Goal: Task Accomplishment & Management: Use online tool/utility

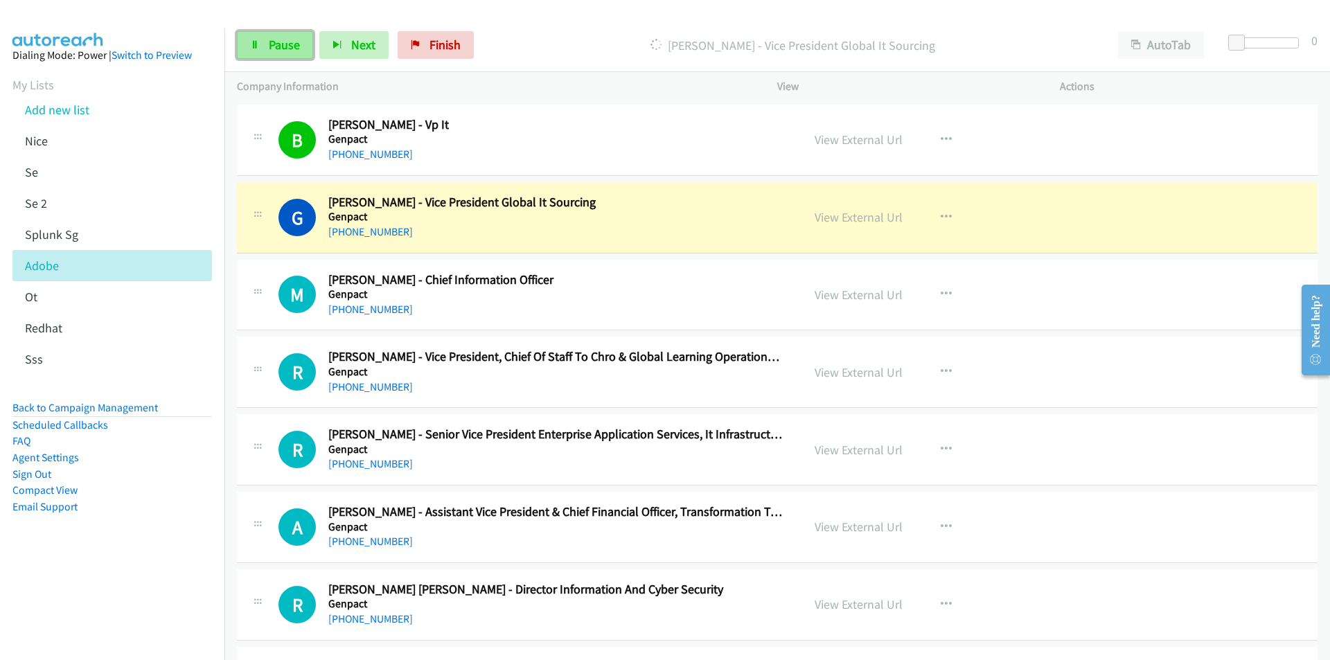
click at [269, 42] on span "Pause" at bounding box center [284, 45] width 31 height 16
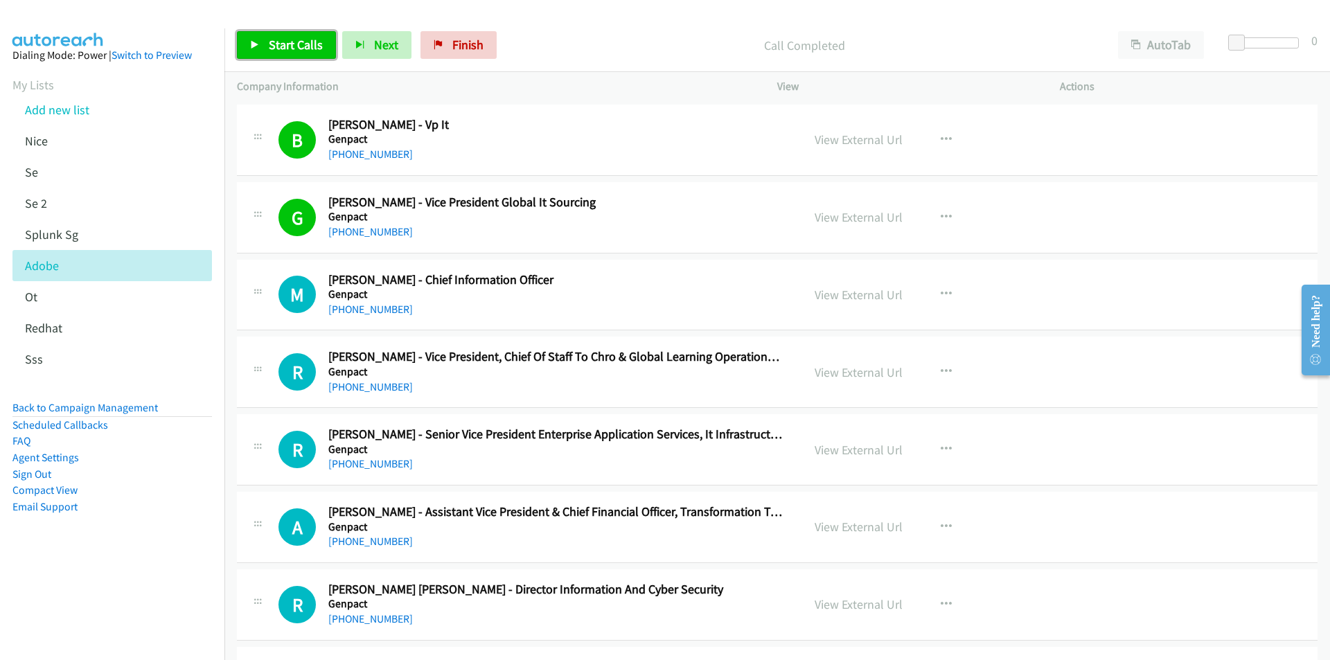
click at [278, 39] on span "Start Calls" at bounding box center [296, 45] width 54 height 16
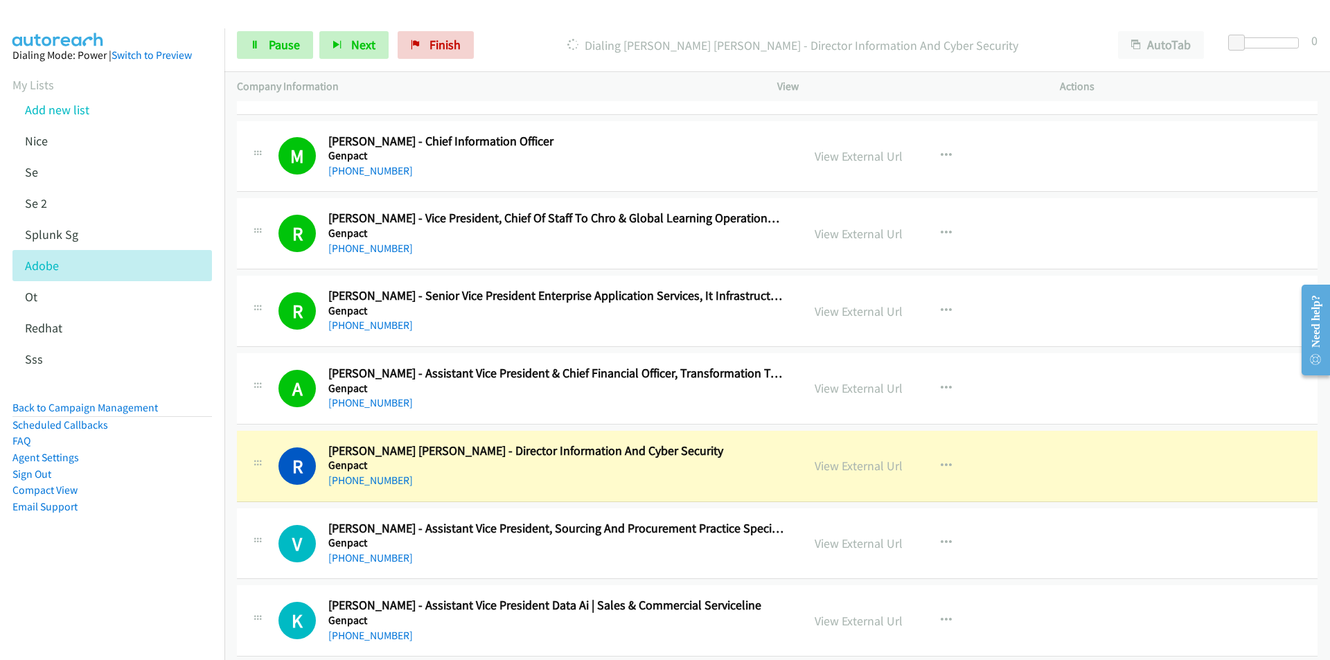
scroll to position [11638, 0]
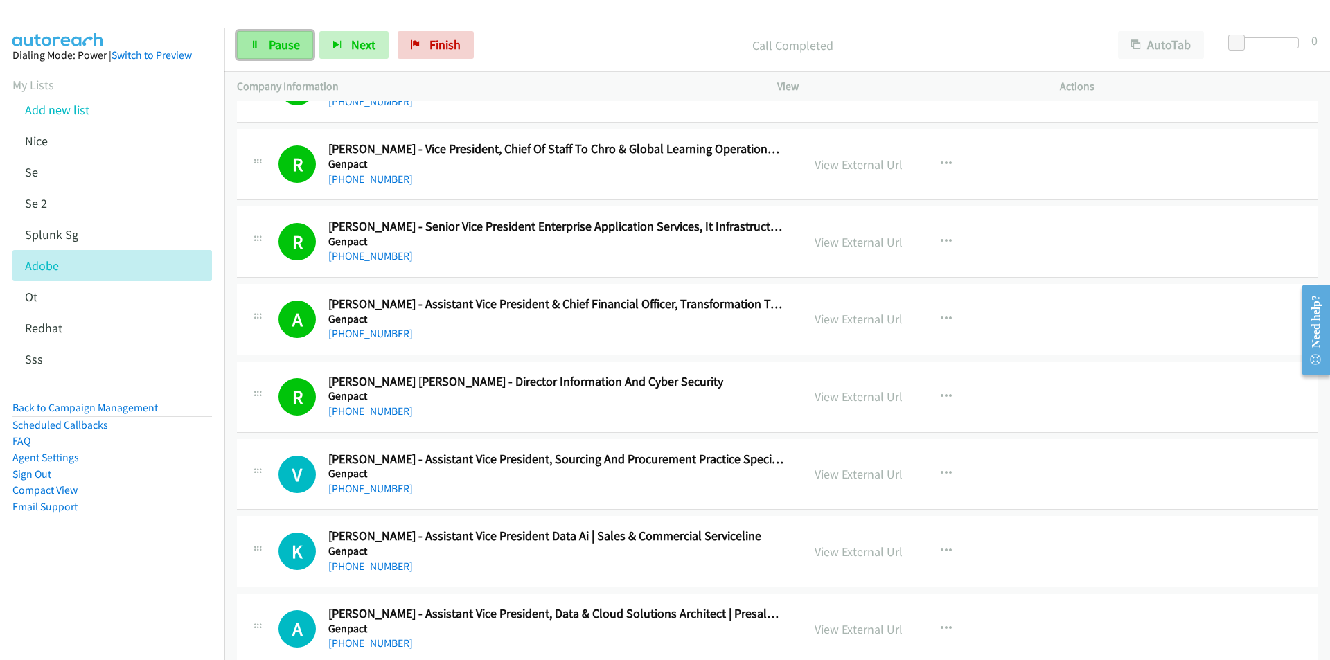
click at [256, 44] on icon at bounding box center [255, 46] width 10 height 10
click at [265, 42] on link "Start Calls" at bounding box center [286, 45] width 99 height 28
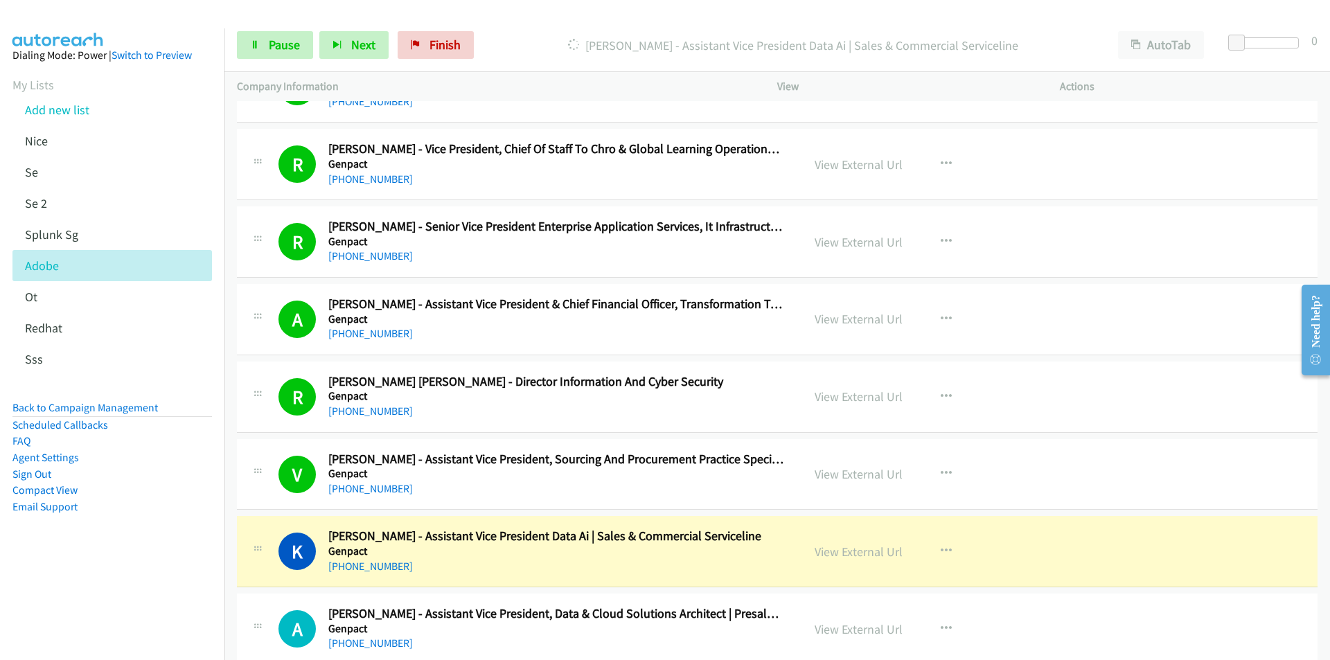
click at [125, 581] on nav "Dialing Mode: Power | Switch to Preview My Lists Add new list Nice Se Se 2 Splu…" at bounding box center [112, 358] width 225 height 660
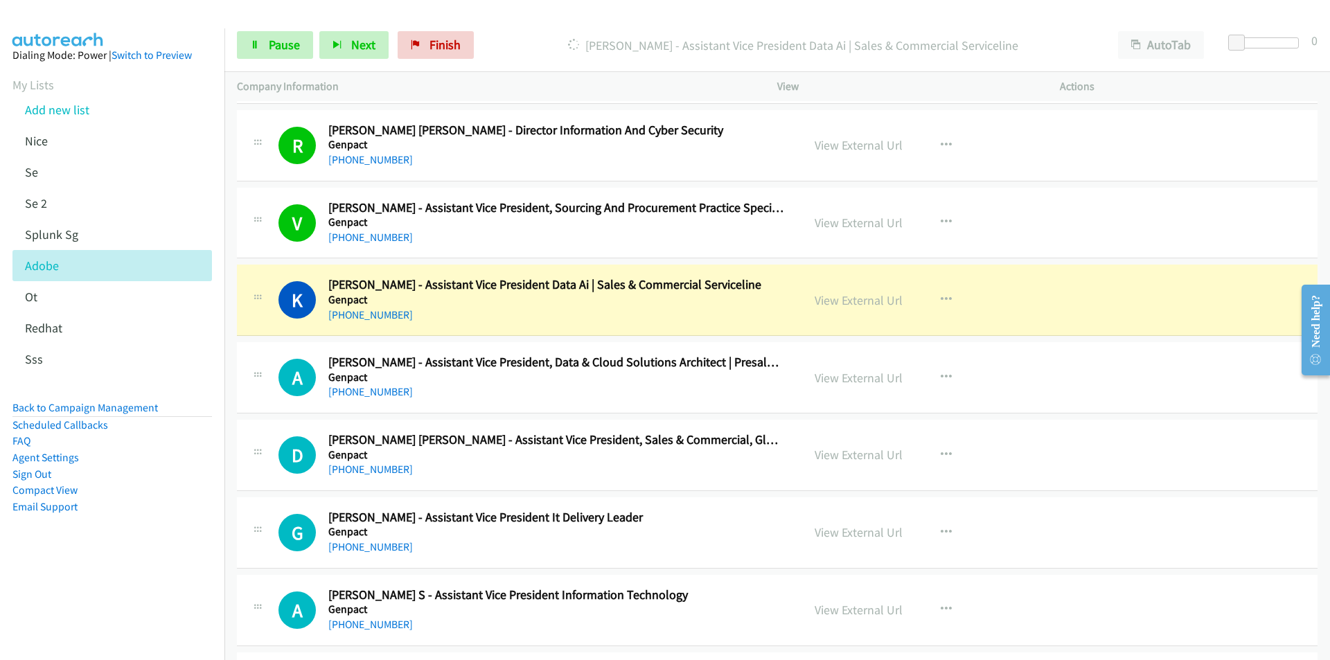
scroll to position [11915, 0]
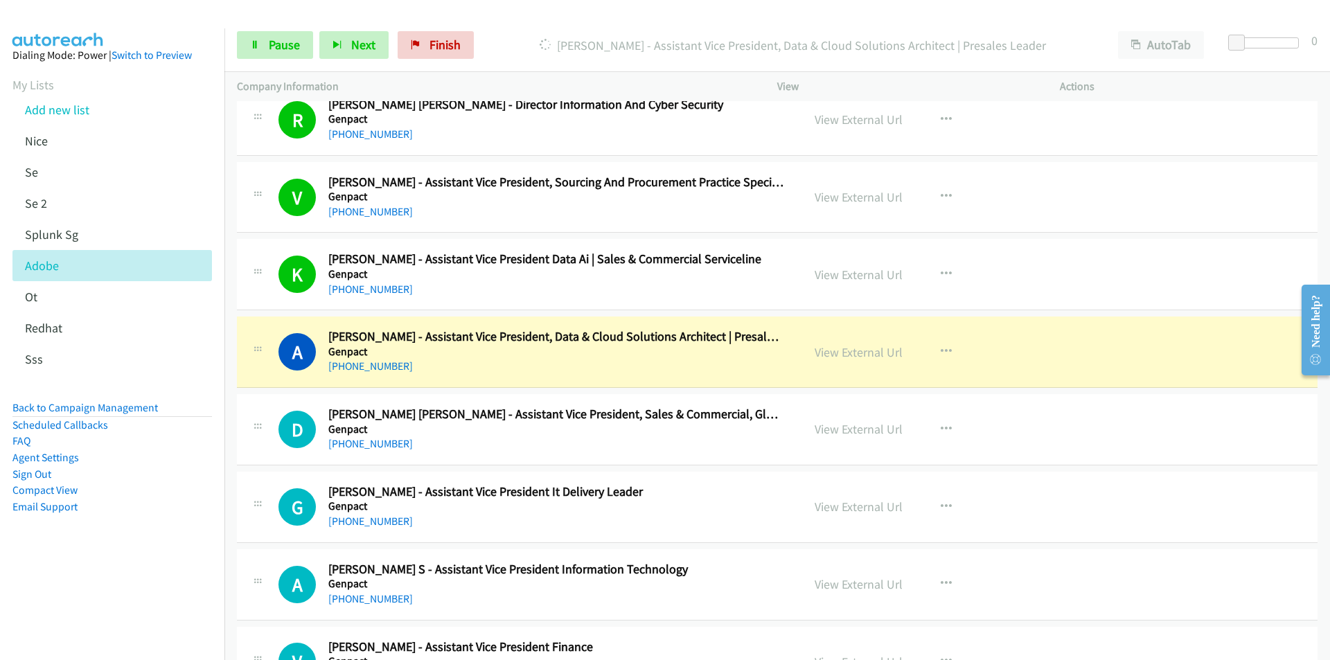
drag, startPoint x: 136, startPoint y: 569, endPoint x: 162, endPoint y: 554, distance: 30.1
click at [136, 569] on aside "Dialing Mode: Power | Switch to Preview My Lists Add new list Nice Se Se 2 Splu…" at bounding box center [112, 302] width 224 height 549
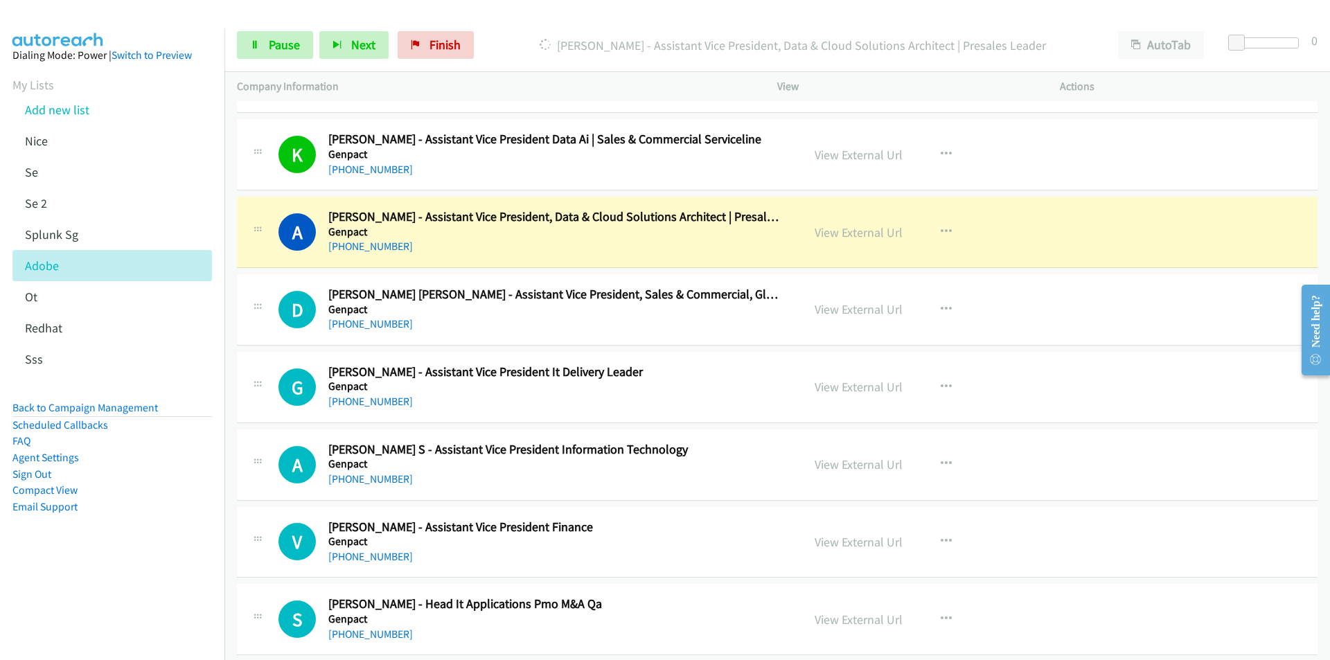
scroll to position [12054, 0]
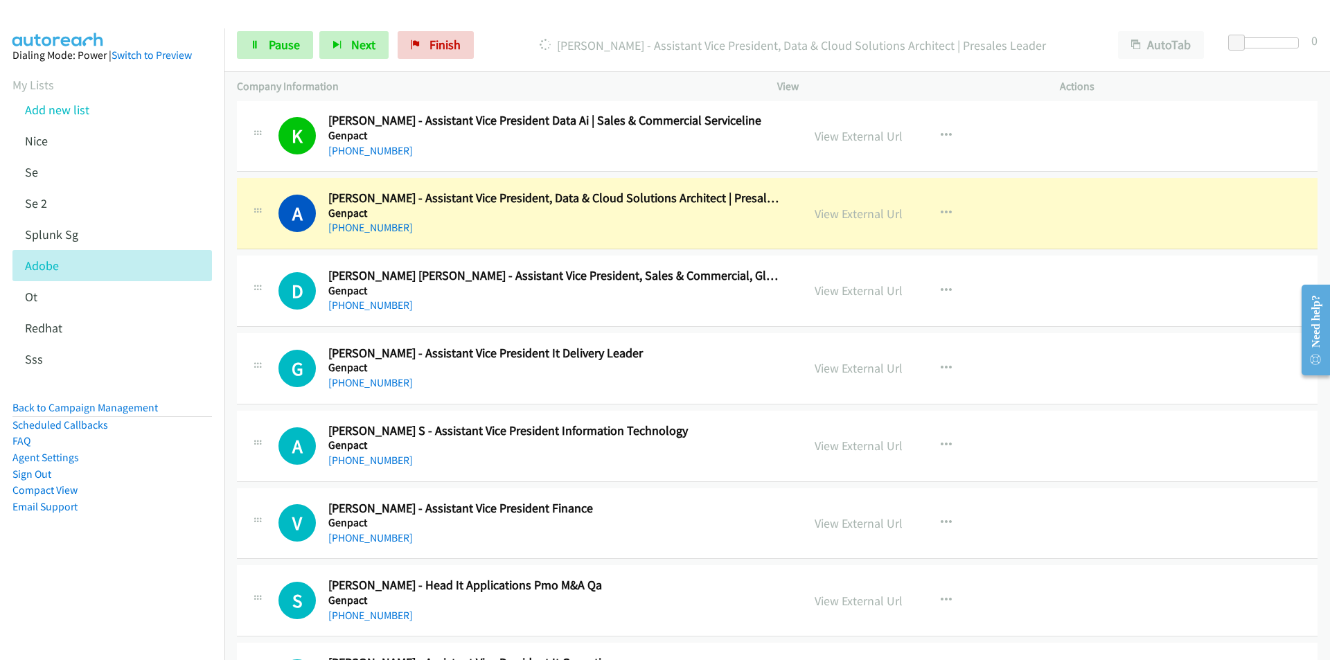
drag, startPoint x: 179, startPoint y: 588, endPoint x: 193, endPoint y: 572, distance: 21.6
click at [179, 588] on nav "Dialing Mode: Power | Switch to Preview My Lists Add new list Nice Se Se 2 Splu…" at bounding box center [112, 358] width 225 height 660
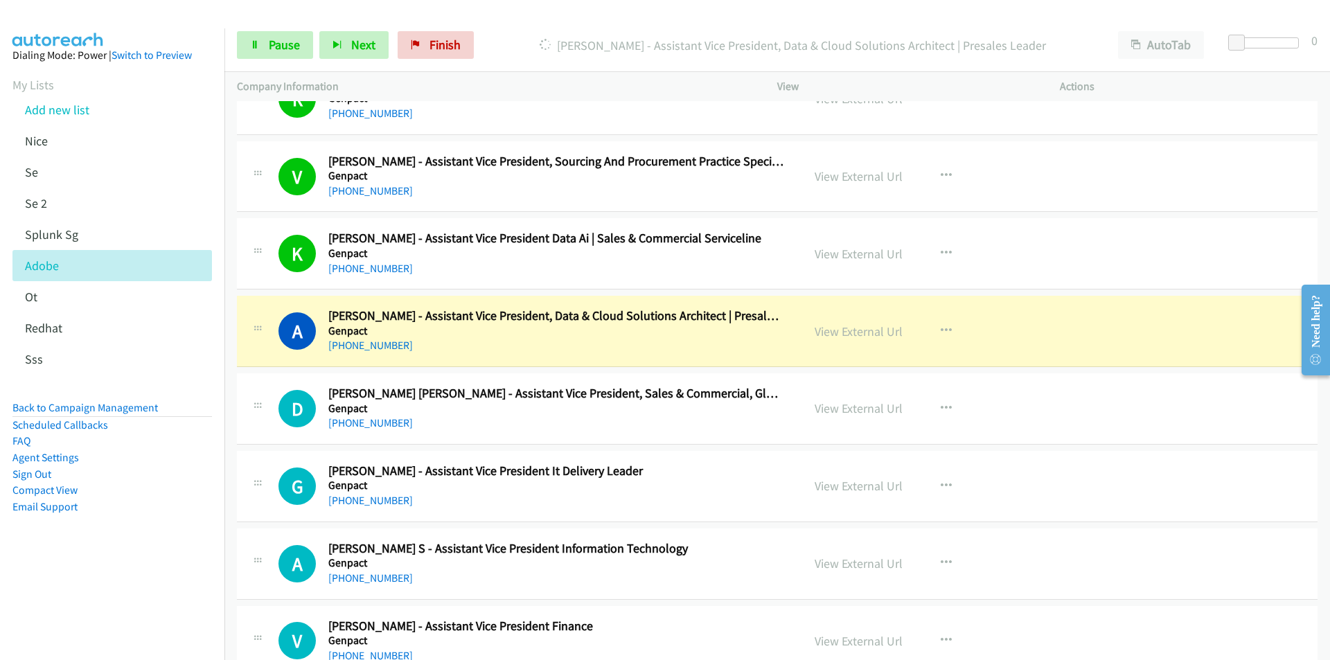
scroll to position [11915, 0]
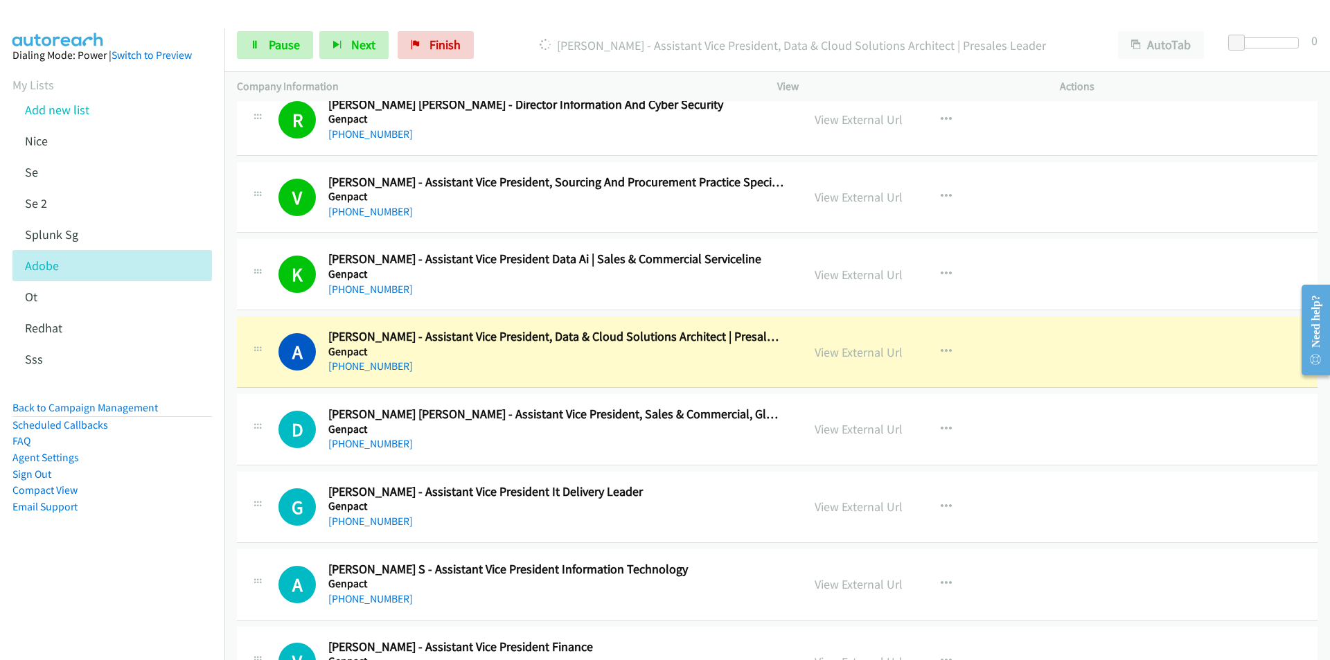
click at [156, 560] on aside "Dialing Mode: Power | Switch to Preview My Lists Add new list Nice Se Se 2 Splu…" at bounding box center [112, 302] width 224 height 549
click at [840, 356] on link "View External Url" at bounding box center [859, 352] width 88 height 16
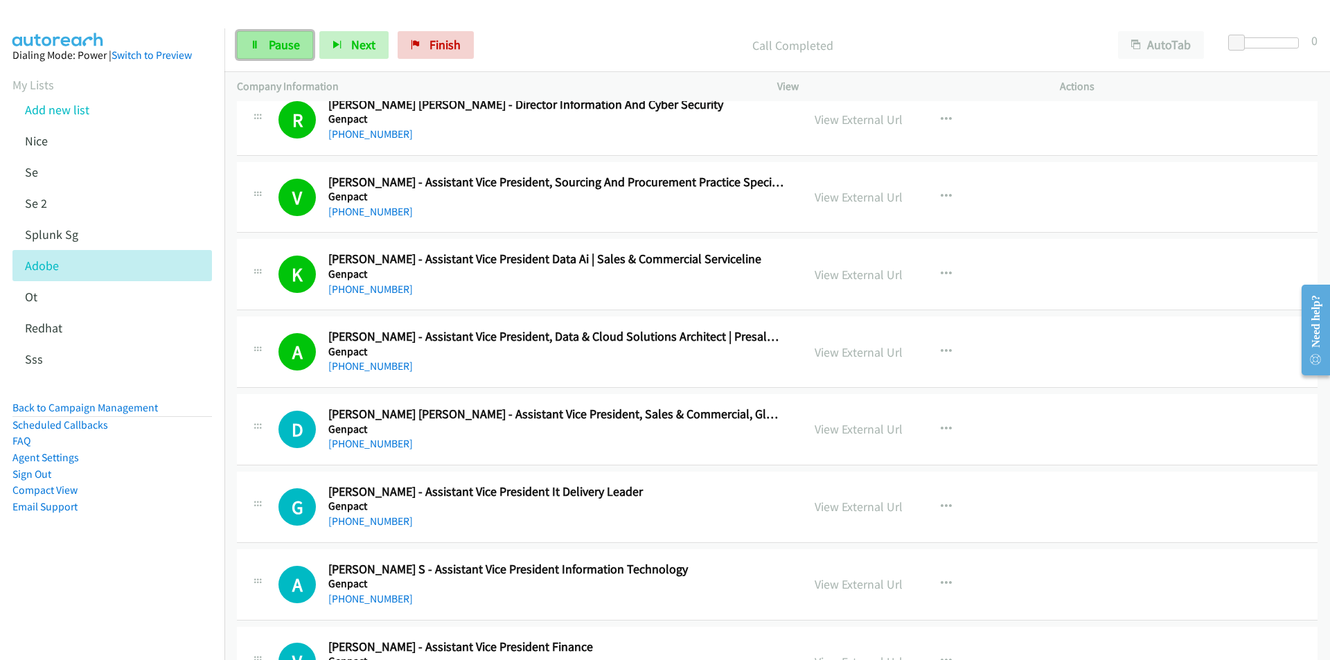
click at [264, 42] on link "Pause" at bounding box center [275, 45] width 76 height 28
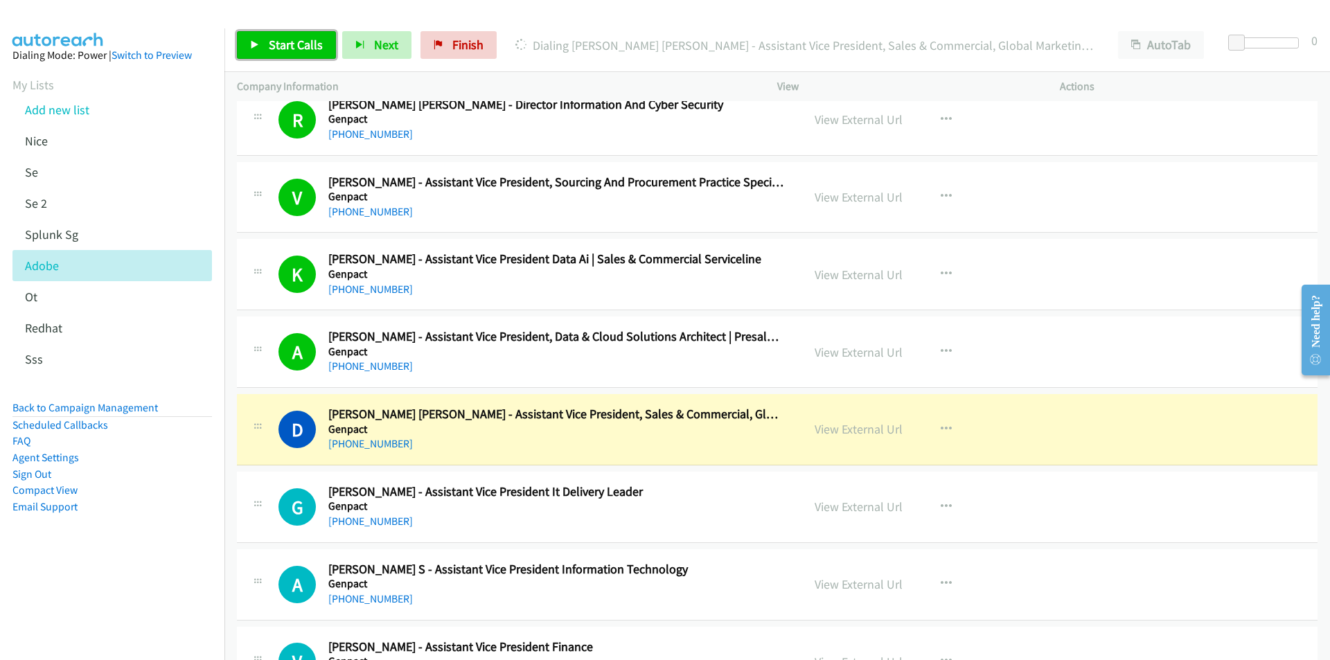
click at [279, 46] on span "Start Calls" at bounding box center [296, 45] width 54 height 16
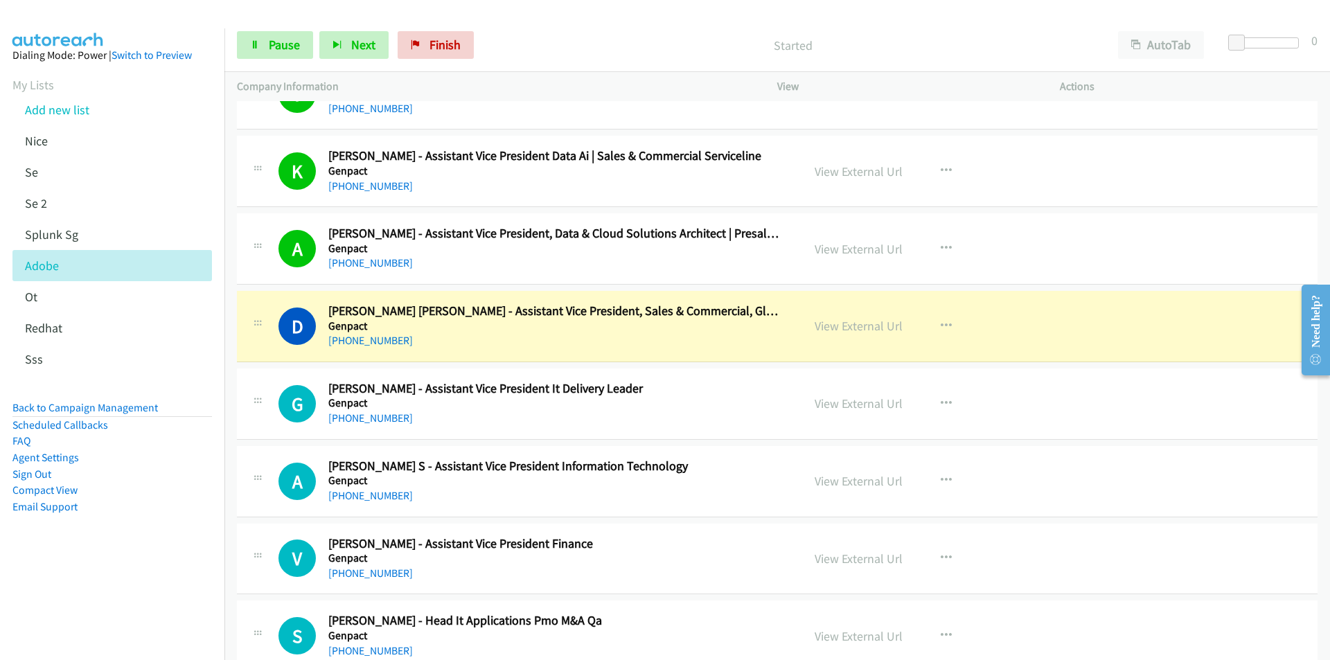
scroll to position [12054, 0]
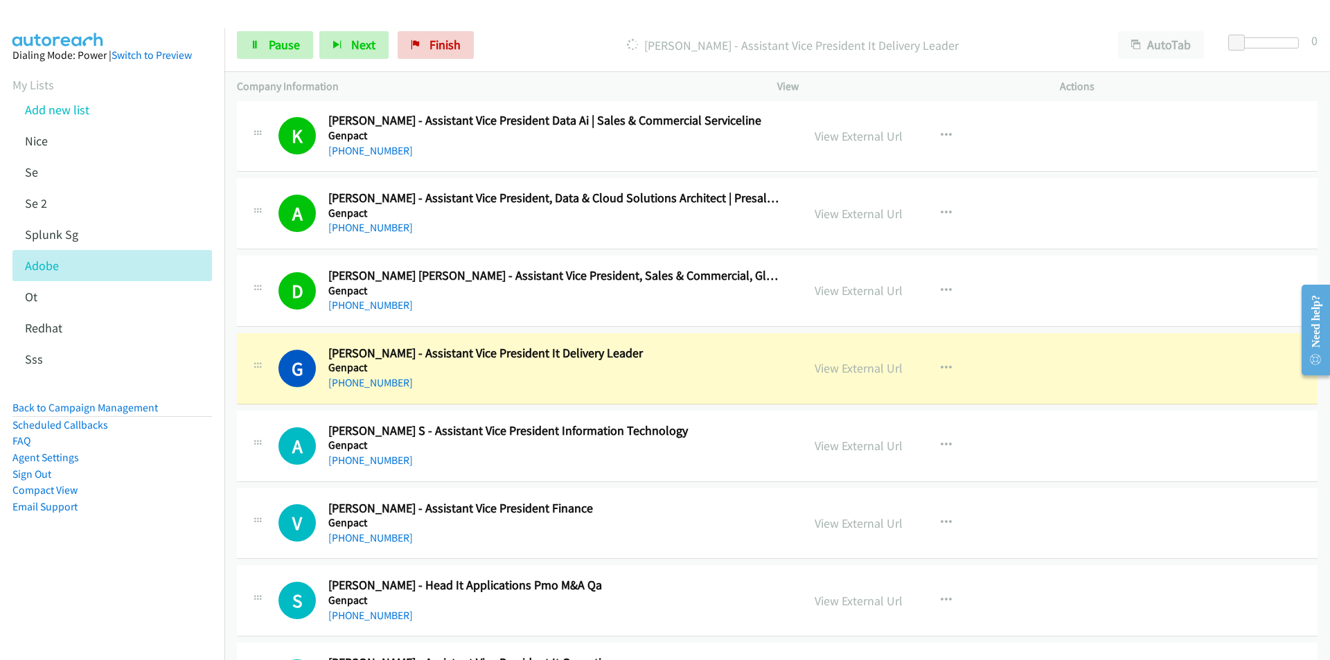
click at [107, 567] on aside "Dialing Mode: Power | Switch to Preview My Lists Add new list Nice Se Se 2 Splu…" at bounding box center [112, 302] width 224 height 549
click at [168, 552] on aside "Dialing Mode: Power | Switch to Preview My Lists Add new list Nice Se Se 2 Splu…" at bounding box center [112, 302] width 224 height 549
click at [869, 369] on link "View External Url" at bounding box center [859, 368] width 88 height 16
click at [266, 51] on link "Pause" at bounding box center [275, 45] width 76 height 28
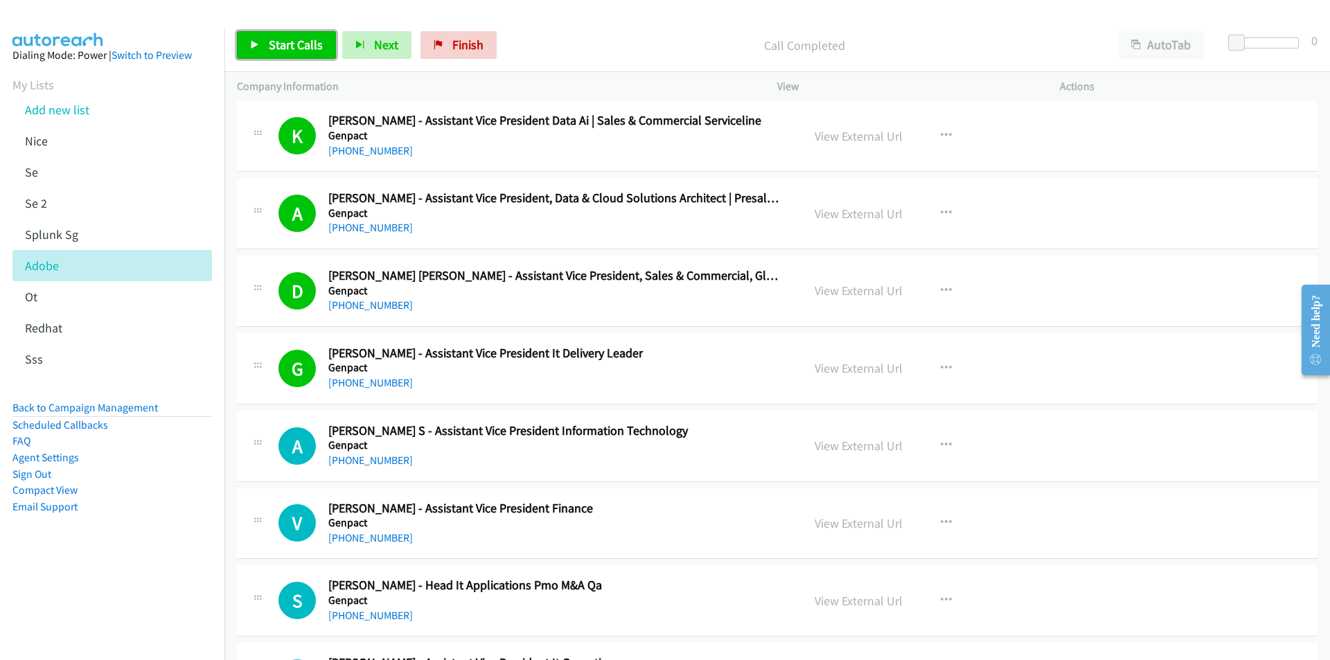
click at [254, 51] on link "Start Calls" at bounding box center [286, 45] width 99 height 28
drag, startPoint x: 109, startPoint y: 582, endPoint x: 125, endPoint y: 567, distance: 21.6
click at [109, 582] on nav "Dialing Mode: Power | Switch to Preview My Lists Add new list Nice Se Se 2 Splu…" at bounding box center [112, 358] width 225 height 660
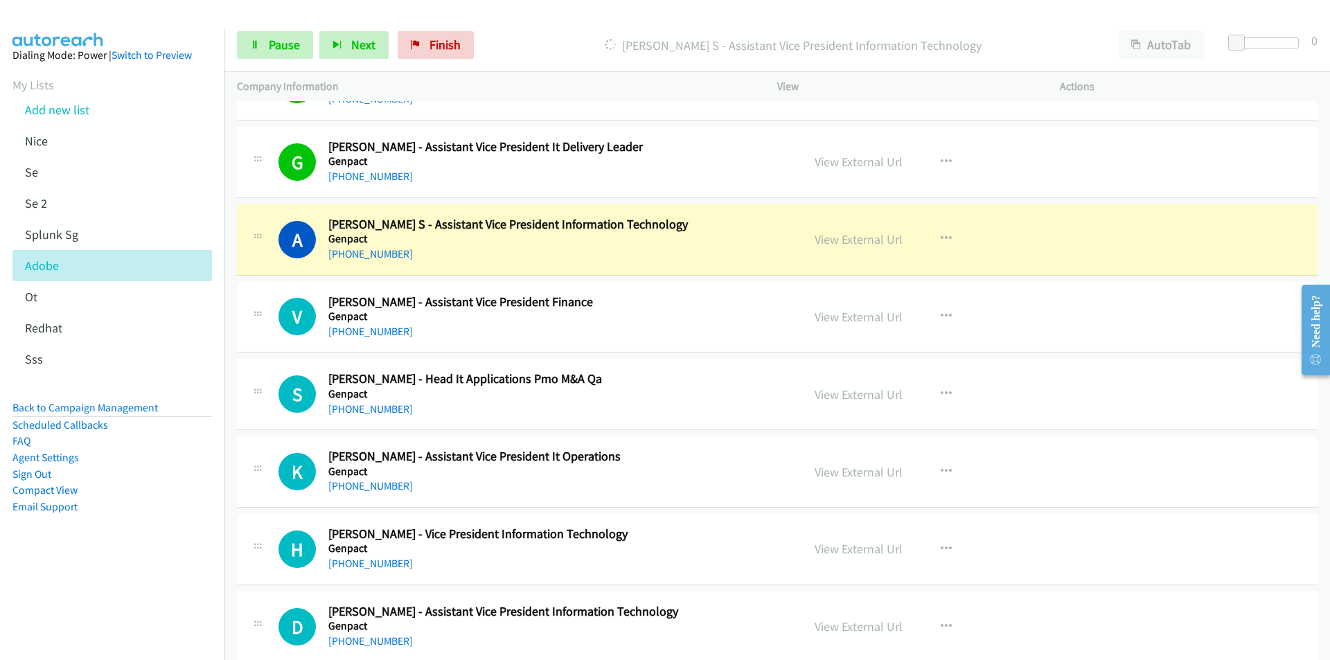
scroll to position [12262, 0]
click at [865, 240] on link "View External Url" at bounding box center [859, 238] width 88 height 16
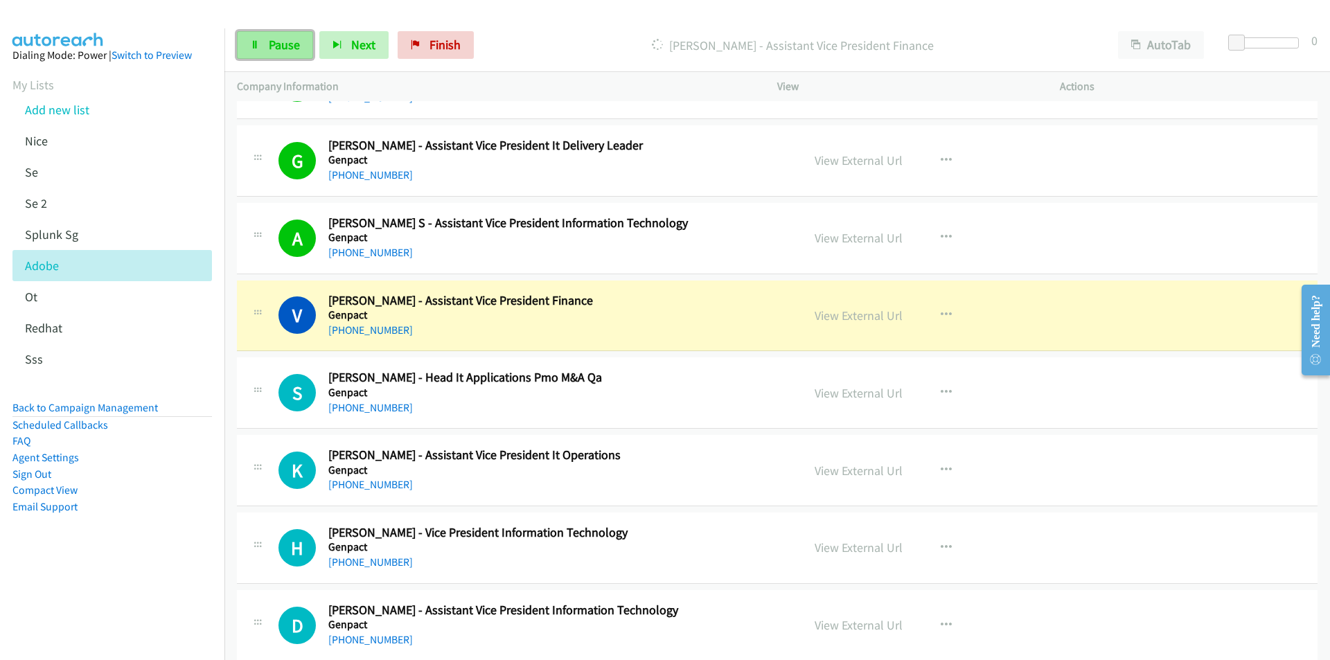
click at [279, 45] on span "Pause" at bounding box center [284, 45] width 31 height 16
click at [608, 41] on p "Paused" at bounding box center [804, 45] width 578 height 19
click at [278, 42] on span "Start Calls" at bounding box center [296, 45] width 54 height 16
click at [114, 571] on aside "Dialing Mode: Power | Switch to Preview My Lists Add new list Nice Se Se 2 Splu…" at bounding box center [112, 302] width 224 height 549
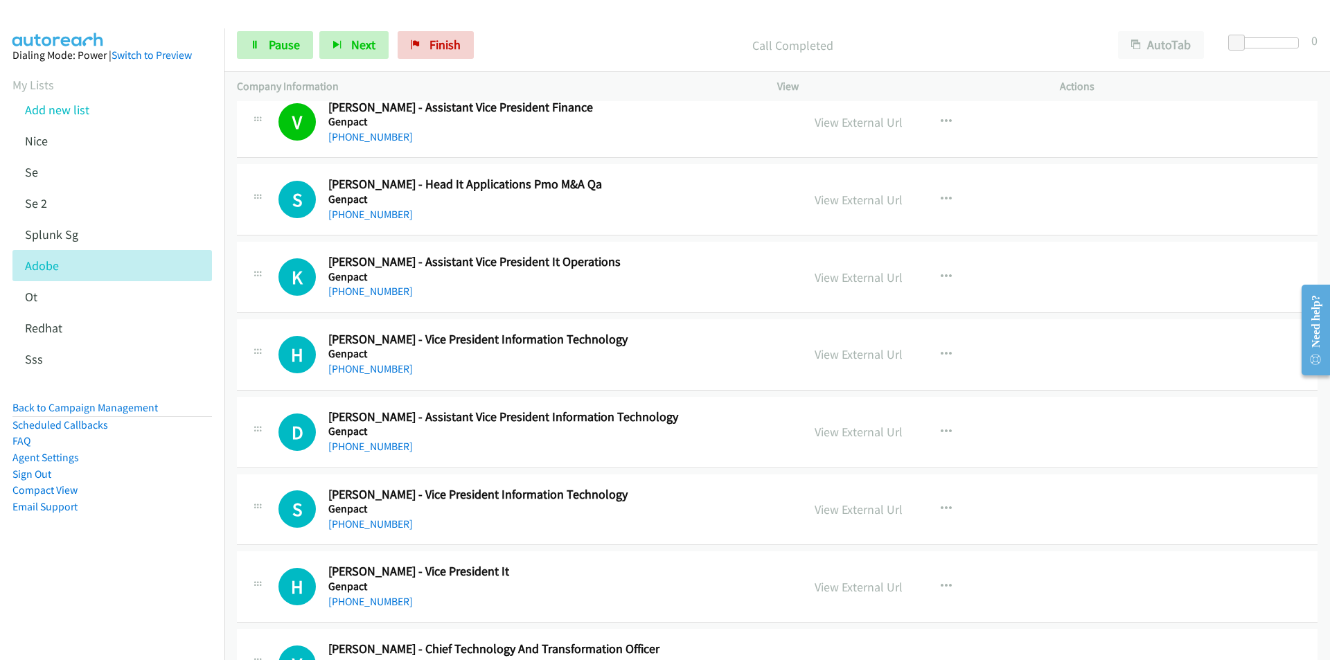
scroll to position [12470, 0]
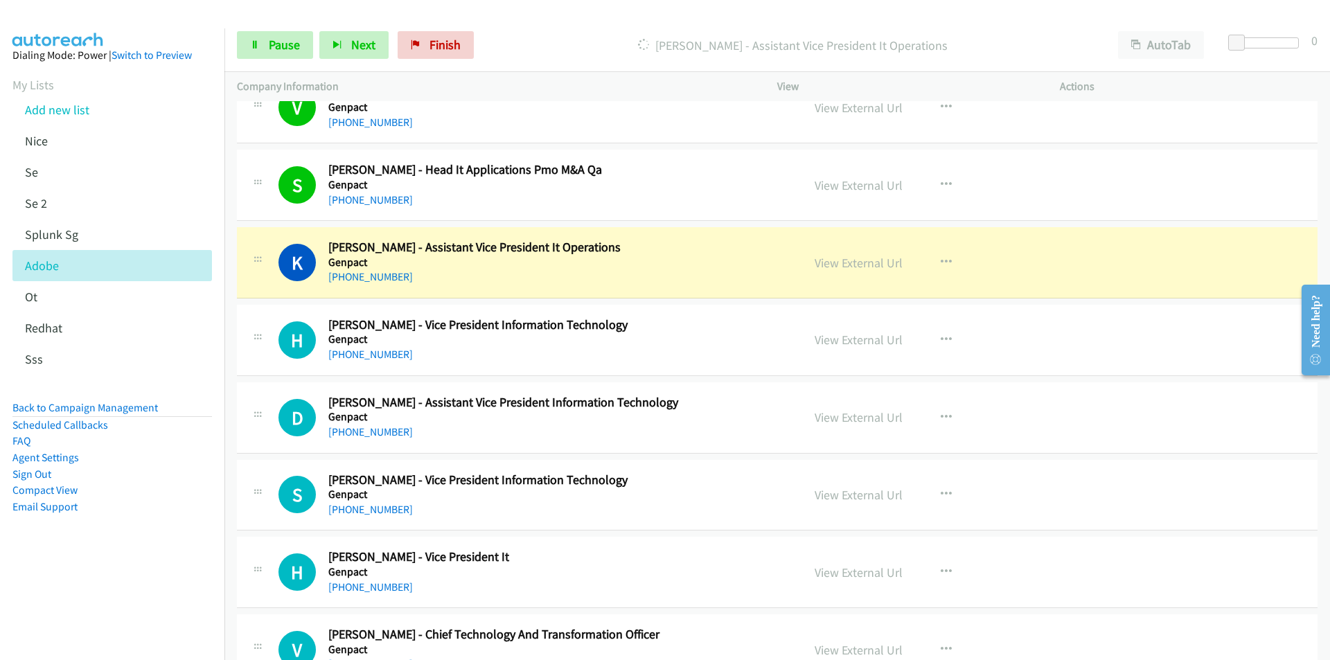
drag, startPoint x: 97, startPoint y: 594, endPoint x: 115, endPoint y: 582, distance: 21.9
click at [101, 590] on nav "Dialing Mode: Power | Switch to Preview My Lists Add new list Nice Se Se 2 Splu…" at bounding box center [112, 358] width 225 height 660
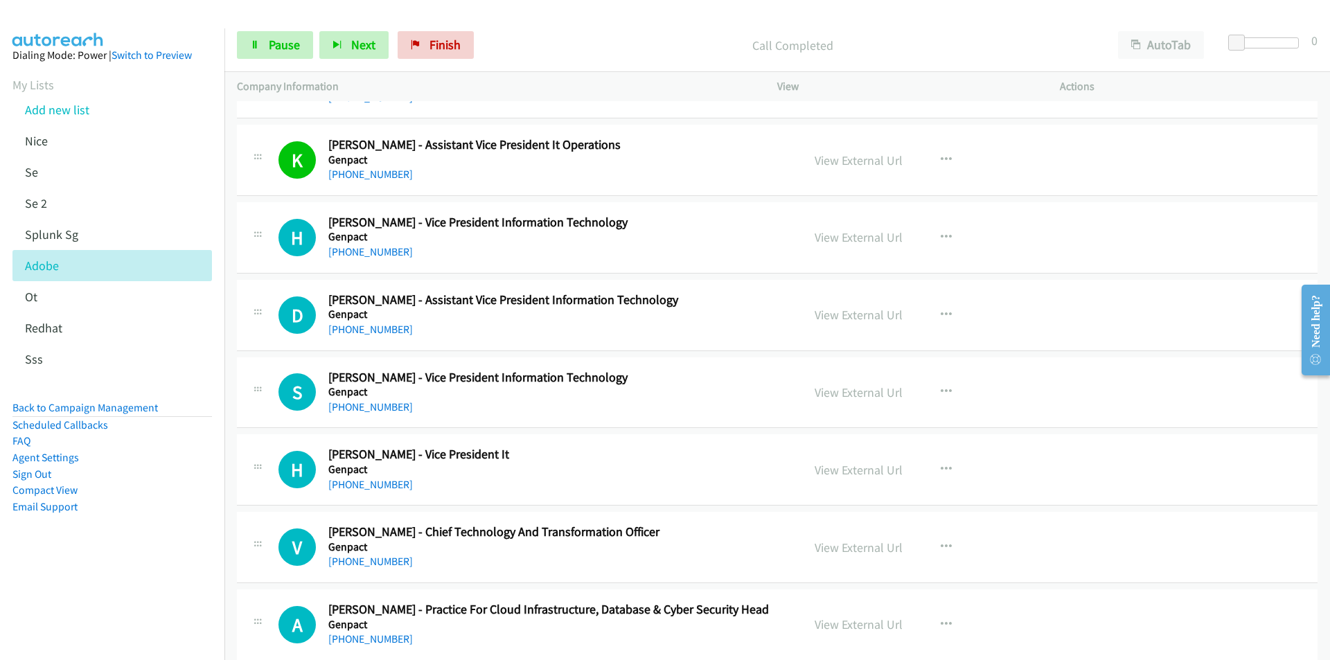
scroll to position [12608, 0]
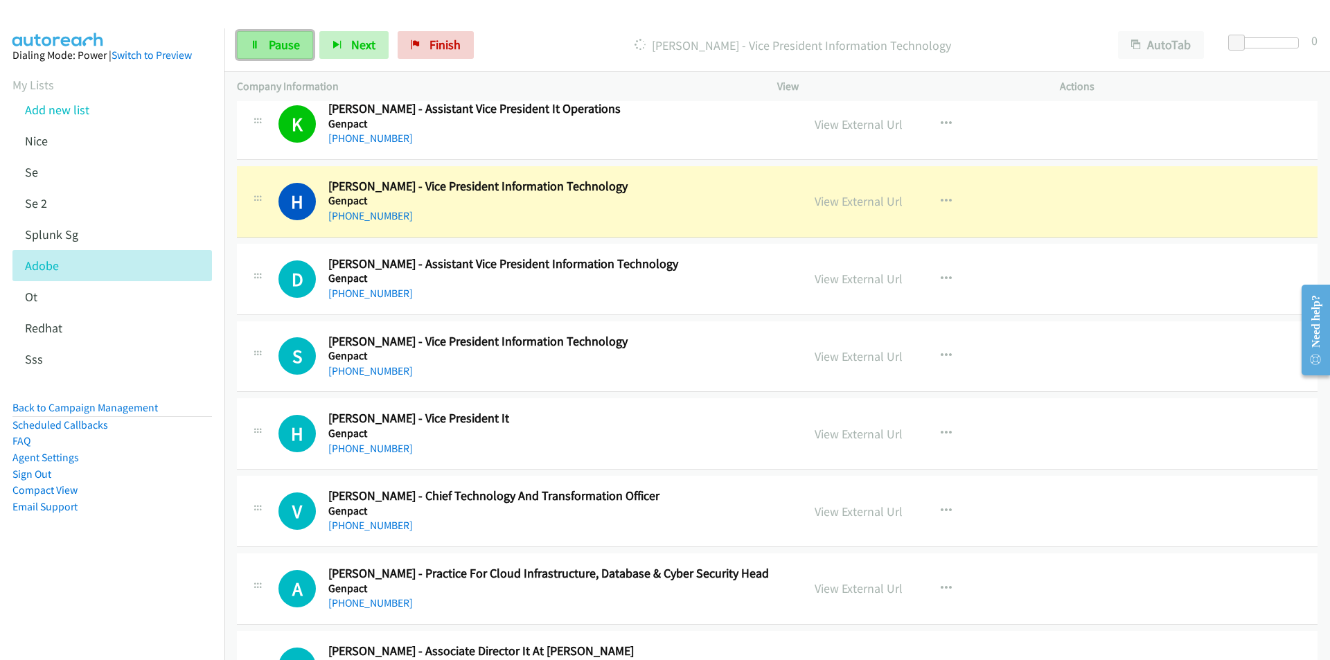
click at [255, 41] on icon at bounding box center [255, 46] width 10 height 10
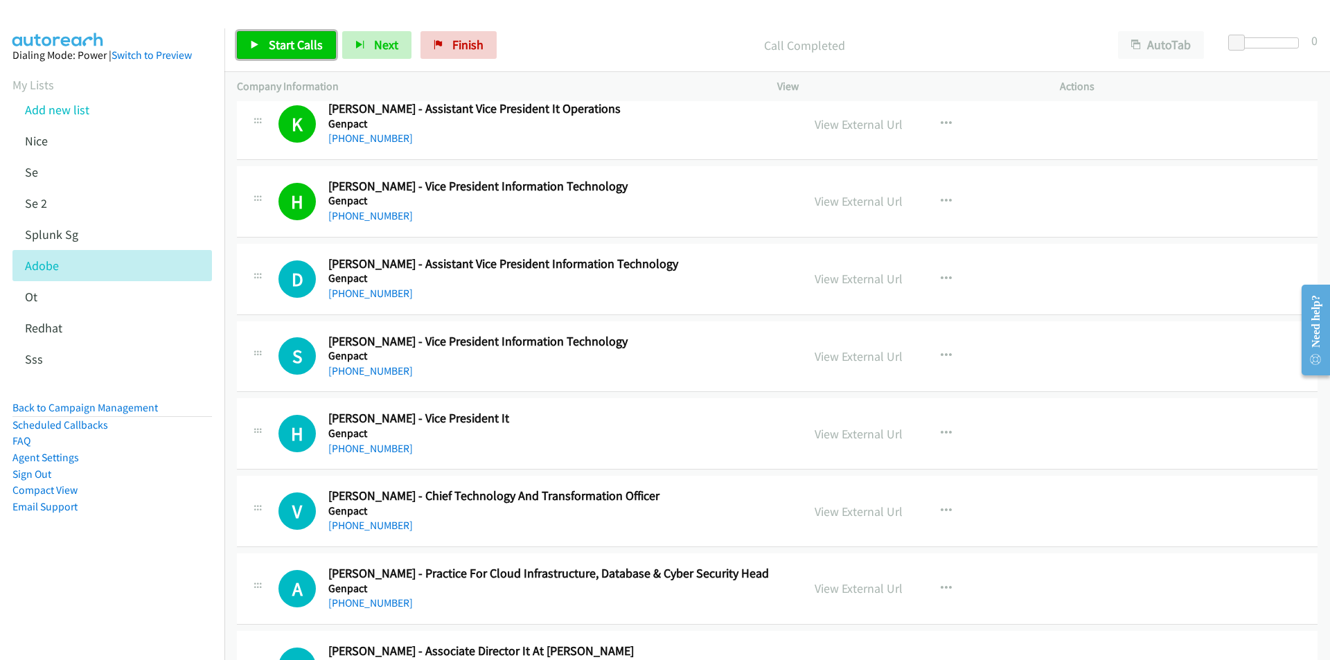
click at [281, 46] on span "Start Calls" at bounding box center [296, 45] width 54 height 16
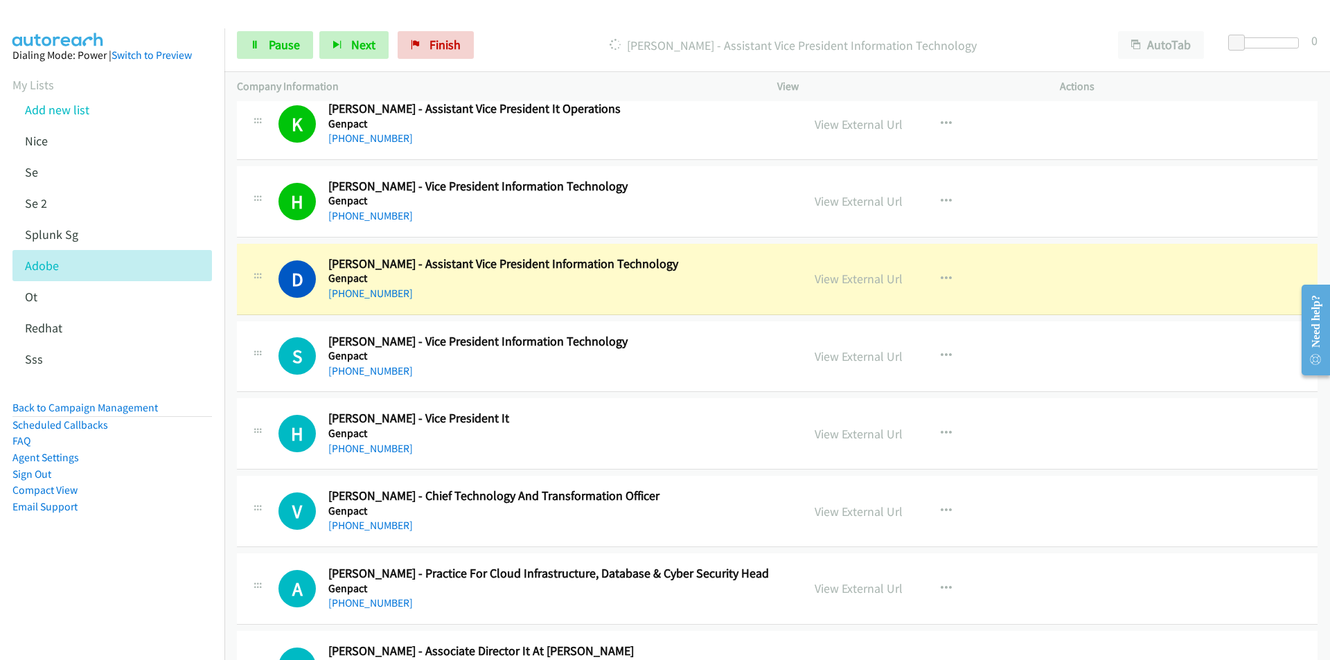
drag, startPoint x: 136, startPoint y: 574, endPoint x: 148, endPoint y: 566, distance: 14.4
click at [136, 574] on aside "Dialing Mode: Power | Switch to Preview My Lists Add new list Nice Se Se 2 Splu…" at bounding box center [112, 302] width 224 height 549
click at [266, 44] on link "Pause" at bounding box center [275, 45] width 76 height 28
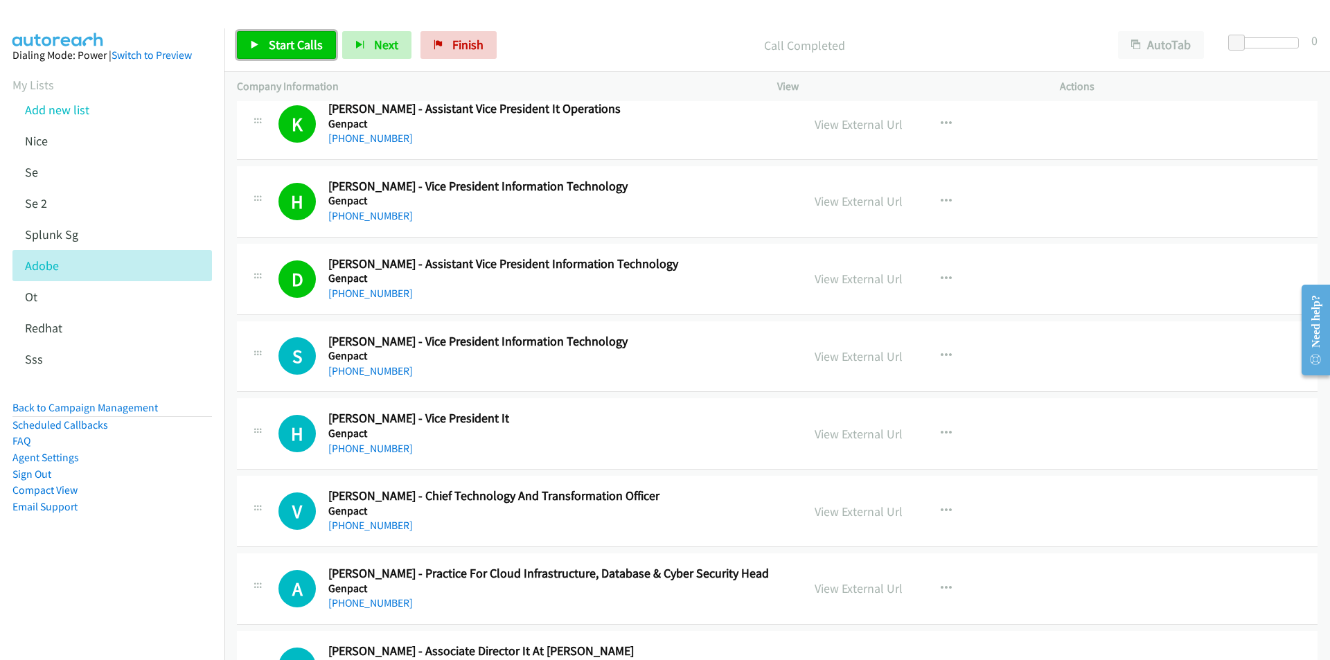
click at [281, 34] on link "Start Calls" at bounding box center [286, 45] width 99 height 28
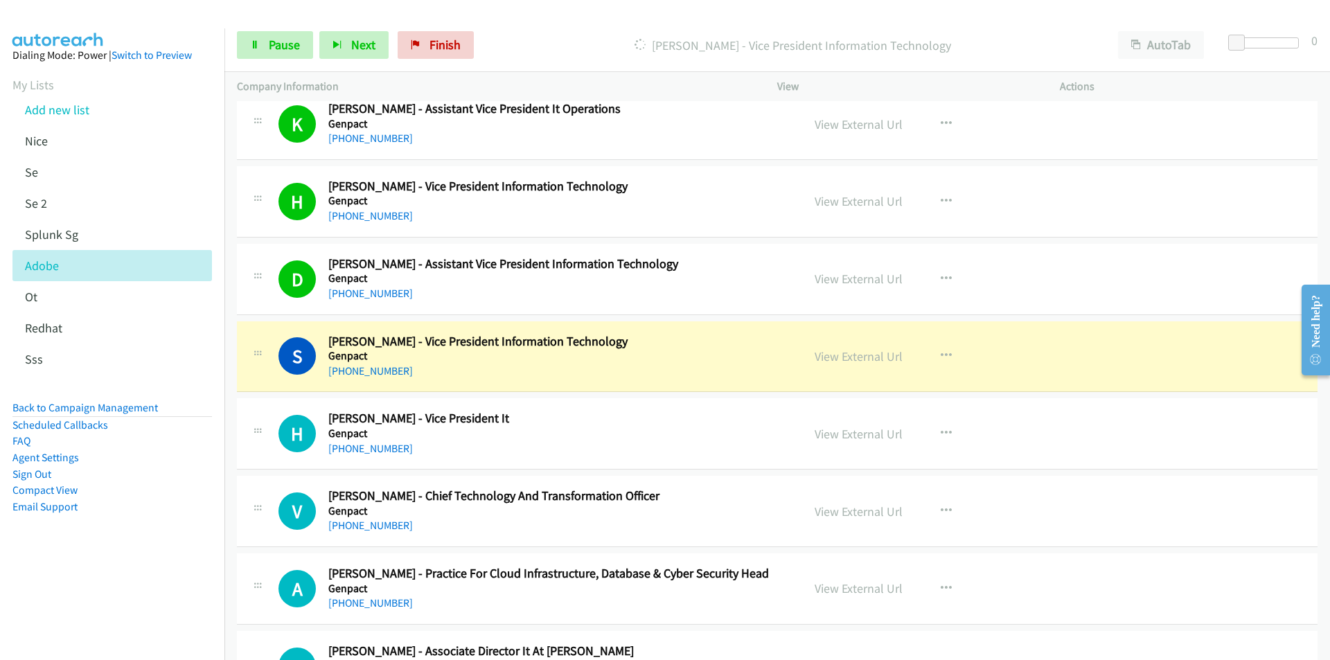
drag, startPoint x: 133, startPoint y: 604, endPoint x: 184, endPoint y: 583, distance: 54.9
click at [133, 604] on nav "Dialing Mode: Power | Switch to Preview My Lists Add new list Nice Se Se 2 Splu…" at bounding box center [112, 358] width 225 height 660
click at [852, 358] on link "View External Url" at bounding box center [859, 356] width 88 height 16
click at [267, 56] on link "Pause" at bounding box center [275, 45] width 76 height 28
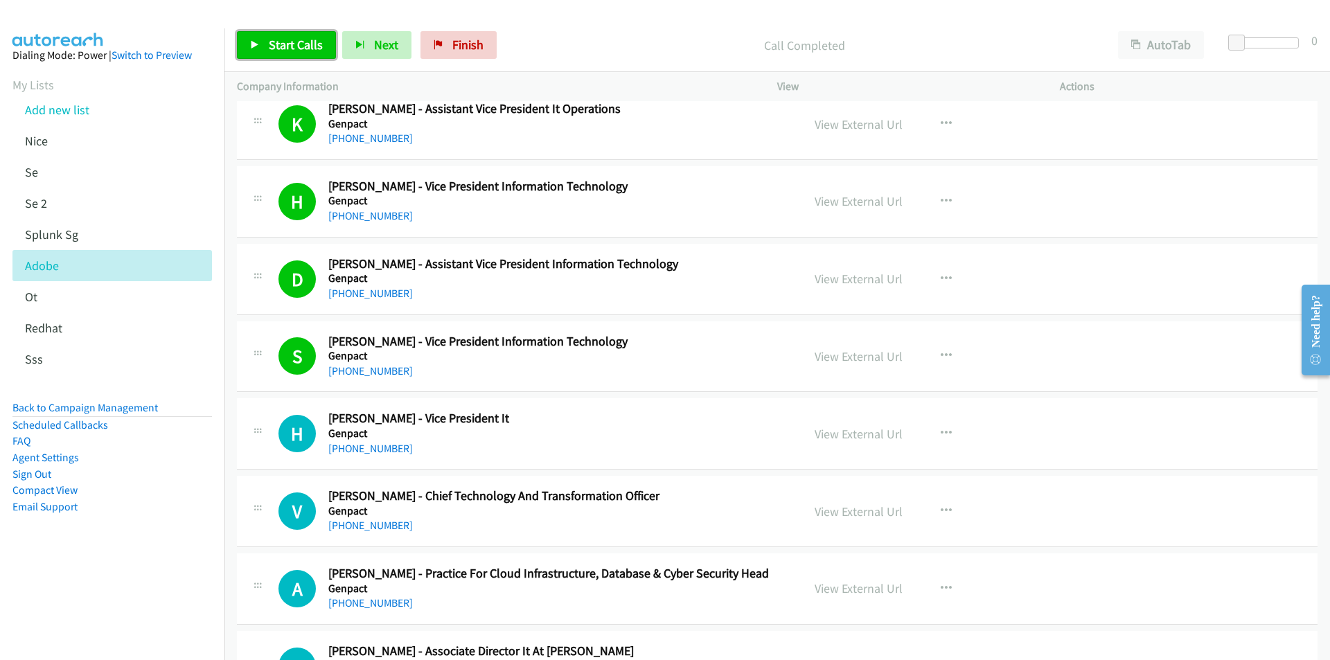
click at [277, 45] on span "Start Calls" at bounding box center [296, 45] width 54 height 16
click at [121, 578] on nav "Dialing Mode: Power | Switch to Preview My Lists Add new list Nice Se Se 2 Splu…" at bounding box center [112, 358] width 225 height 660
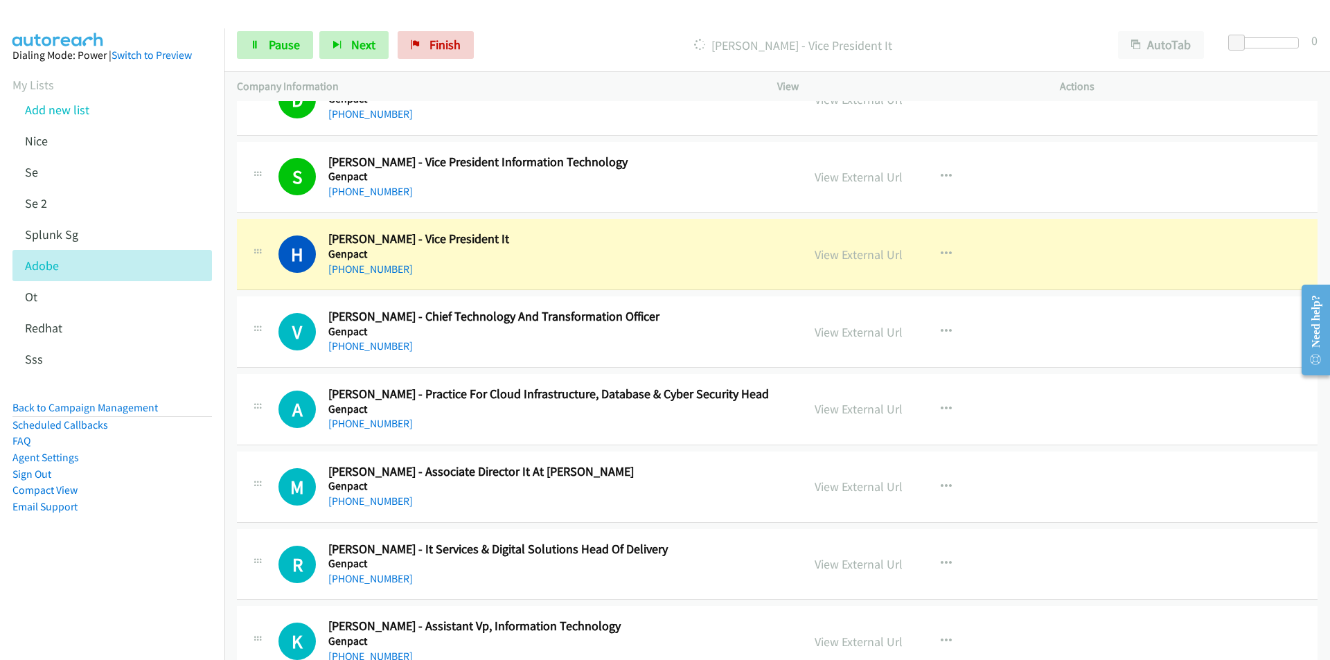
scroll to position [12816, 0]
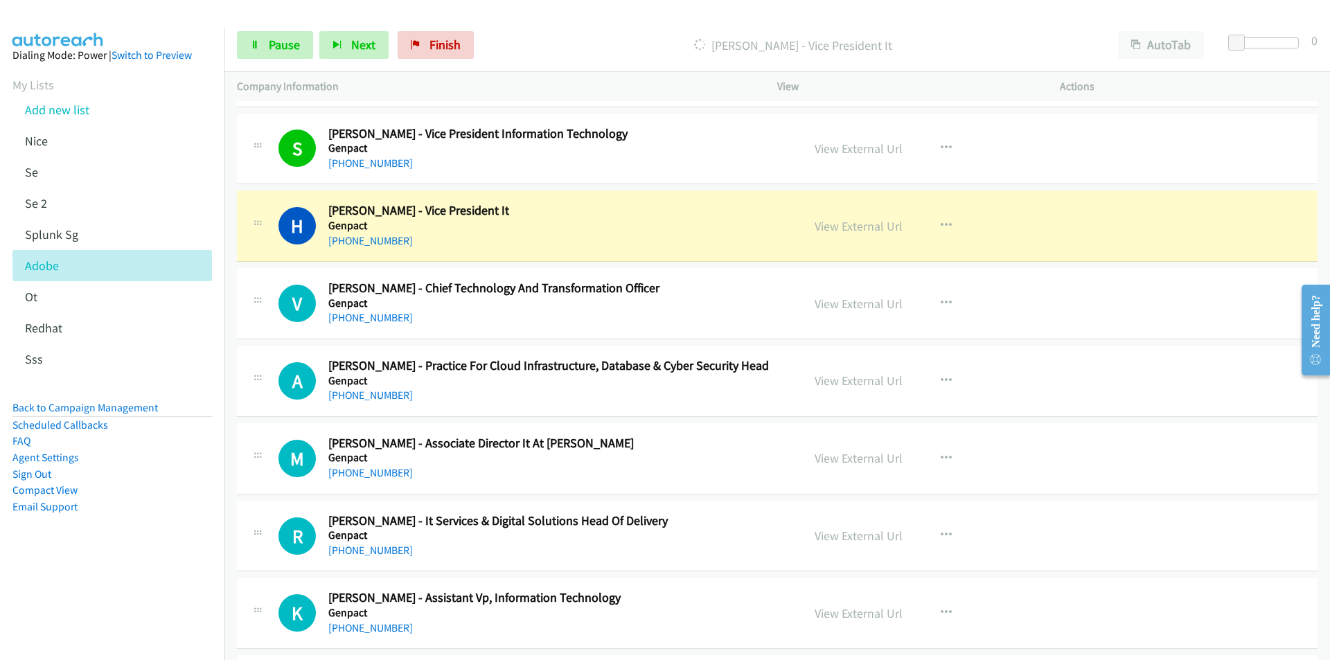
drag, startPoint x: 143, startPoint y: 596, endPoint x: 192, endPoint y: 564, distance: 59.0
click at [143, 596] on nav "Dialing Mode: Power | Switch to Preview My Lists Add new list Nice Se Se 2 Splu…" at bounding box center [112, 358] width 225 height 660
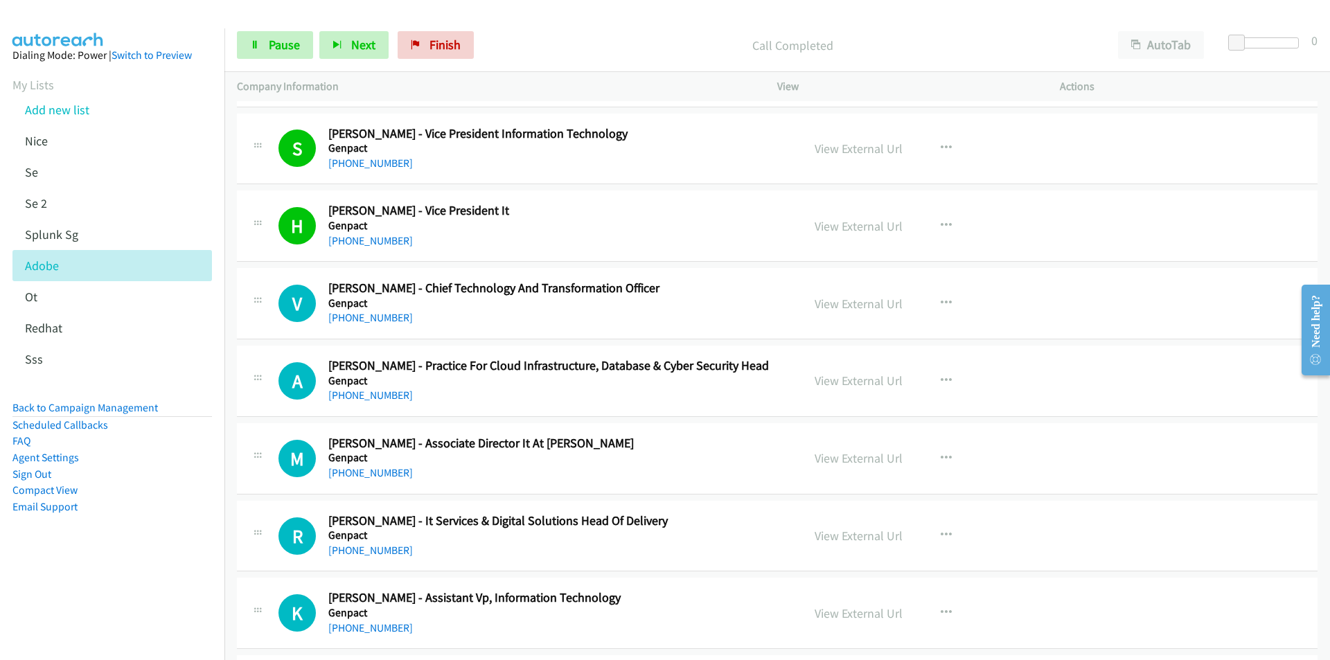
click at [158, 592] on nav "Dialing Mode: Power | Switch to Preview My Lists Add new list Nice Se Se 2 Splu…" at bounding box center [112, 358] width 225 height 660
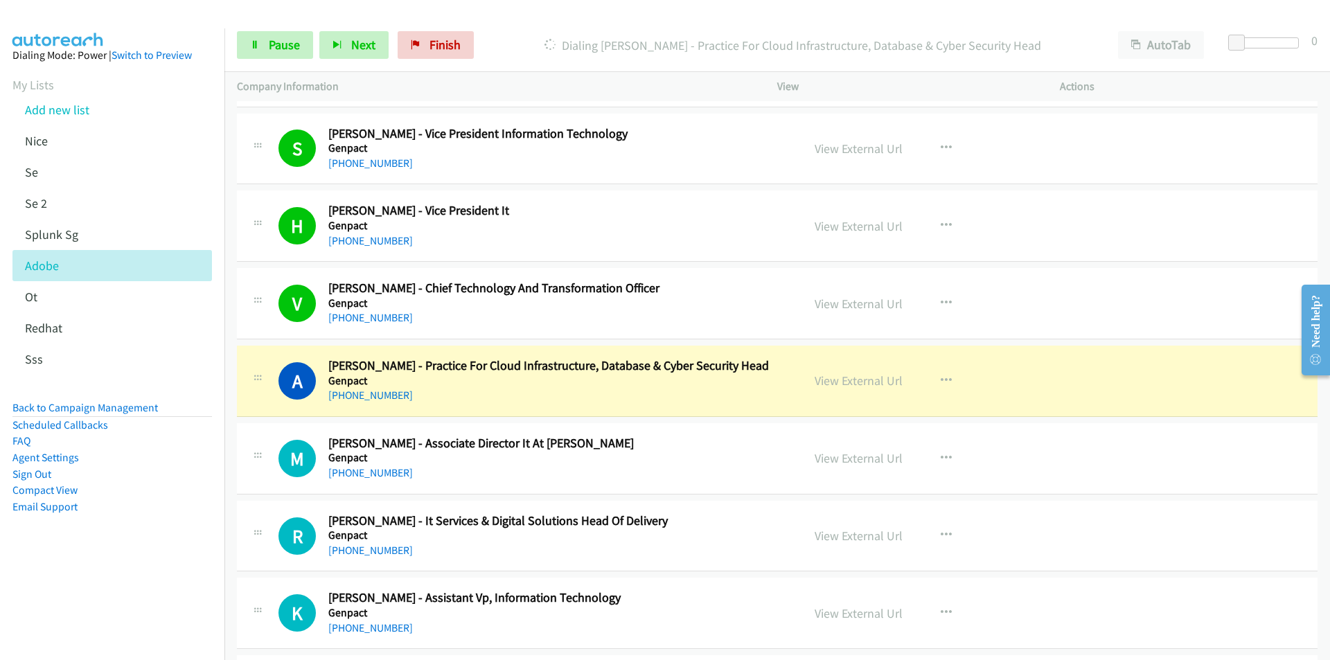
click at [123, 558] on aside "Dialing Mode: Power | Switch to Preview My Lists Add new list Nice Se Se 2 Splu…" at bounding box center [112, 302] width 224 height 549
click at [831, 296] on link "View External Url" at bounding box center [859, 304] width 88 height 16
click at [165, 586] on nav "Dialing Mode: Power | Switch to Preview My Lists Add new list Nice Se Se 2 Splu…" at bounding box center [112, 358] width 225 height 660
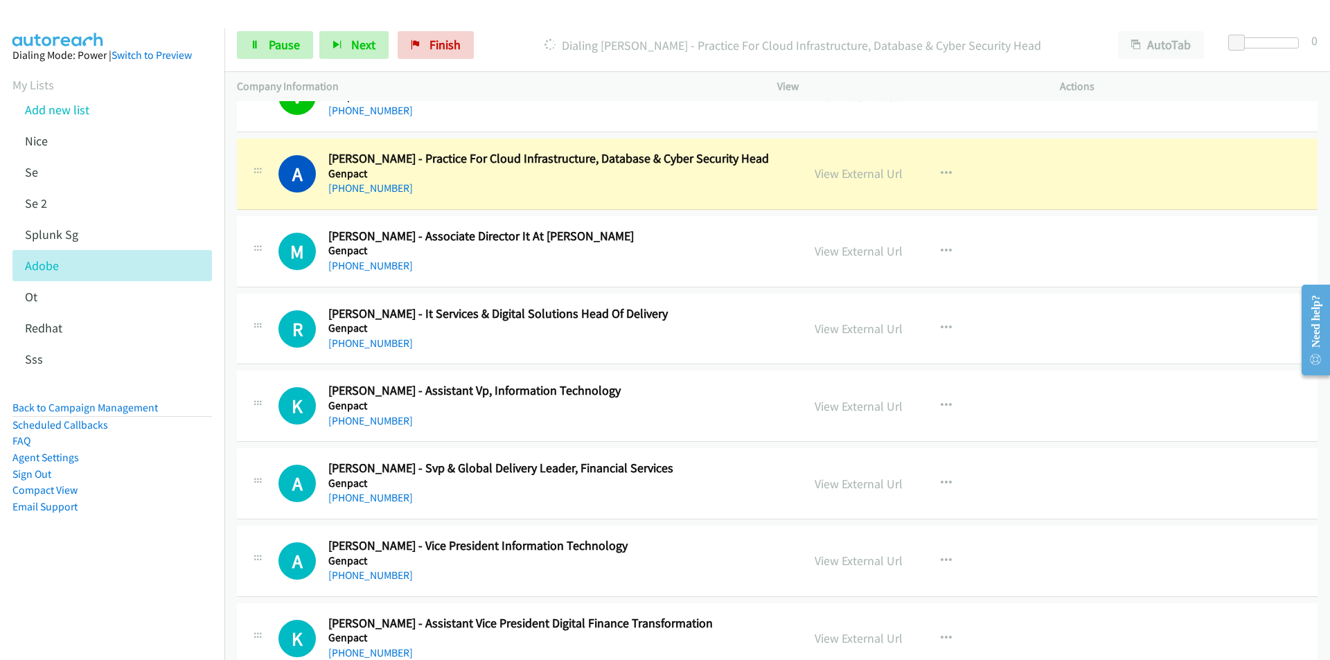
scroll to position [13024, 0]
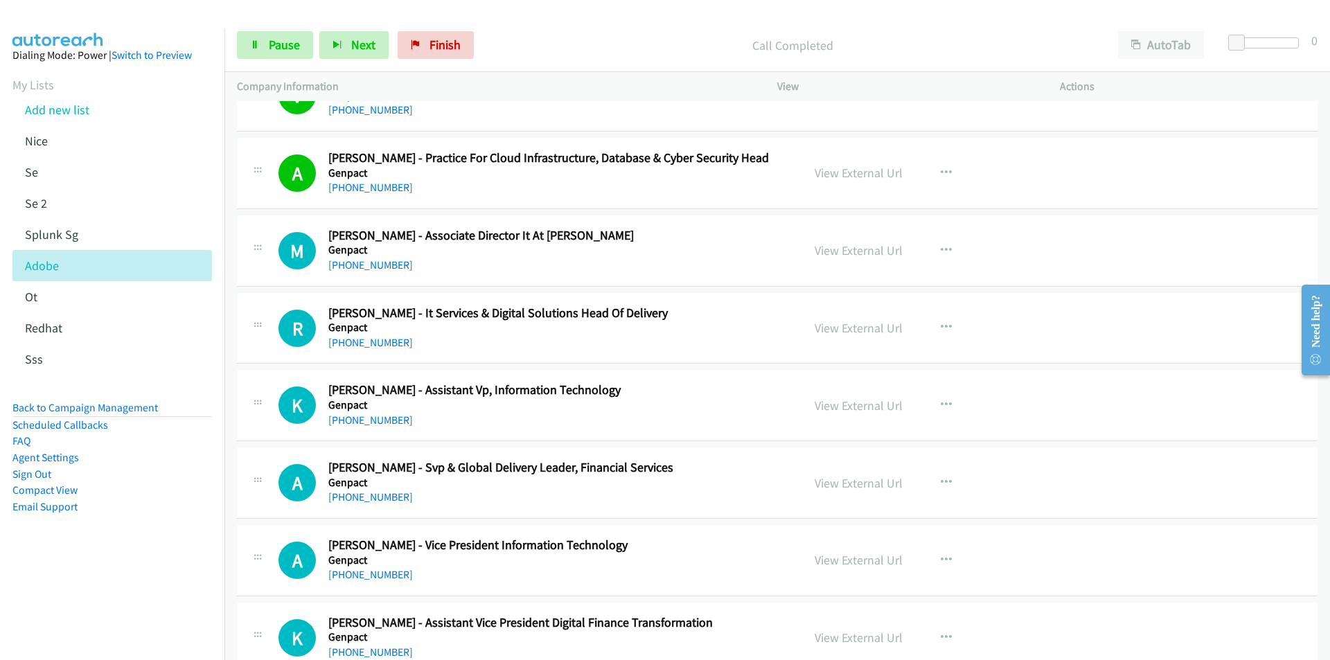
click at [92, 594] on nav "Dialing Mode: Power | Switch to Preview My Lists Add new list Nice Se Se 2 Splu…" at bounding box center [112, 358] width 225 height 660
click at [94, 569] on aside "Dialing Mode: Power | Switch to Preview My Lists Add new list Nice Se Se 2 Splu…" at bounding box center [112, 302] width 224 height 549
click at [136, 572] on aside "Dialing Mode: Power | Switch to Preview My Lists Add new list Nice Se Se 2 Splu…" at bounding box center [112, 302] width 224 height 549
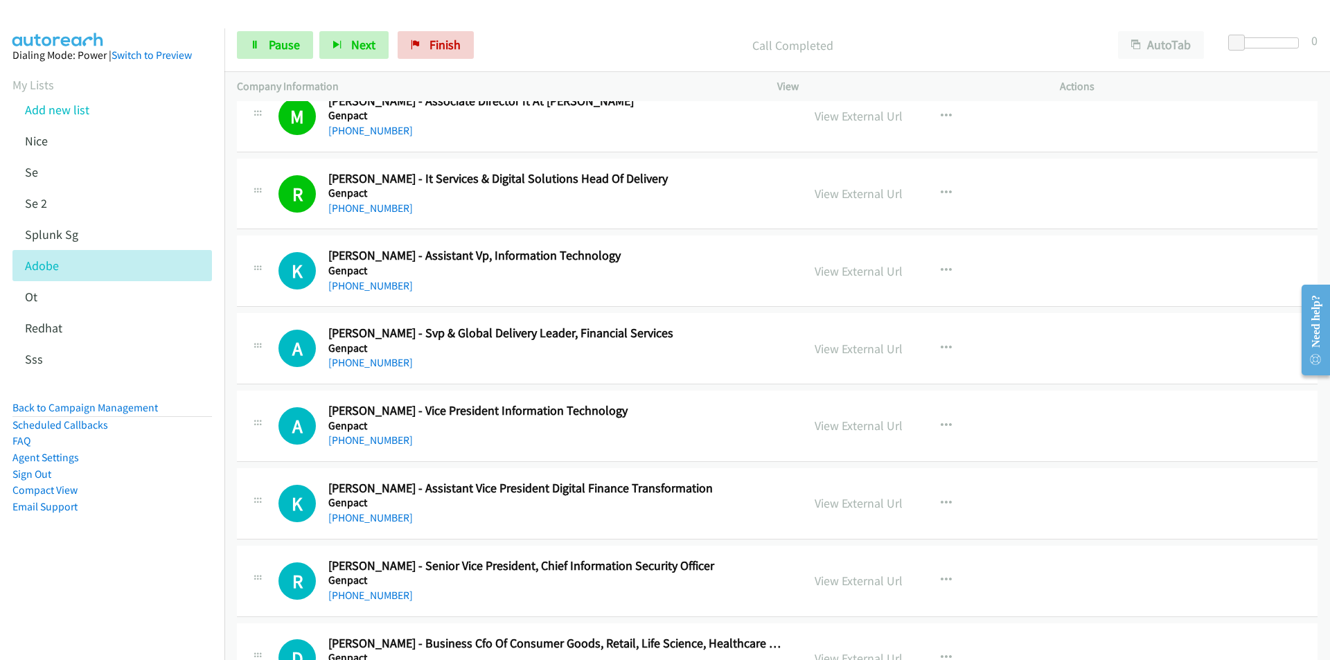
scroll to position [13162, 0]
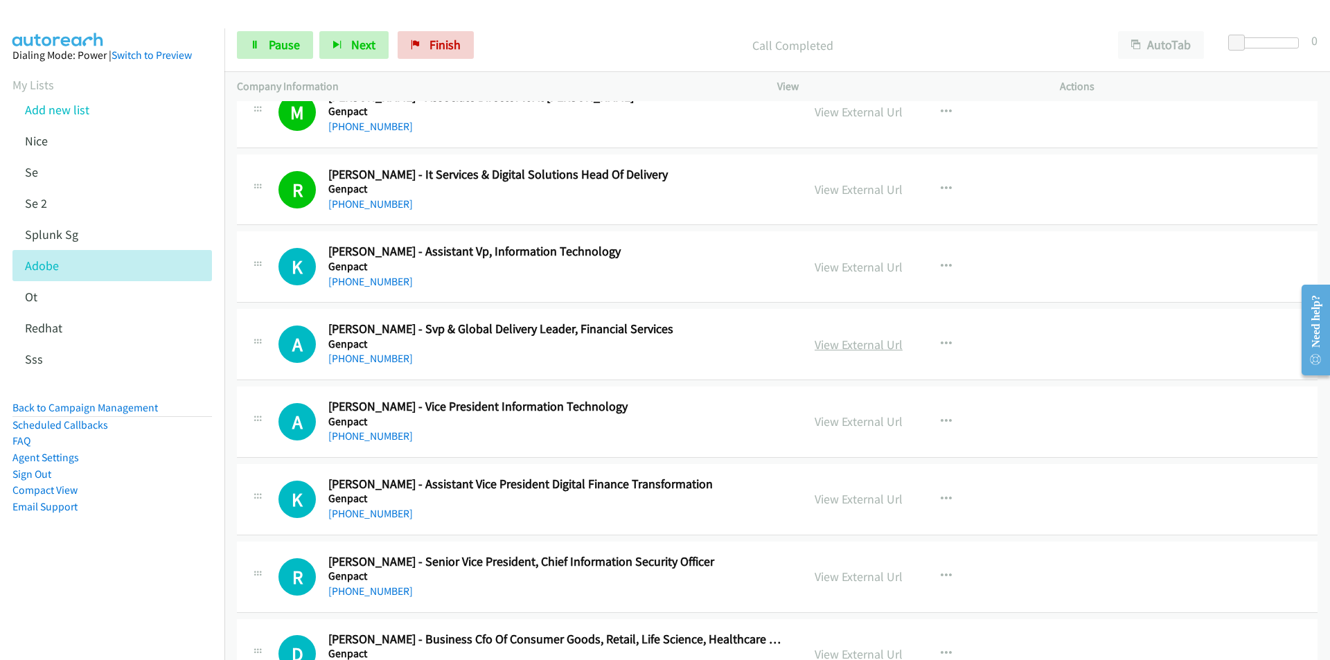
click at [867, 341] on link "View External Url" at bounding box center [859, 345] width 88 height 16
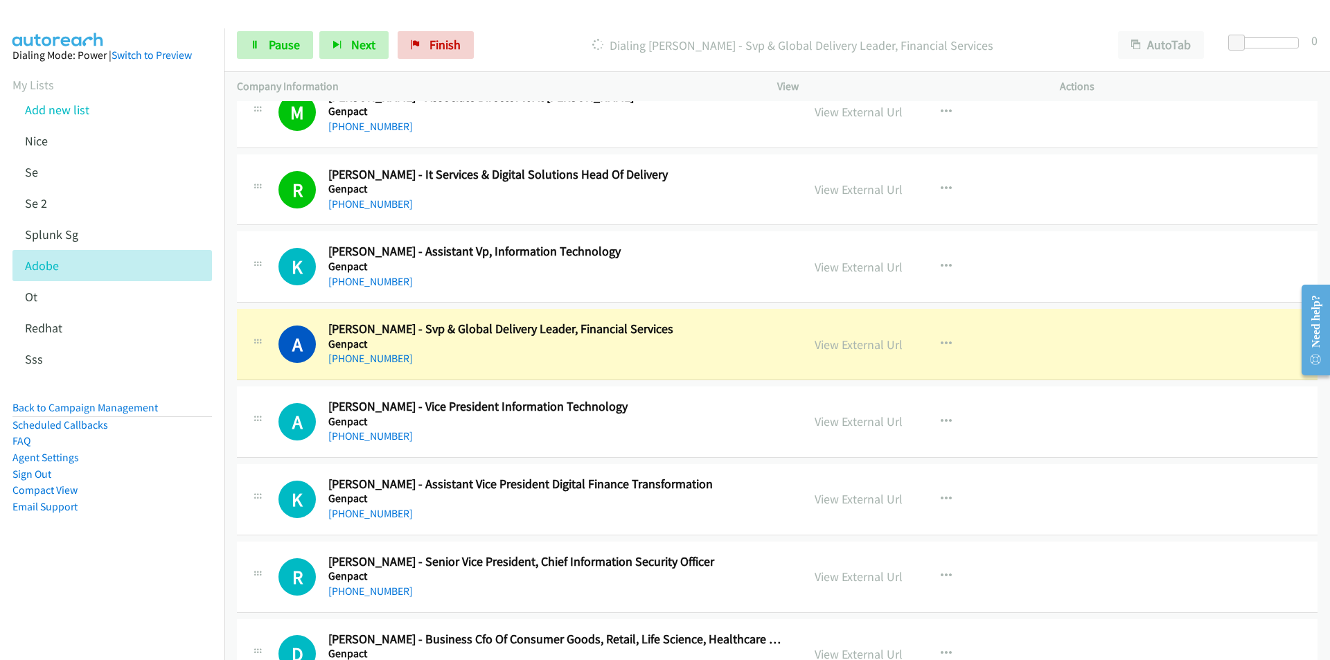
click at [166, 605] on nav "Dialing Mode: Power | Switch to Preview My Lists Add new list Nice Se Se 2 Splu…" at bounding box center [112, 358] width 225 height 660
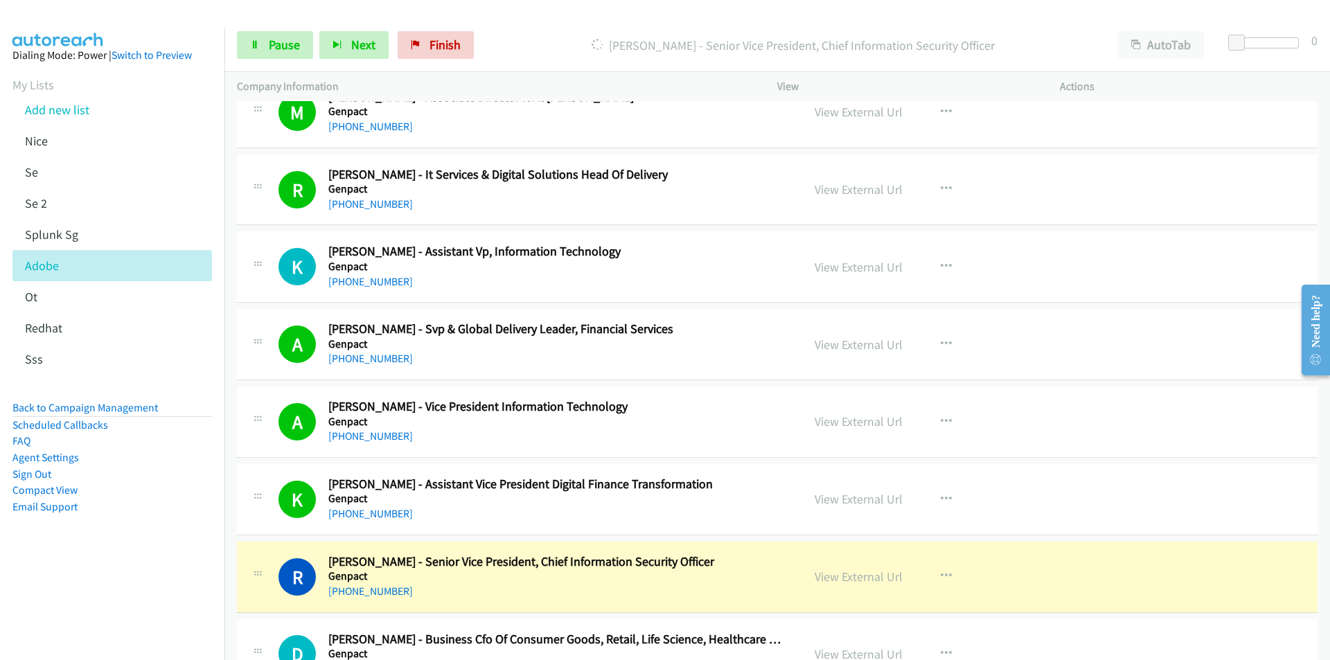
drag, startPoint x: 121, startPoint y: 598, endPoint x: 201, endPoint y: 569, distance: 84.8
click at [121, 598] on nav "Dialing Mode: Power | Switch to Preview My Lists Add new list Nice Se Se 2 Splu…" at bounding box center [112, 358] width 225 height 660
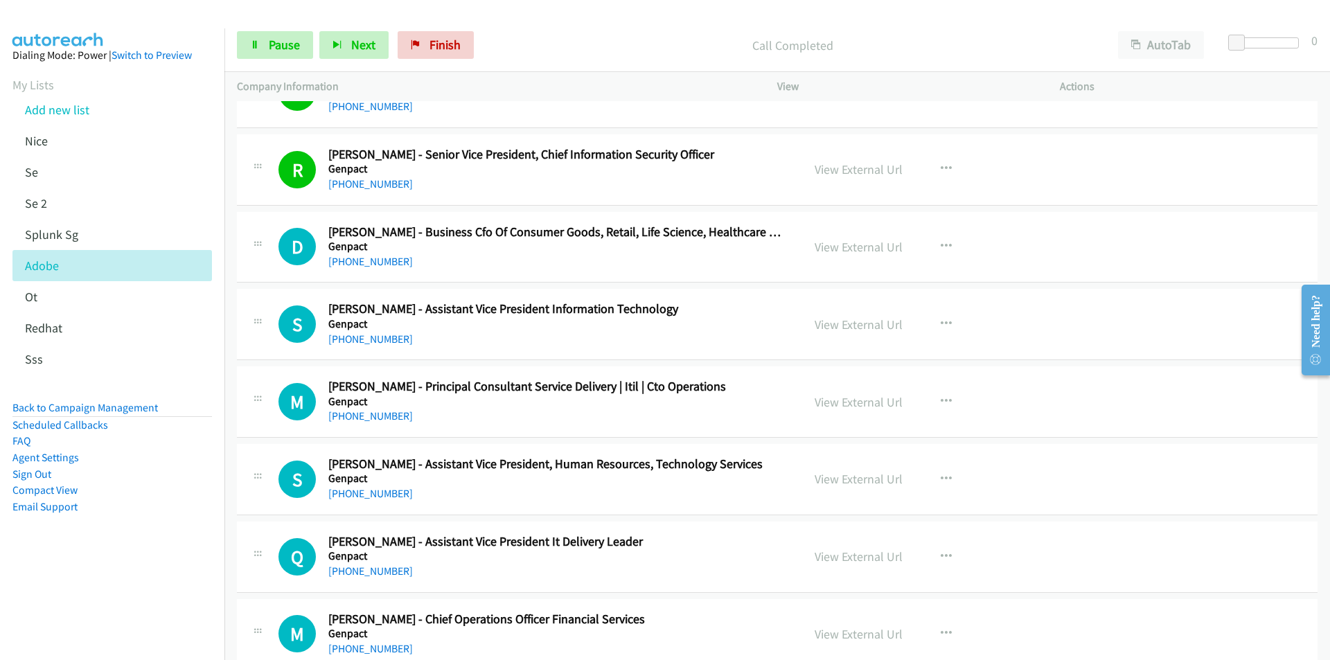
scroll to position [13578, 0]
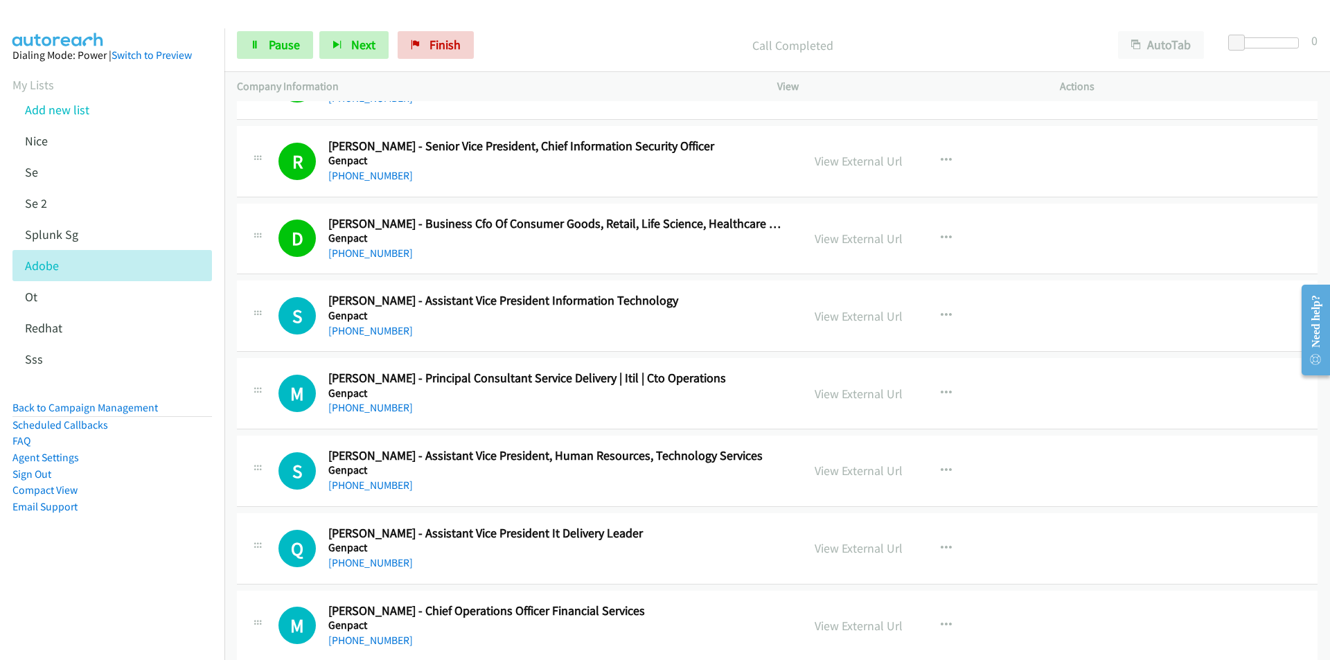
click at [154, 562] on aside "Dialing Mode: Power | Switch to Preview My Lists Add new list Nice Se Se 2 Splu…" at bounding box center [112, 302] width 224 height 549
click at [156, 578] on nav "Dialing Mode: Power | Switch to Preview My Lists Add new list Nice Se Se 2 Splu…" at bounding box center [112, 358] width 225 height 660
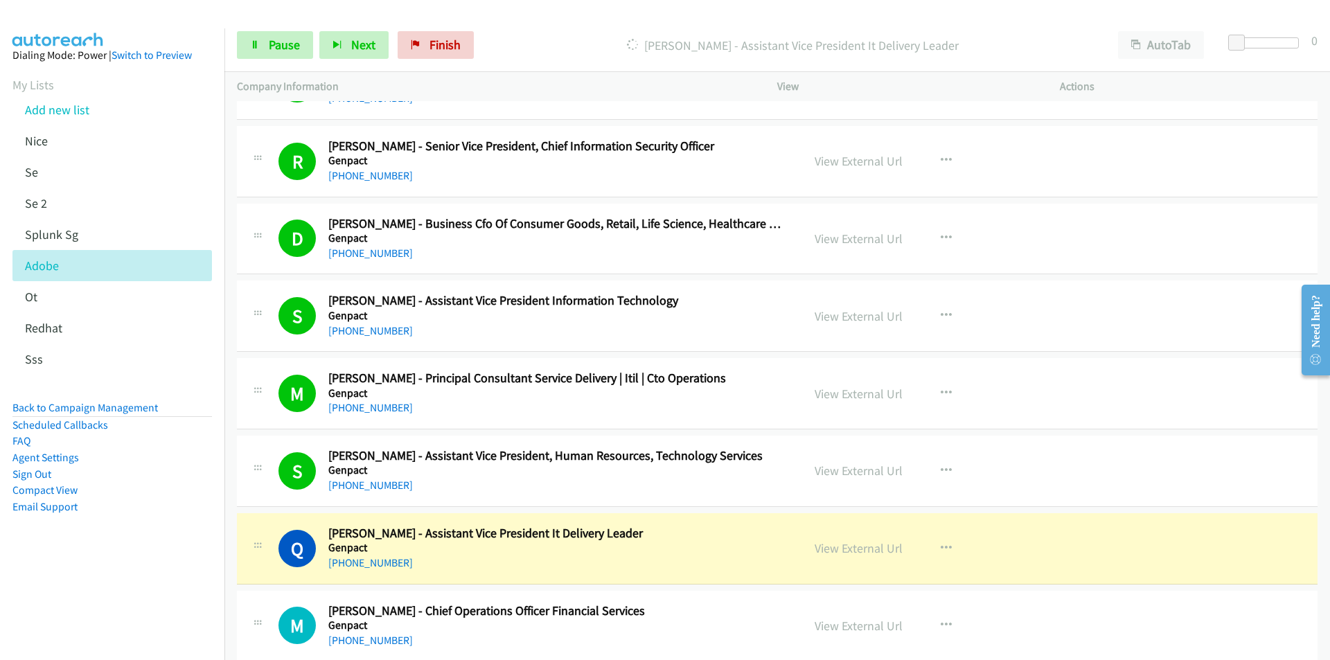
click at [186, 598] on nav "Dialing Mode: Power | Switch to Preview My Lists Add new list Nice Se Se 2 Splu…" at bounding box center [112, 358] width 225 height 660
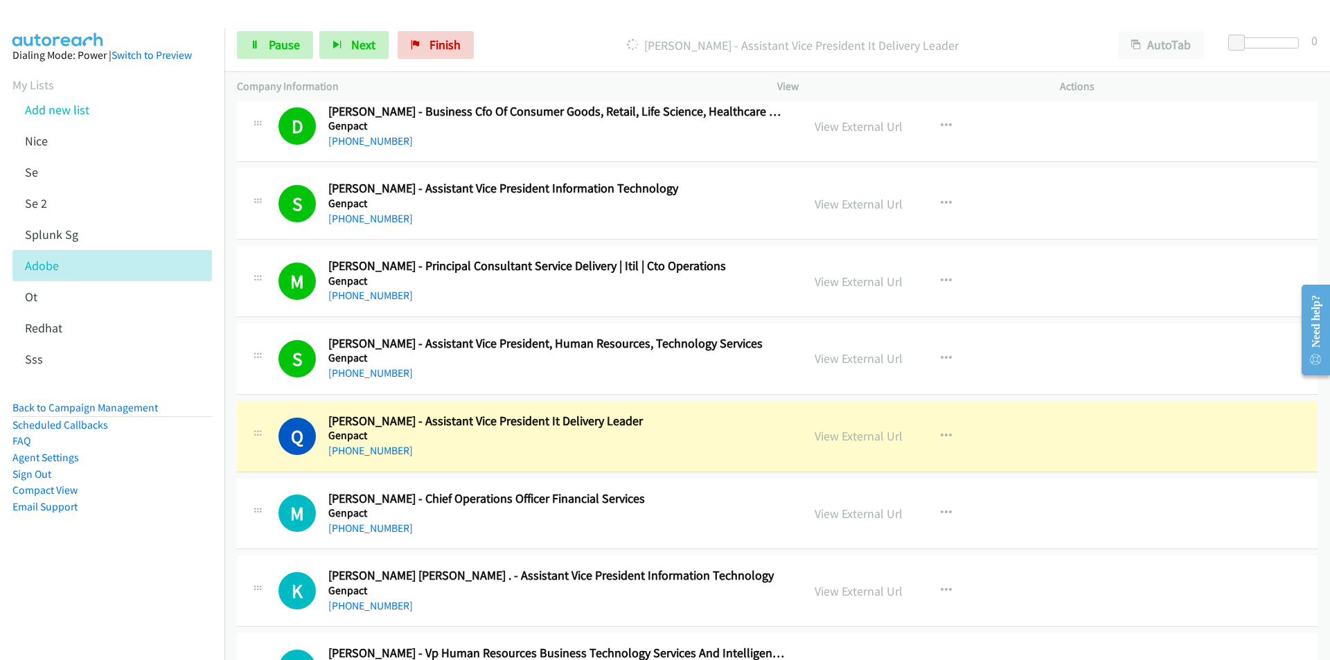
scroll to position [13786, 0]
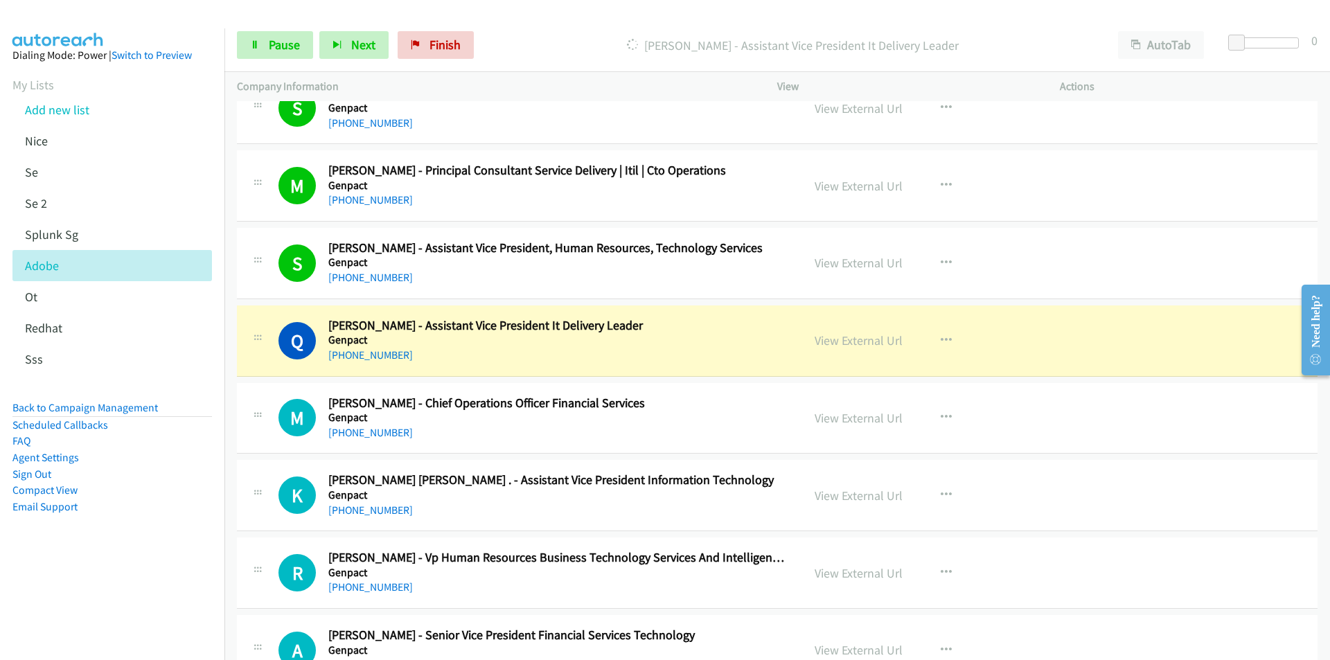
click at [90, 610] on nav "Dialing Mode: Power | Switch to Preview My Lists Add new list Nice Se Se 2 Splu…" at bounding box center [112, 358] width 225 height 660
click at [853, 339] on link "View External Url" at bounding box center [859, 341] width 88 height 16
click at [266, 48] on link "Pause" at bounding box center [275, 45] width 76 height 28
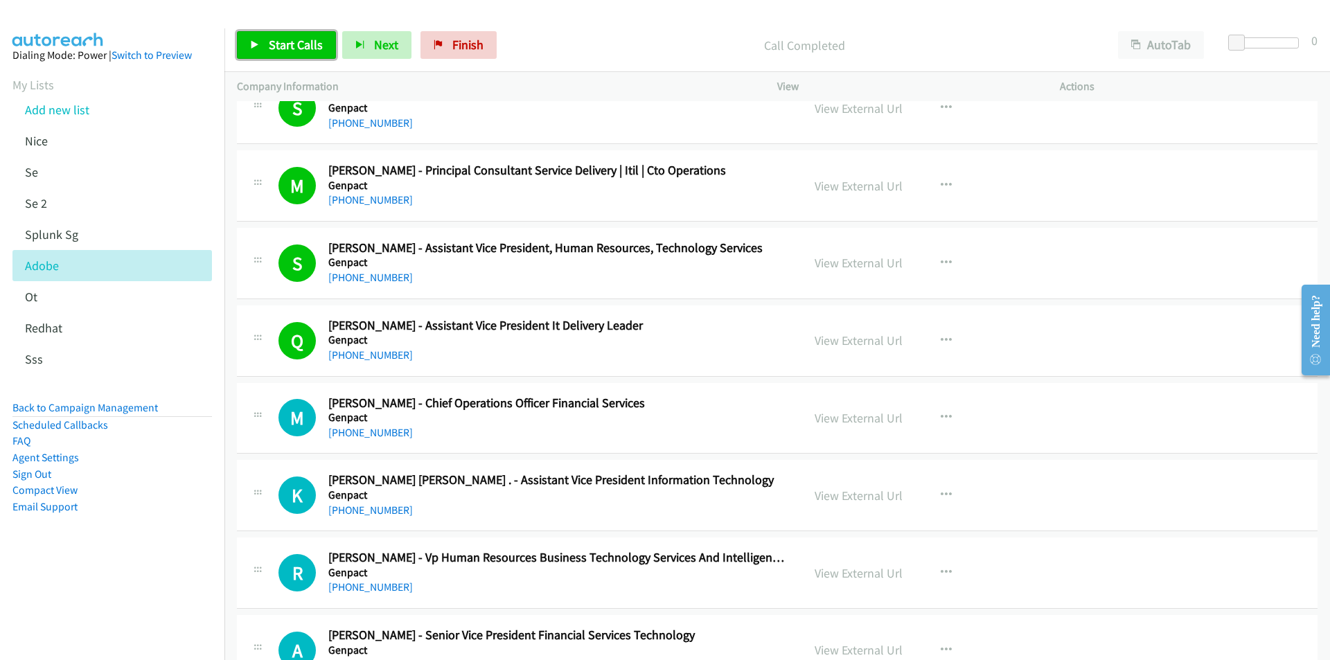
click at [272, 49] on span "Start Calls" at bounding box center [296, 45] width 54 height 16
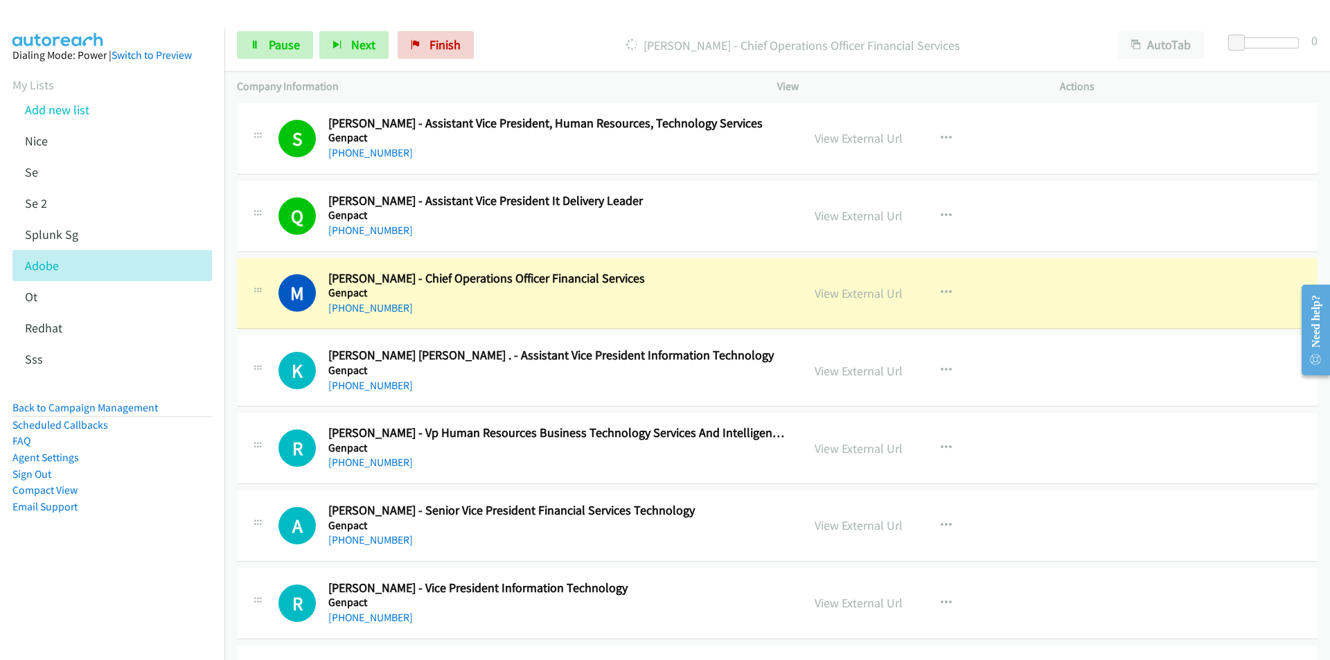
scroll to position [14063, 0]
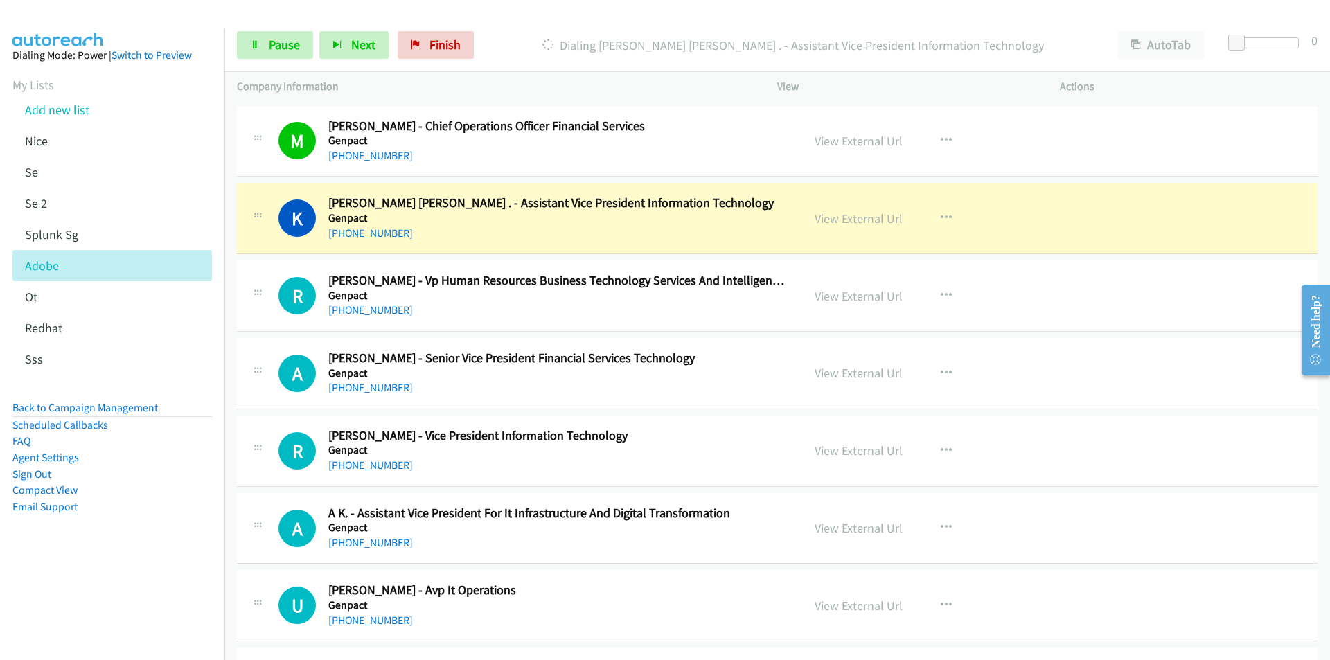
drag, startPoint x: 163, startPoint y: 561, endPoint x: 283, endPoint y: 475, distance: 147.3
click at [164, 559] on aside "Dialing Mode: Power | Switch to Preview My Lists Add new list Nice Se Se 2 Splu…" at bounding box center [112, 302] width 224 height 549
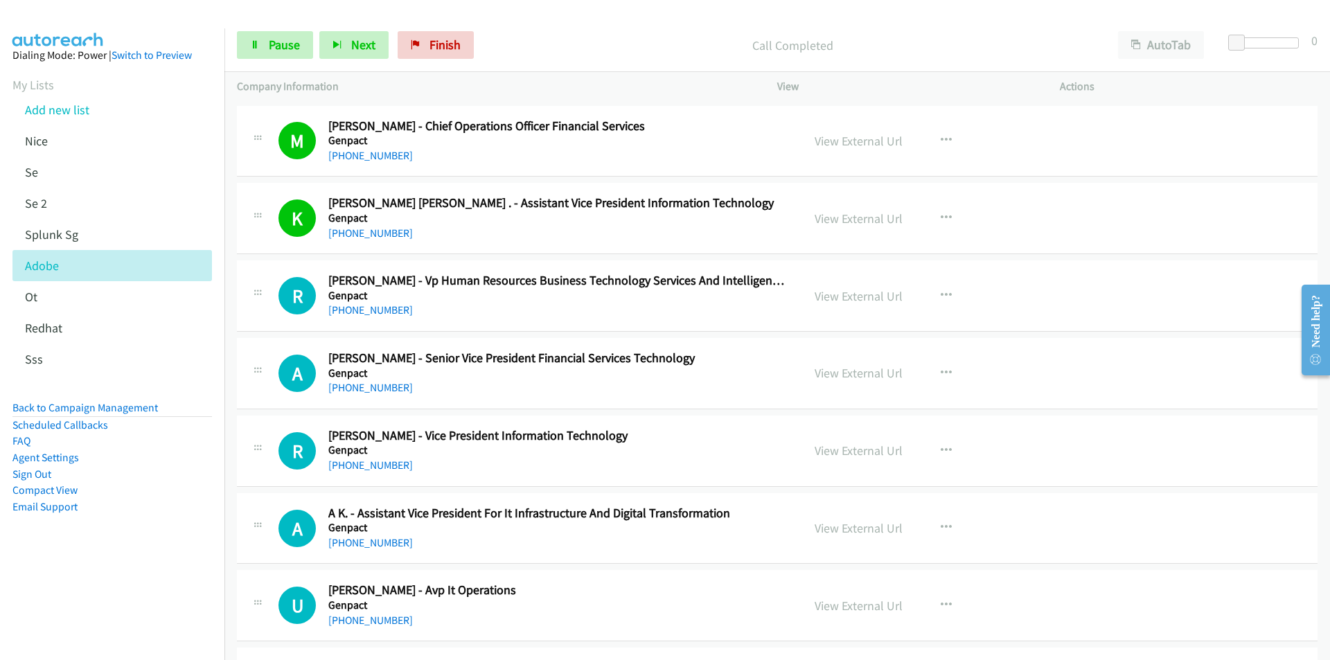
click at [195, 585] on nav "Dialing Mode: Power | Switch to Preview My Lists Add new list Nice Se Se 2 Splu…" at bounding box center [112, 358] width 225 height 660
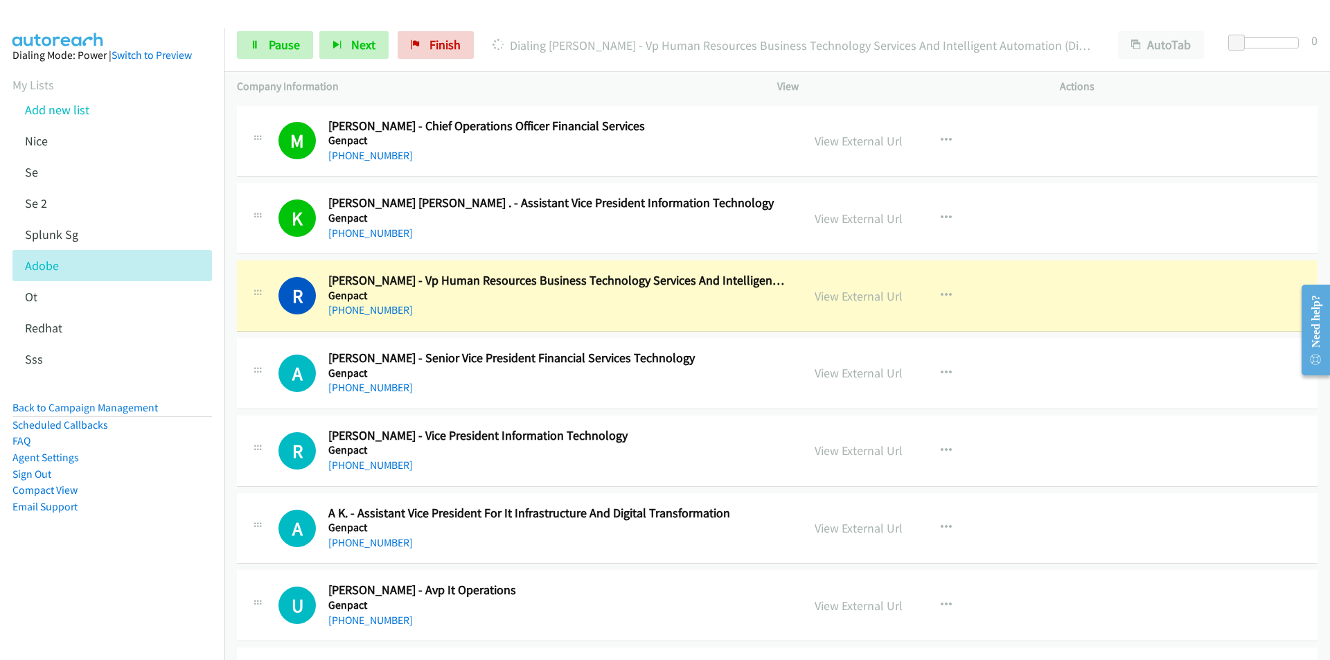
drag, startPoint x: 104, startPoint y: 569, endPoint x: 176, endPoint y: 537, distance: 79.1
click at [105, 569] on aside "Dialing Mode: Power | Switch to Preview My Lists Add new list Nice Se Se 2 Splu…" at bounding box center [112, 302] width 224 height 549
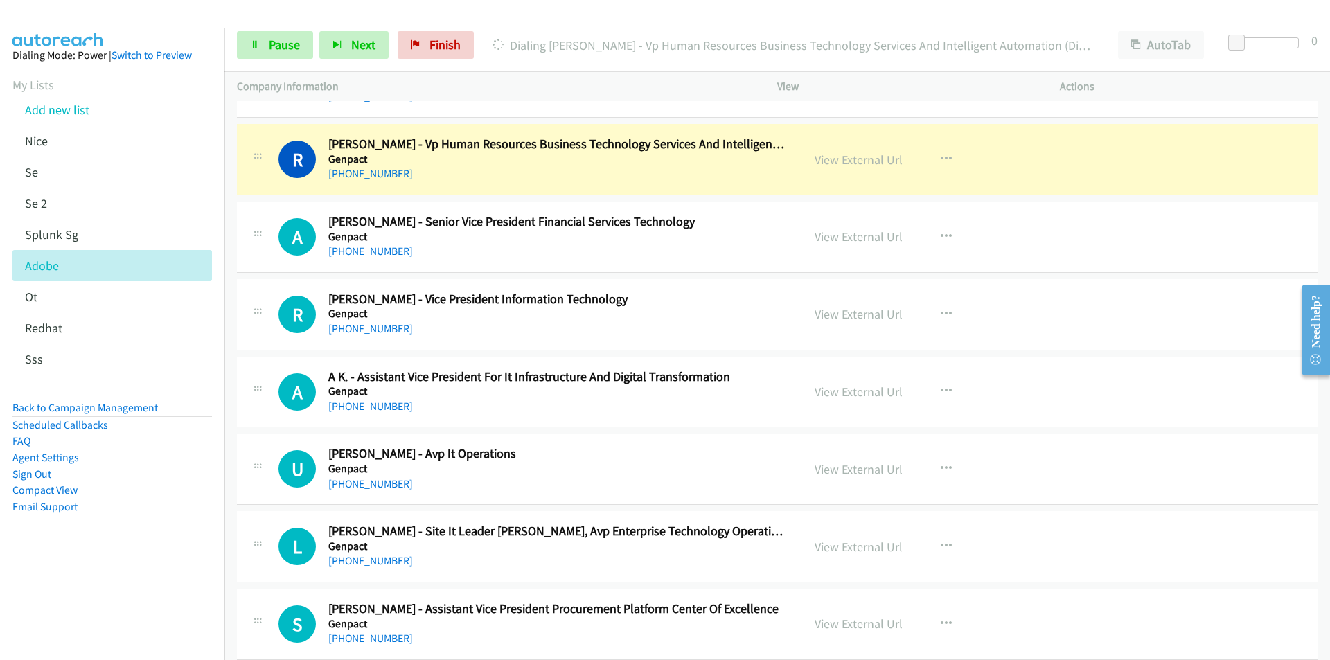
scroll to position [14201, 0]
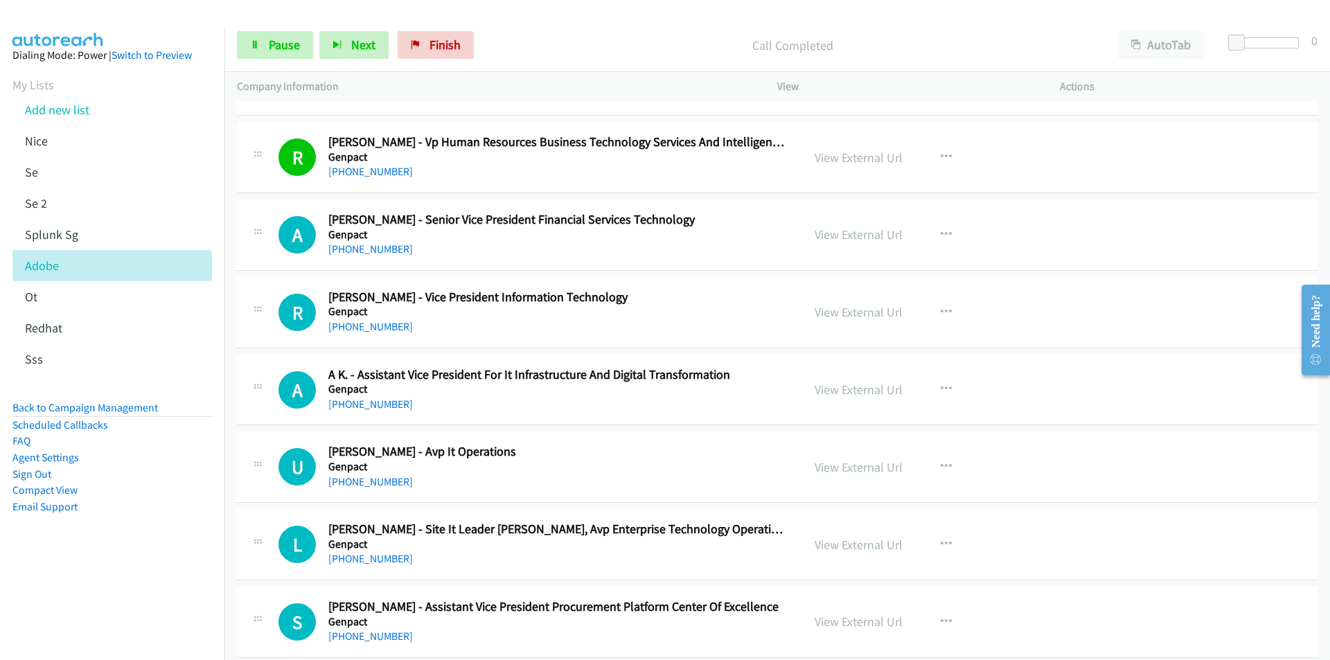
drag, startPoint x: 152, startPoint y: 616, endPoint x: 205, endPoint y: 574, distance: 67.5
click at [152, 616] on nav "Dialing Mode: Power | Switch to Preview My Lists Add new list Nice Se Se 2 Splu…" at bounding box center [112, 358] width 225 height 660
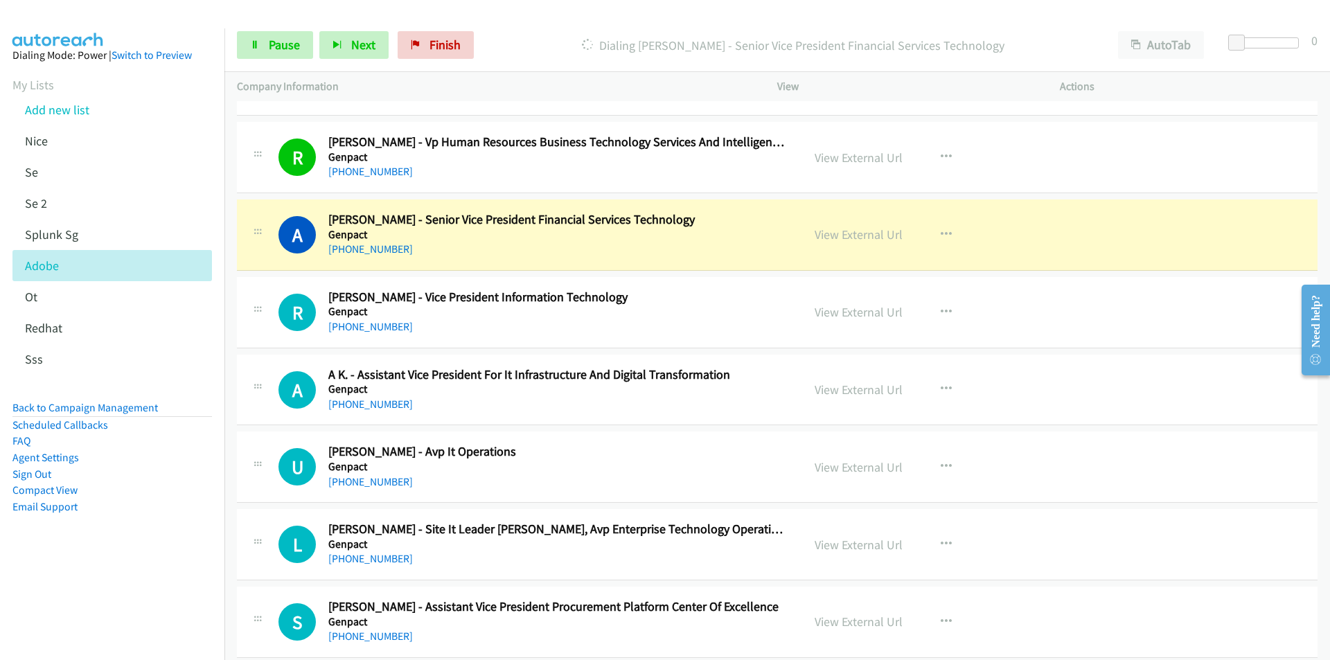
click at [173, 574] on aside "Dialing Mode: Power | Switch to Preview My Lists Add new list Nice Se Se 2 Splu…" at bounding box center [112, 302] width 224 height 549
drag, startPoint x: 202, startPoint y: 602, endPoint x: 466, endPoint y: 451, distance: 304.1
click at [204, 601] on nav "Dialing Mode: Power | Switch to Preview My Lists Add new list Nice Se Se 2 Splu…" at bounding box center [112, 358] width 225 height 660
click at [871, 231] on link "View External Url" at bounding box center [859, 235] width 88 height 16
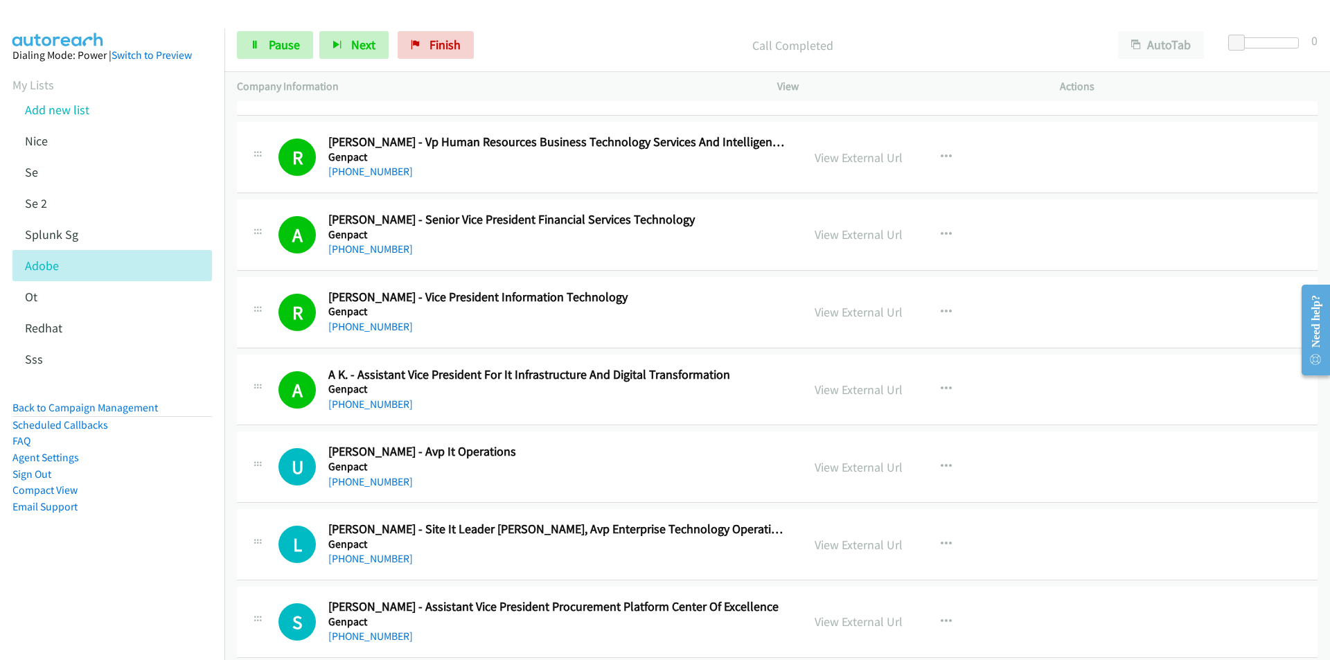
click at [184, 534] on aside "Dialing Mode: Power | Switch to Preview My Lists Add new list Nice Se Se 2 Splu…" at bounding box center [112, 302] width 224 height 549
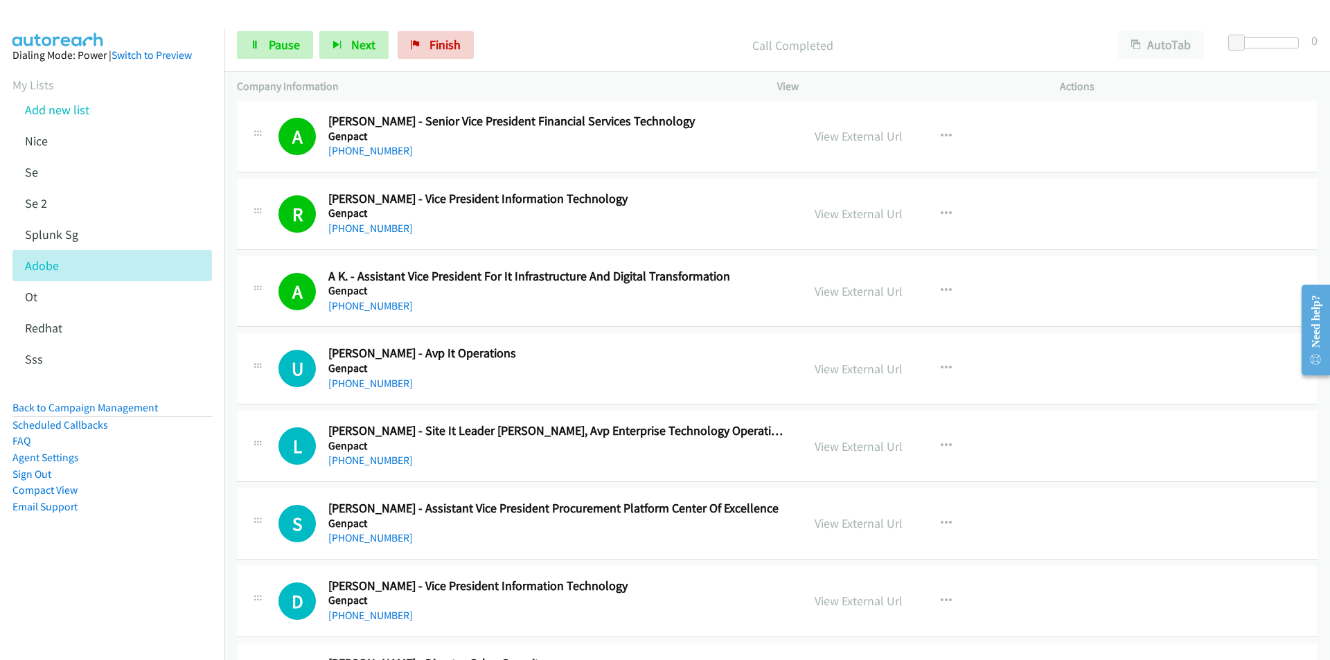
scroll to position [14340, 0]
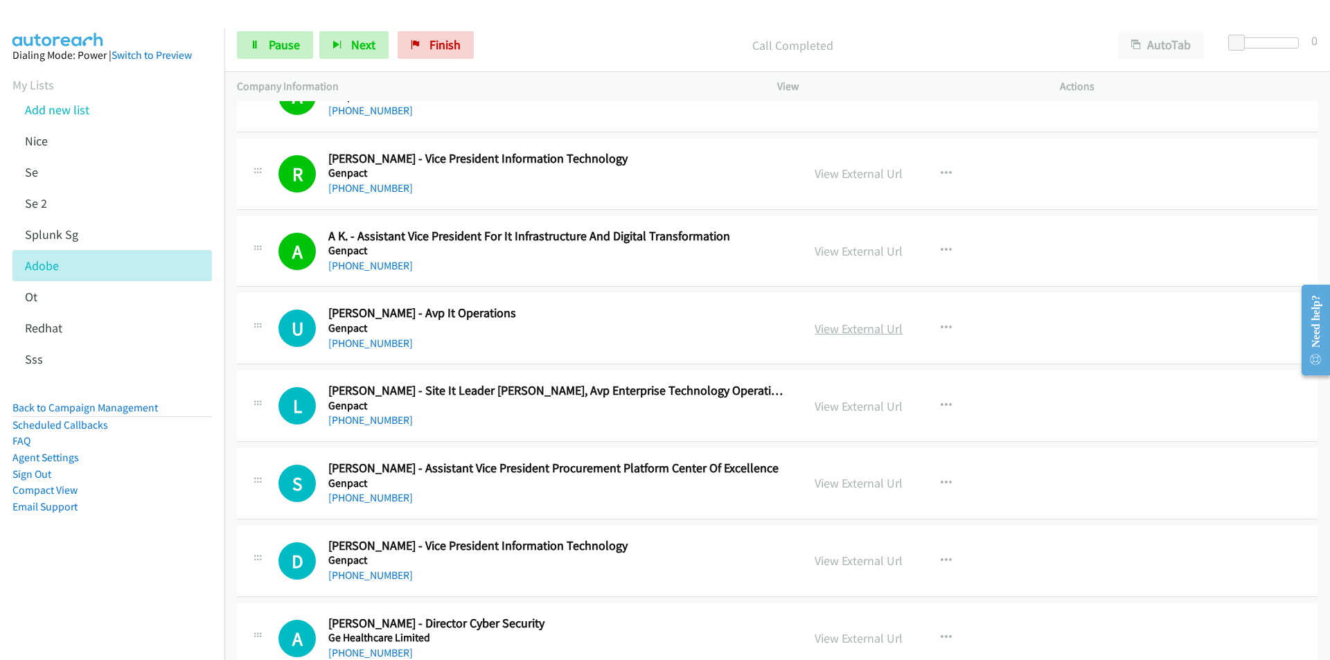
click at [851, 321] on link "View External Url" at bounding box center [859, 329] width 88 height 16
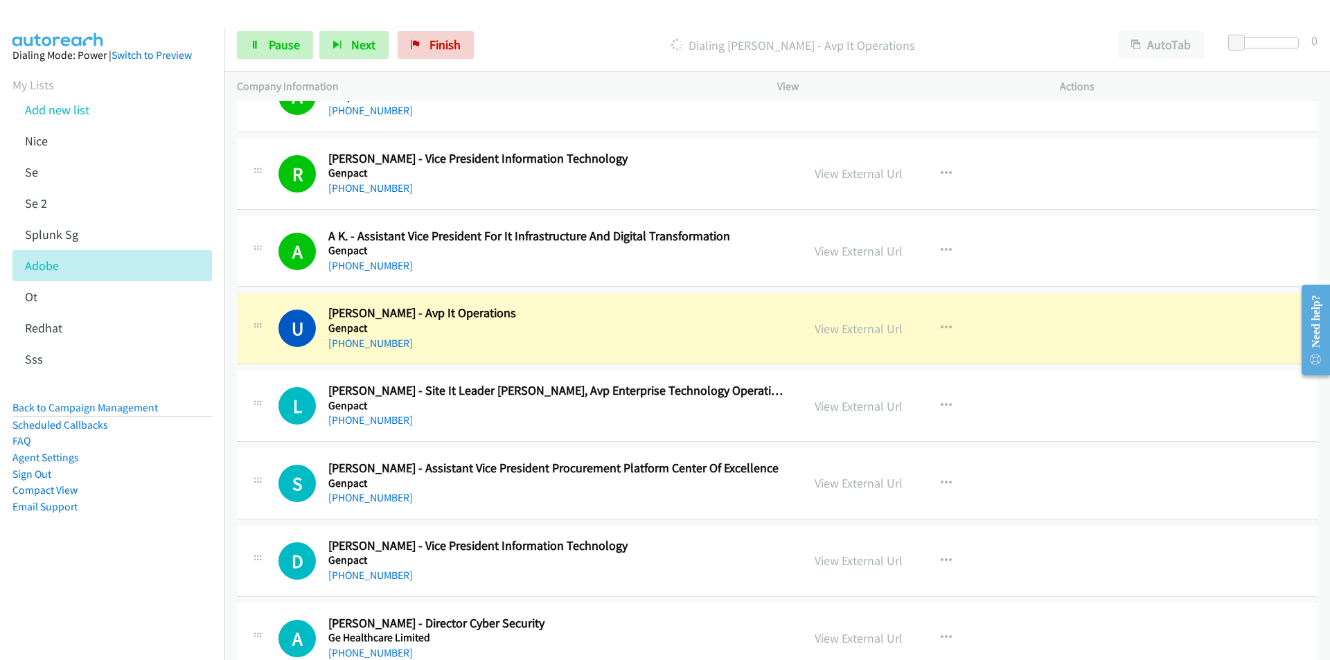
click at [145, 551] on aside "Dialing Mode: Power | Switch to Preview My Lists Add new list Nice Se Se 2 Splu…" at bounding box center [112, 302] width 224 height 549
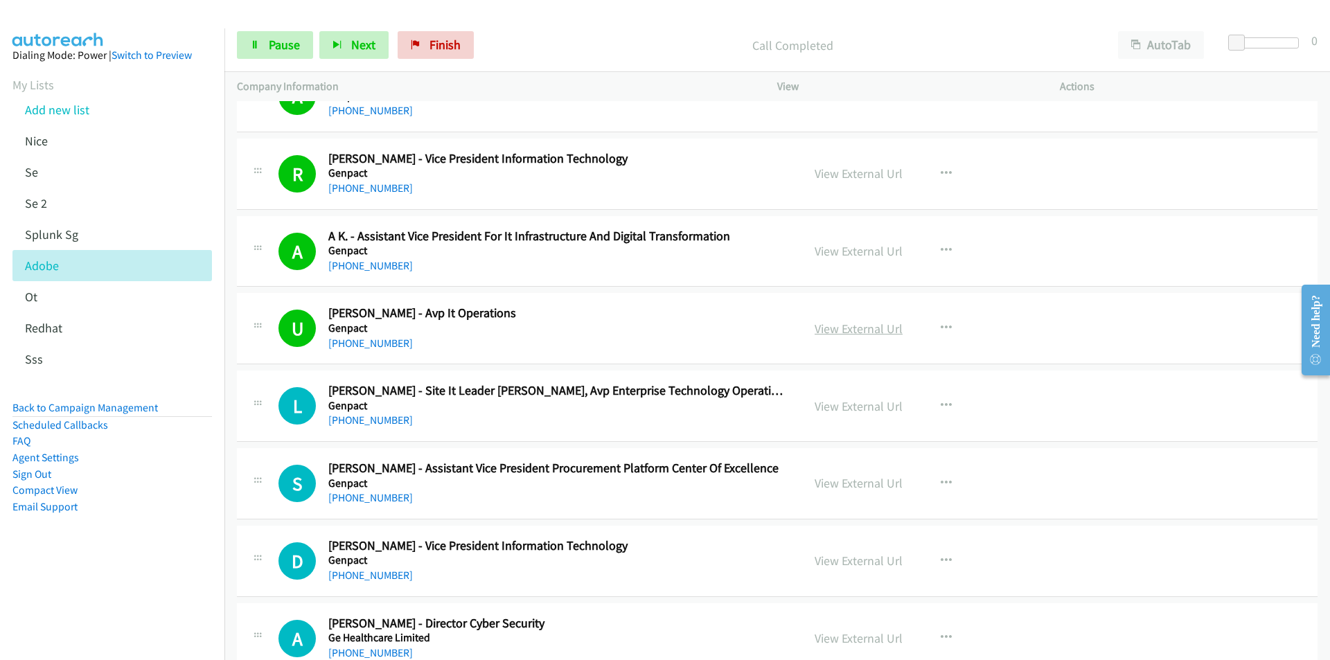
click at [833, 323] on link "View External Url" at bounding box center [859, 329] width 88 height 16
click at [200, 568] on aside "Dialing Mode: Power | Switch to Preview My Lists Add new list Nice Se Se 2 Splu…" at bounding box center [112, 302] width 224 height 549
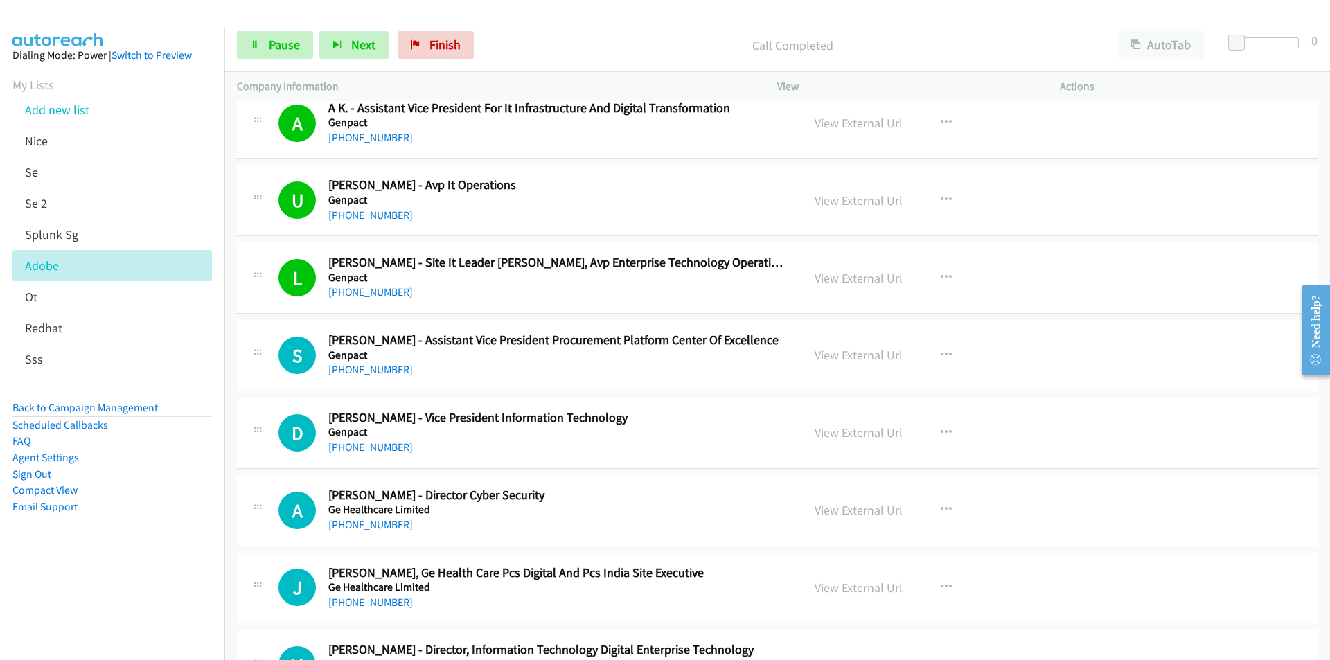
scroll to position [14479, 0]
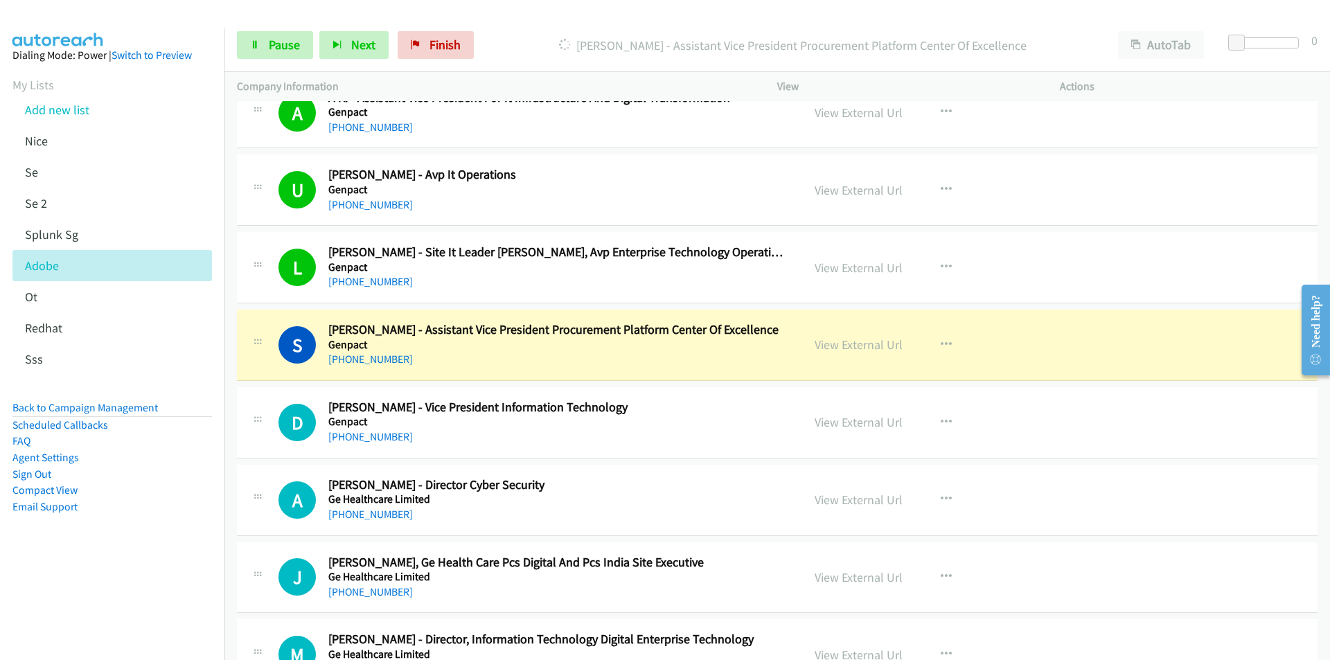
click at [149, 583] on nav "Dialing Mode: Power | Switch to Preview My Lists Add new list Nice Se Se 2 Splu…" at bounding box center [112, 358] width 225 height 660
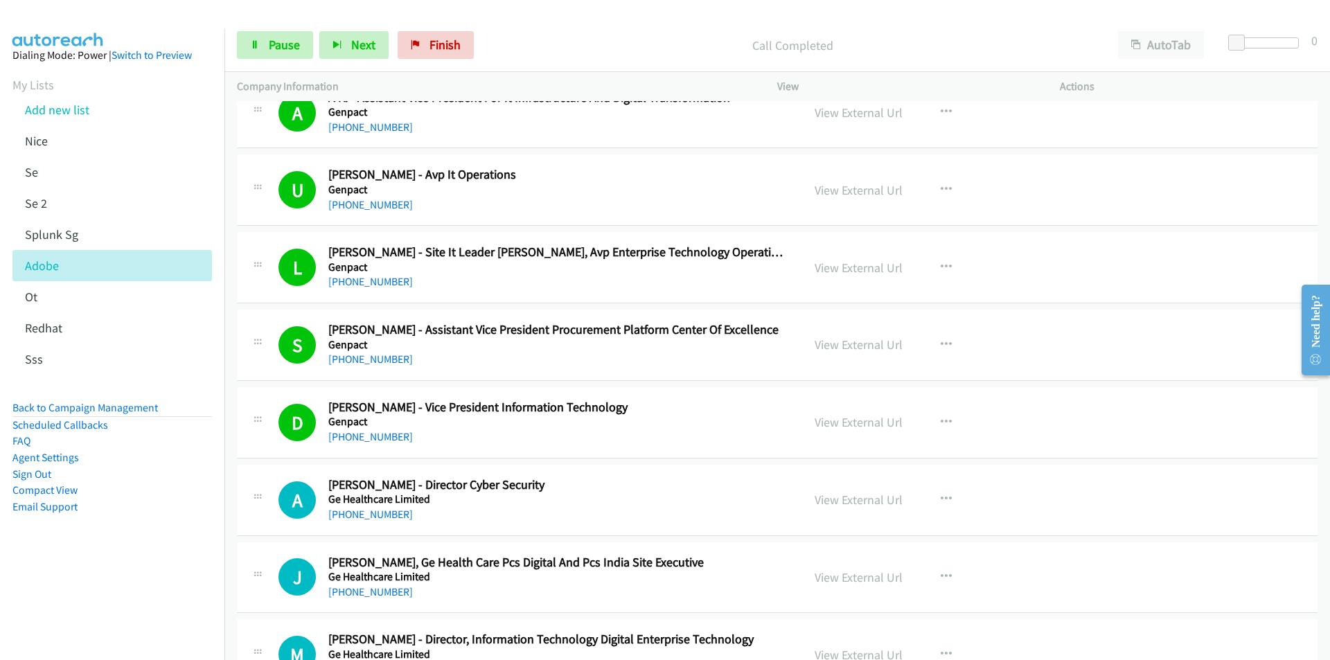
click at [182, 579] on nav "Dialing Mode: Power | Switch to Preview My Lists Add new list Nice Se Se 2 Splu…" at bounding box center [112, 358] width 225 height 660
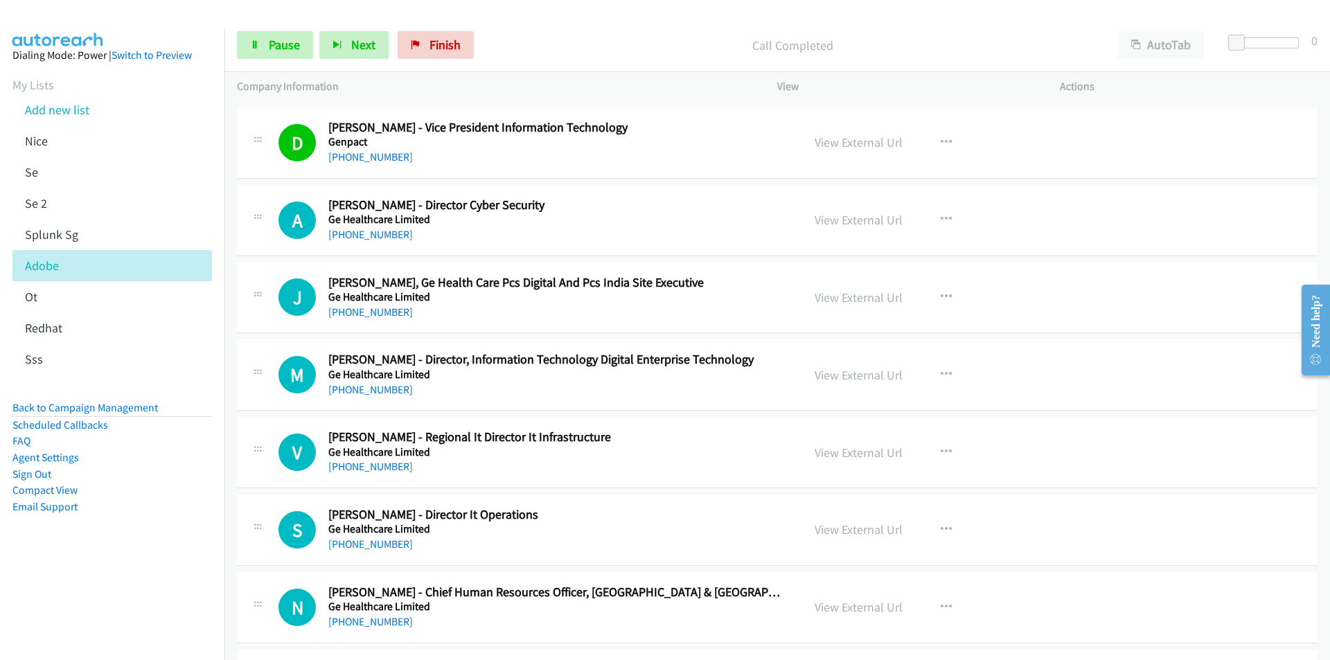
scroll to position [14756, 0]
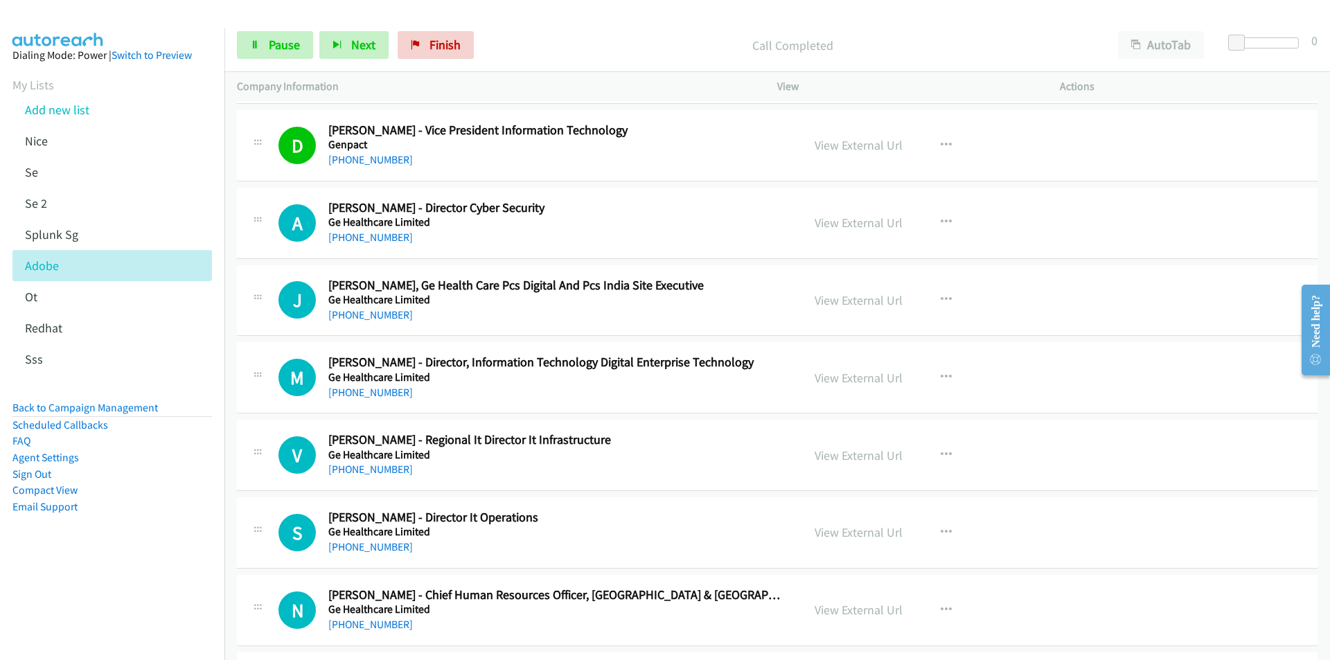
click at [136, 617] on nav "Dialing Mode: Power | Switch to Preview My Lists Add new list Nice Se Se 2 Splu…" at bounding box center [112, 358] width 225 height 660
click at [95, 585] on nav "Dialing Mode: Power | Switch to Preview My Lists Add new list Nice Se Se 2 Splu…" at bounding box center [112, 358] width 225 height 660
click at [860, 222] on link "View External Url" at bounding box center [859, 223] width 88 height 16
click at [274, 46] on span "Pause" at bounding box center [284, 45] width 31 height 16
click at [311, 33] on link "Start Calls" at bounding box center [286, 45] width 99 height 28
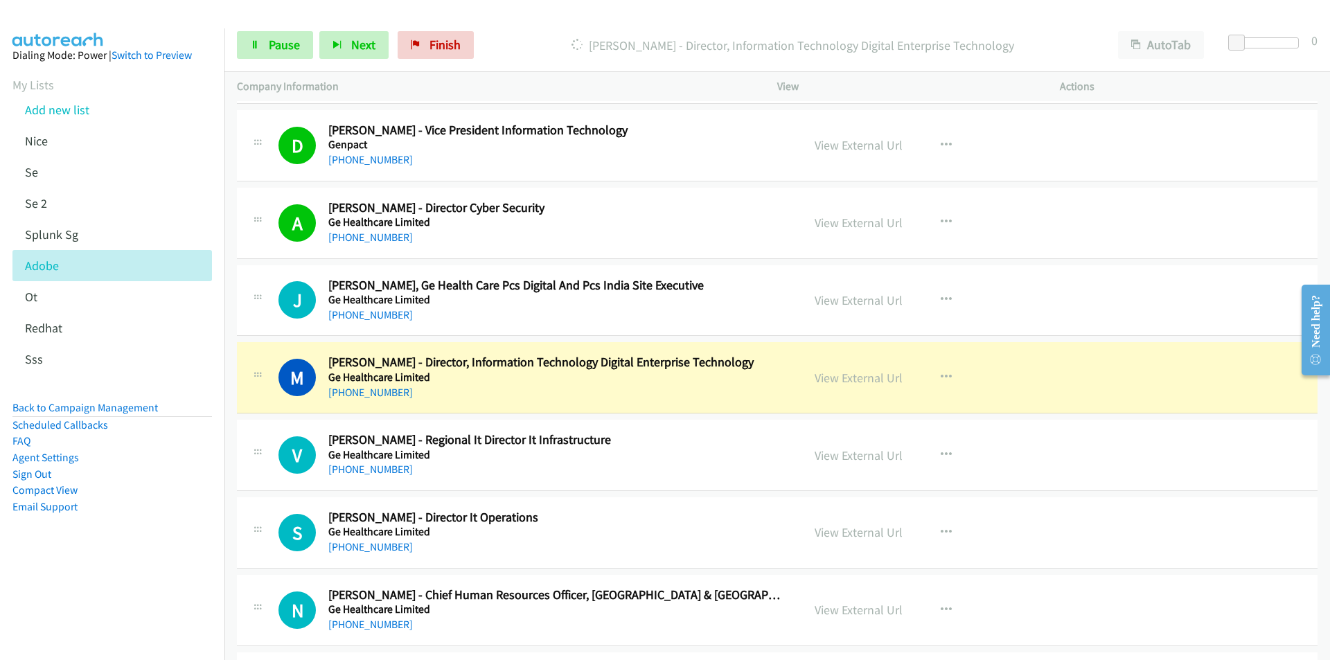
click at [159, 553] on aside "Dialing Mode: Power | Switch to Preview My Lists Add new list Nice Se Se 2 Splu…" at bounding box center [112, 302] width 224 height 549
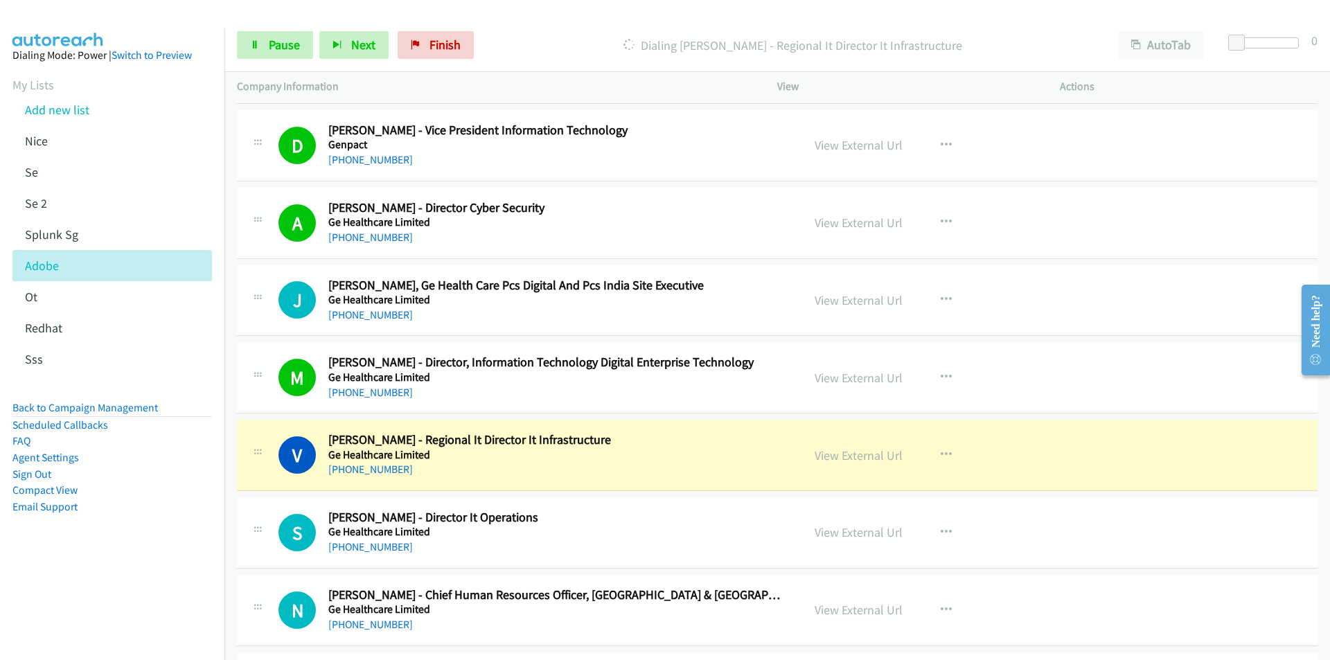
click at [148, 591] on nav "Dialing Mode: Power | Switch to Preview My Lists Add new list Nice Se Se 2 Splu…" at bounding box center [112, 358] width 225 height 660
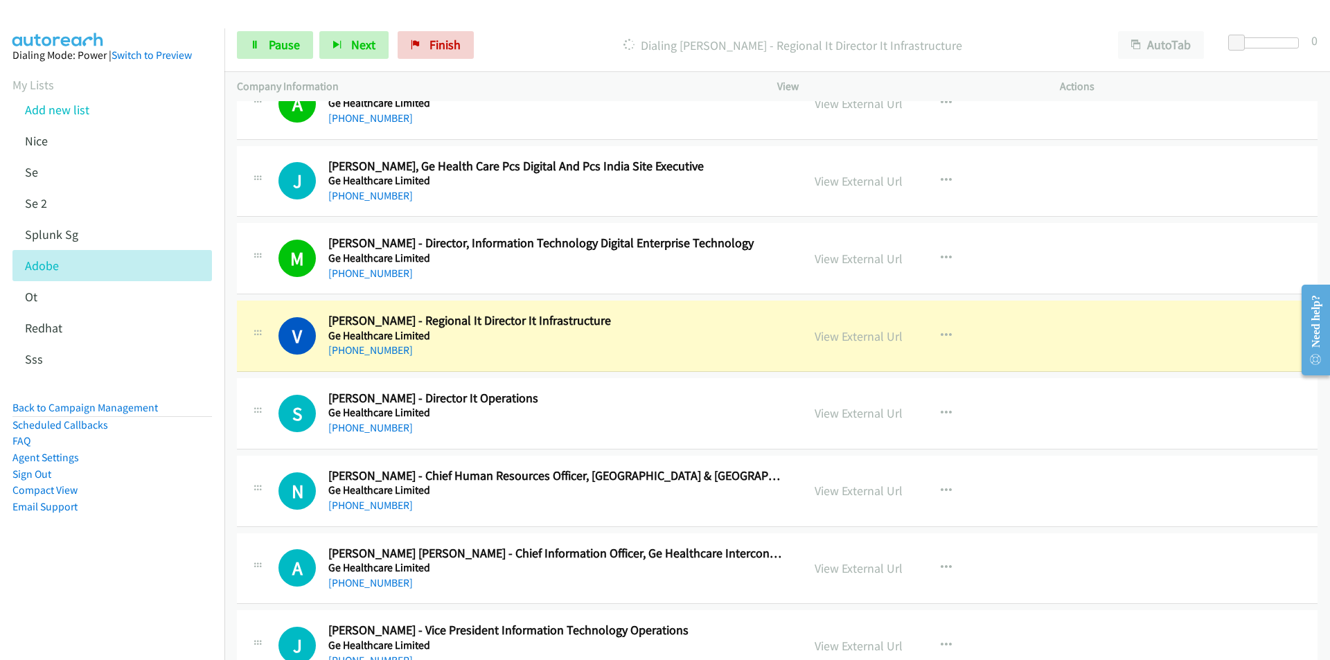
scroll to position [14894, 0]
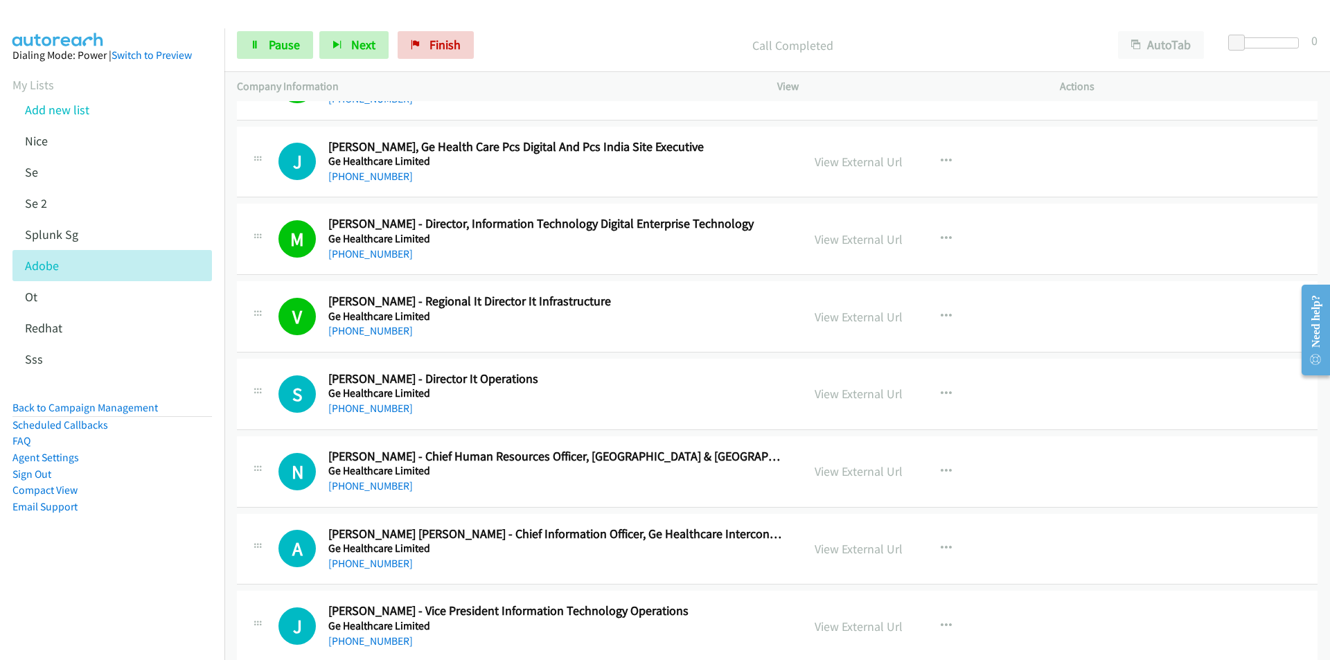
drag, startPoint x: 175, startPoint y: 596, endPoint x: 196, endPoint y: 575, distance: 29.9
click at [175, 596] on nav "Dialing Mode: Power | Switch to Preview My Lists Add new list Nice Se Se 2 Splu…" at bounding box center [112, 358] width 225 height 660
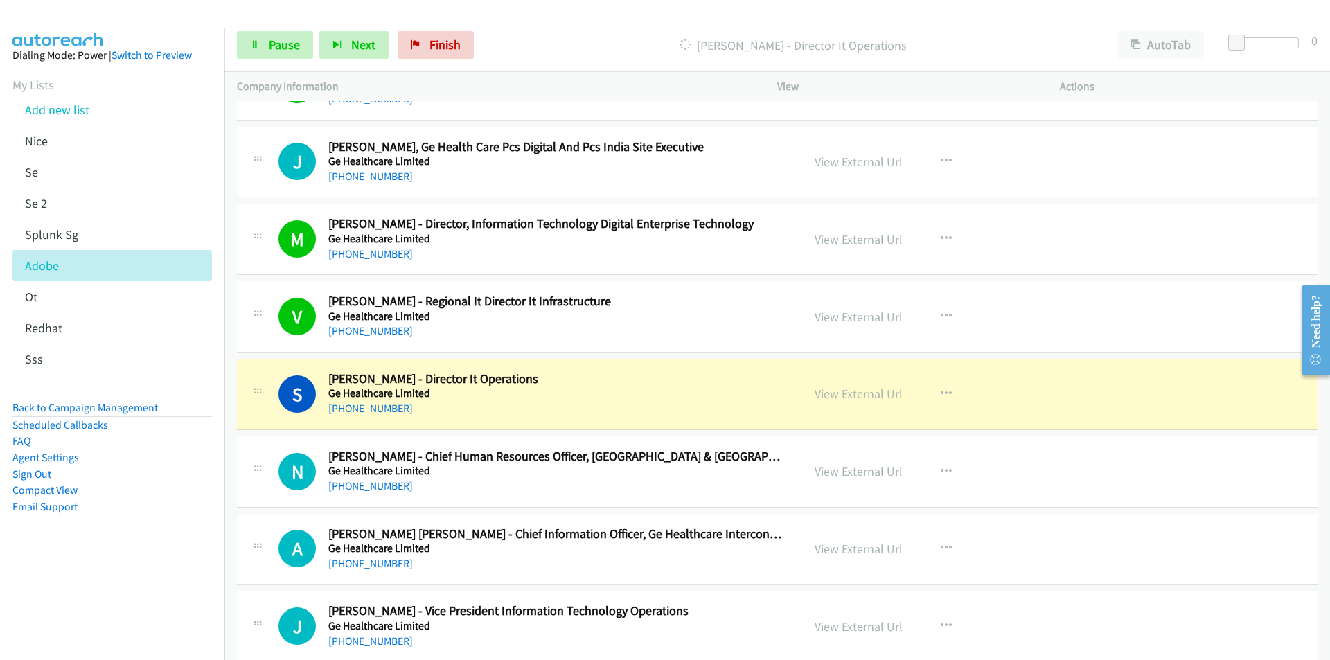
drag, startPoint x: 134, startPoint y: 582, endPoint x: 162, endPoint y: 580, distance: 27.8
click at [134, 582] on nav "Dialing Mode: Power | Switch to Preview My Lists Add new list Nice Se Se 2 Splu…" at bounding box center [112, 358] width 225 height 660
drag, startPoint x: 154, startPoint y: 582, endPoint x: 163, endPoint y: 578, distance: 9.0
click at [154, 582] on nav "Dialing Mode: Power | Switch to Preview My Lists Add new list Nice Se Se 2 Splu…" at bounding box center [112, 358] width 225 height 660
click at [887, 396] on link "View External Url" at bounding box center [859, 394] width 88 height 16
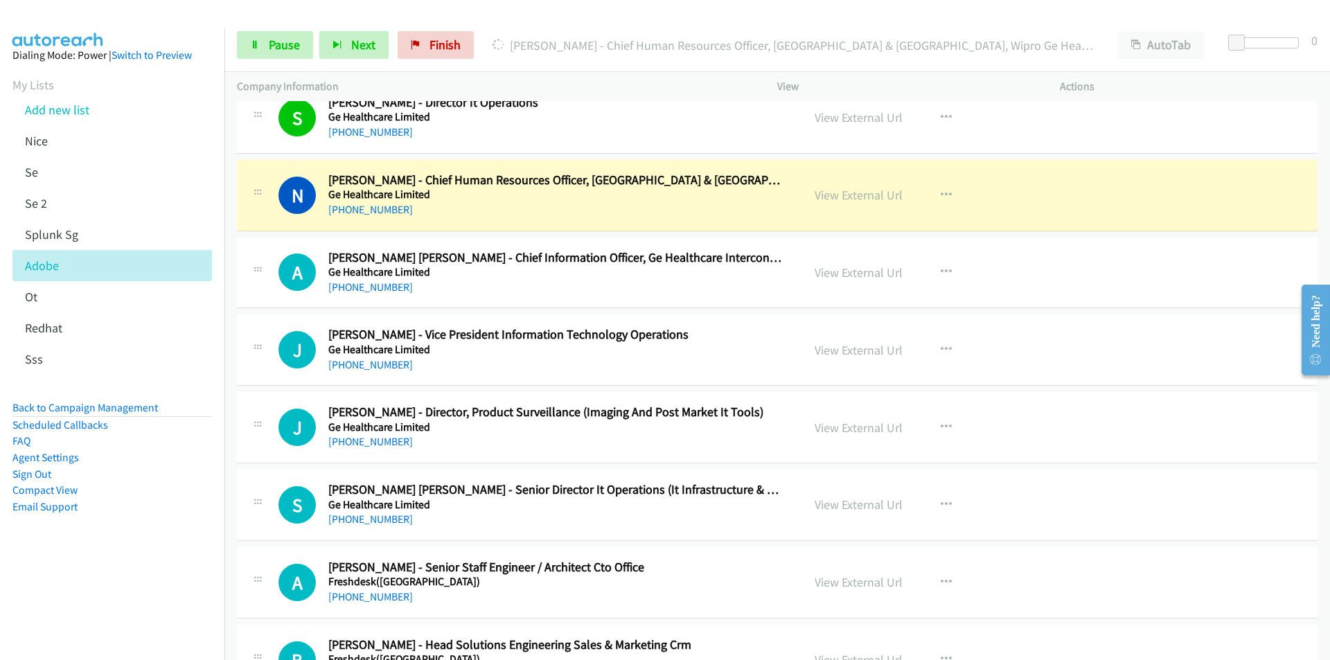
scroll to position [15171, 0]
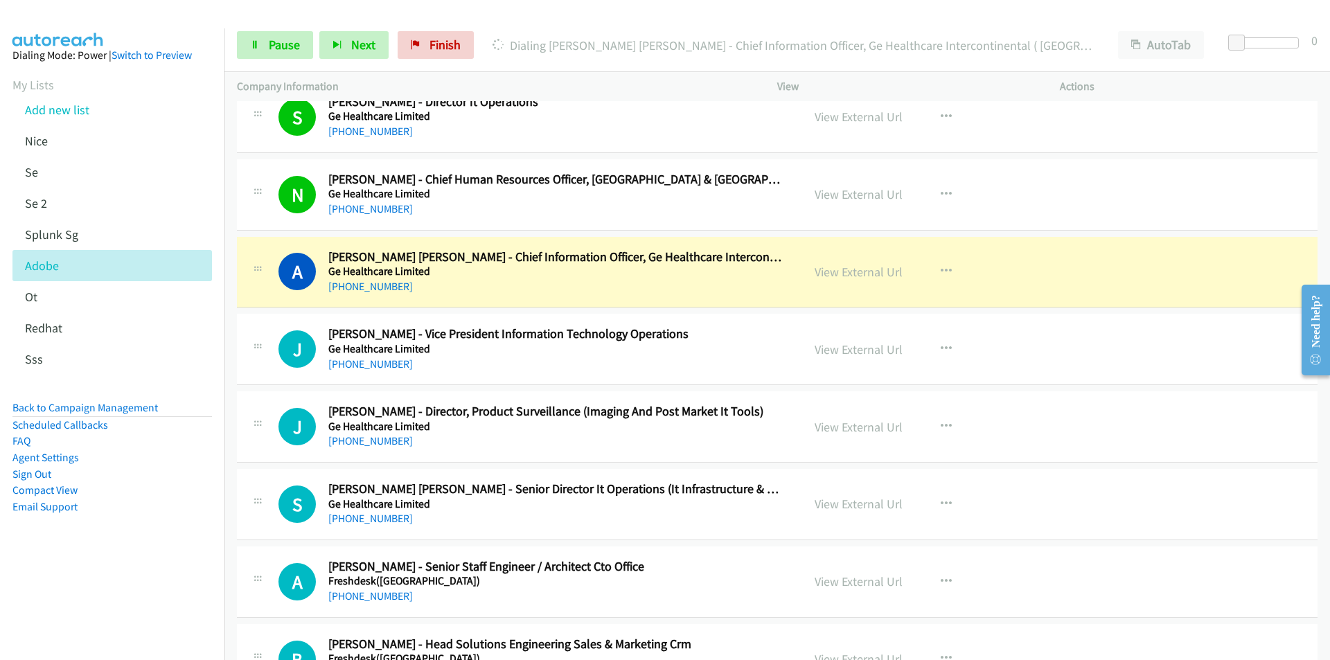
click at [175, 588] on nav "Dialing Mode: Power | Switch to Preview My Lists Add new list Nice Se Se 2 Splu…" at bounding box center [112, 358] width 225 height 660
drag, startPoint x: 103, startPoint y: 575, endPoint x: 206, endPoint y: 531, distance: 111.4
click at [103, 575] on aside "Dialing Mode: Power | Switch to Preview My Lists Add new list Nice Se Se 2 Splu…" at bounding box center [112, 302] width 224 height 549
click at [840, 272] on link "View External Url" at bounding box center [859, 272] width 88 height 16
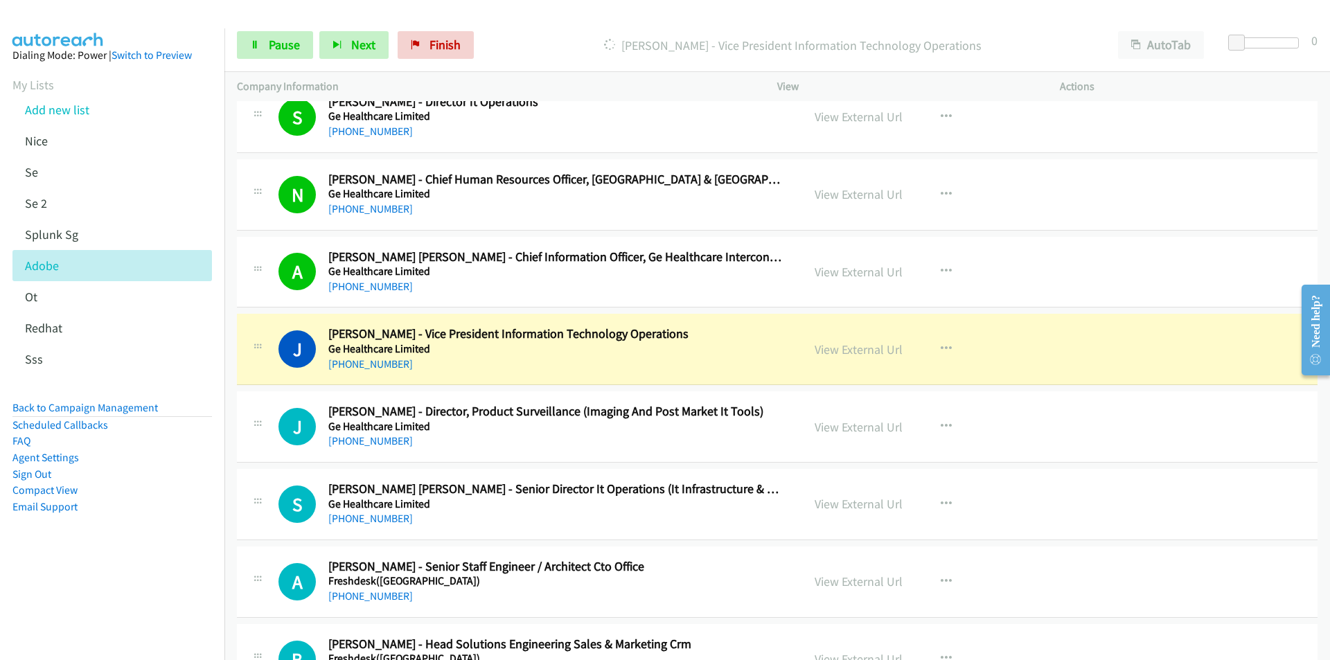
click at [73, 617] on nav "Dialing Mode: Power | Switch to Preview My Lists Add new list Nice Se Se 2 Splu…" at bounding box center [112, 358] width 225 height 660
click at [847, 352] on link "View External Url" at bounding box center [859, 350] width 88 height 16
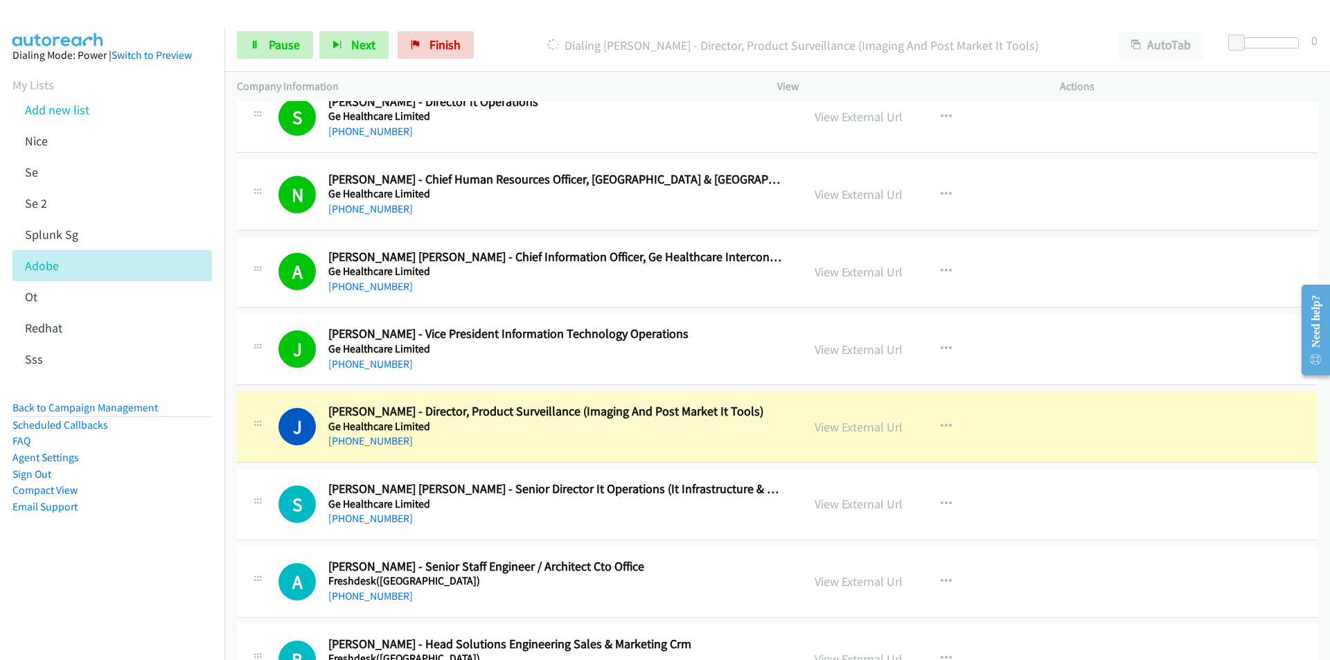
drag, startPoint x: 141, startPoint y: 526, endPoint x: 353, endPoint y: 464, distance: 220.8
click at [148, 522] on aside "Dialing Mode: Power | Switch to Preview My Lists Add new list Nice Se Se 2 Splu…" at bounding box center [112, 302] width 224 height 549
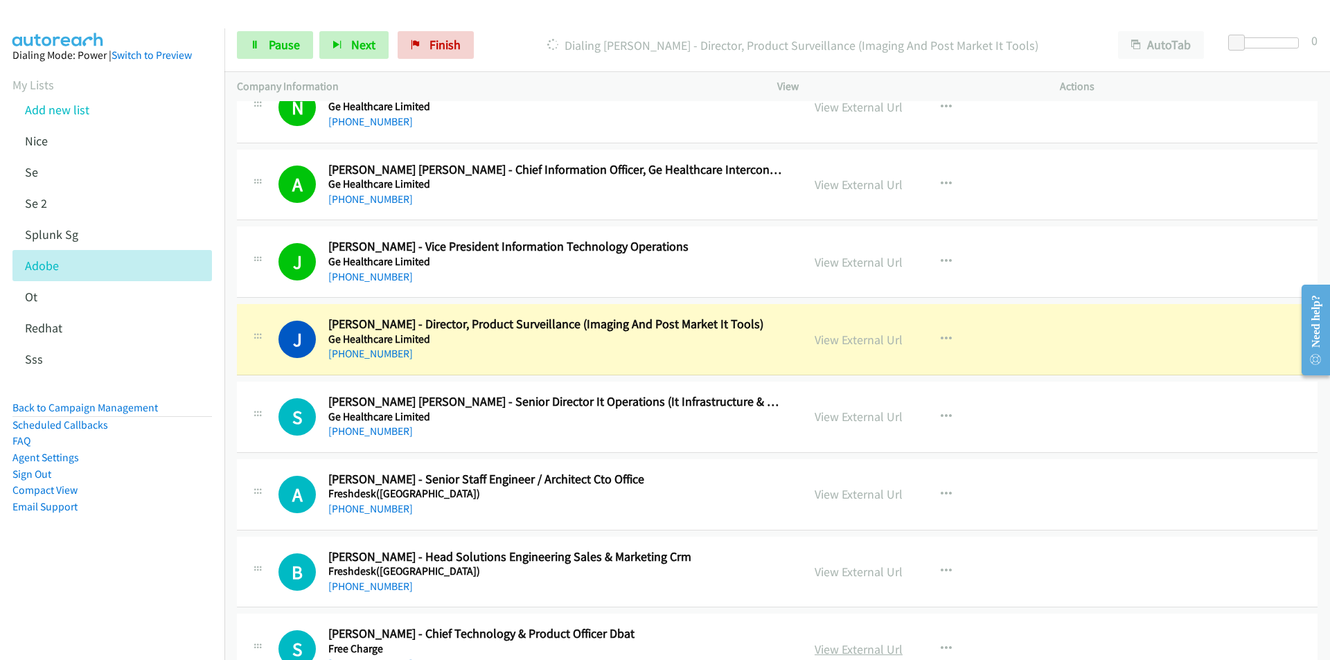
scroll to position [15241, 0]
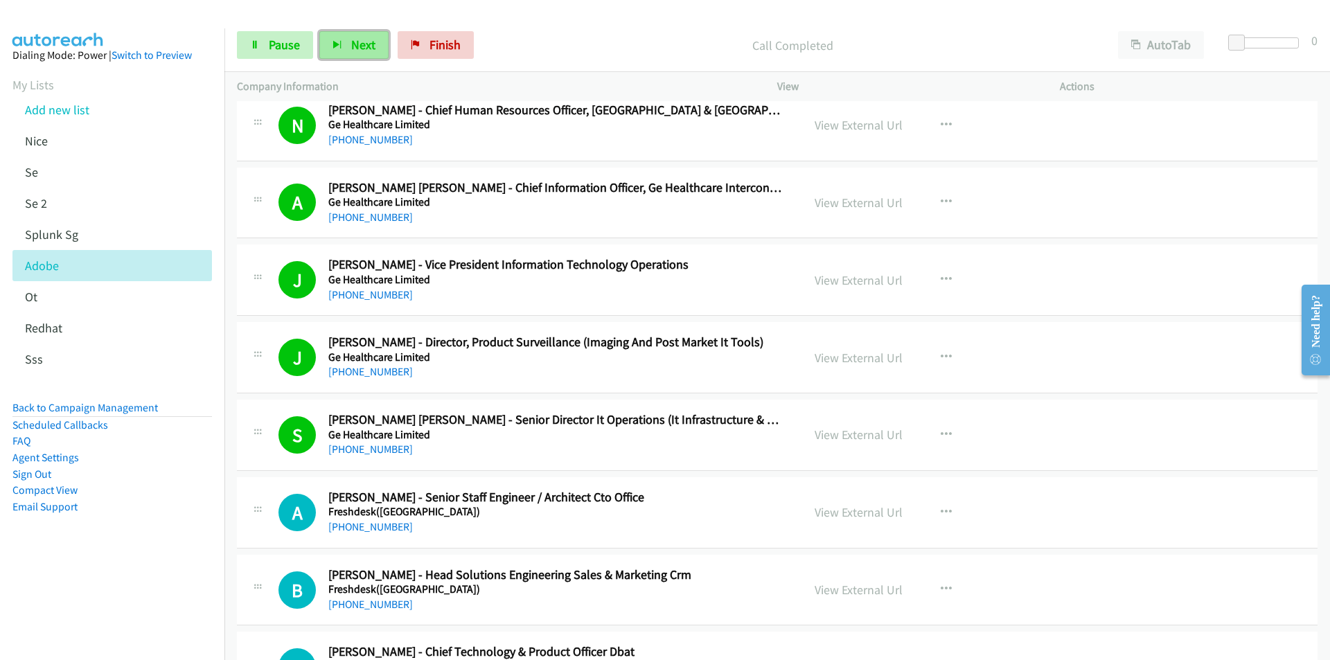
click at [351, 45] on span "Next" at bounding box center [363, 45] width 24 height 16
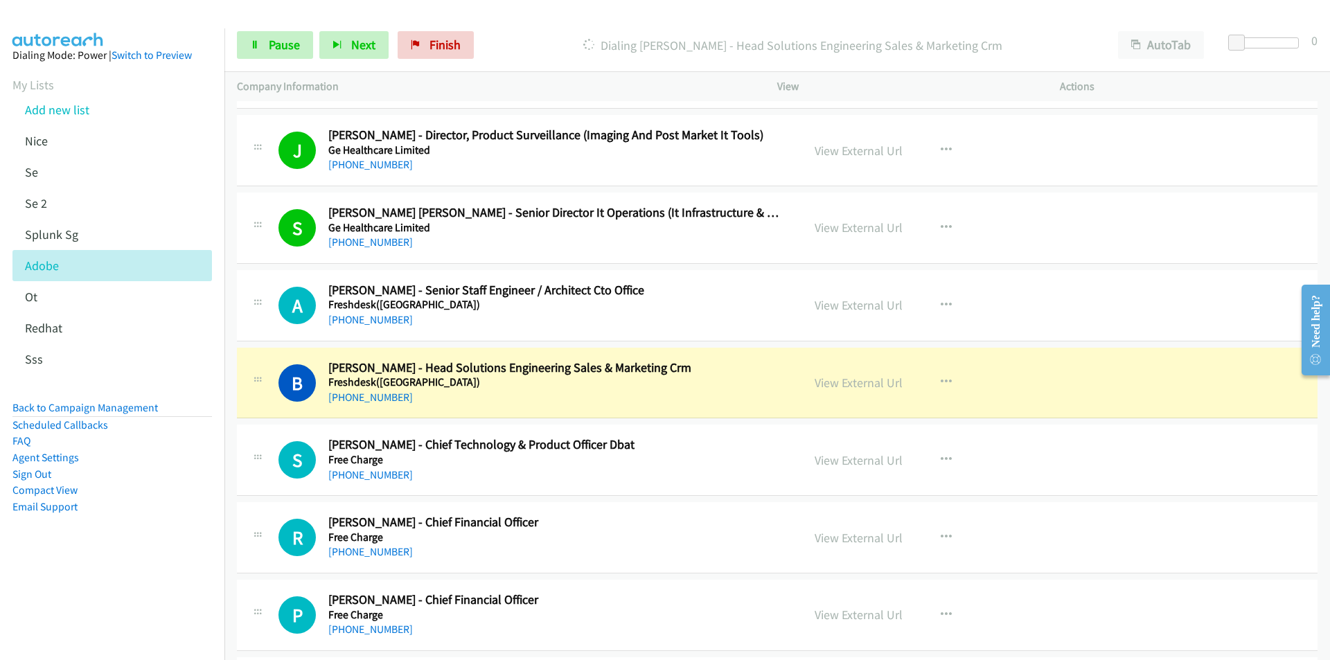
scroll to position [15448, 0]
click at [121, 565] on aside "Dialing Mode: Power | Switch to Preview My Lists Add new list Nice Se Se 2 Splu…" at bounding box center [112, 302] width 224 height 549
click at [832, 379] on link "View External Url" at bounding box center [859, 382] width 88 height 16
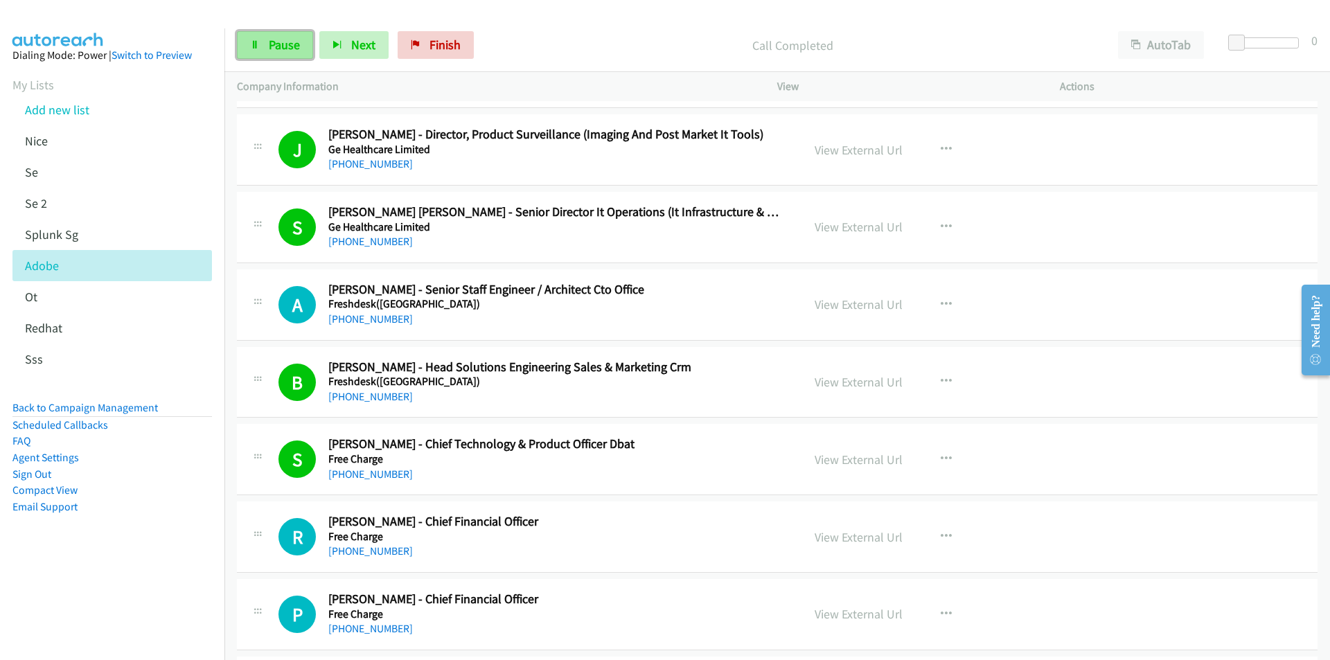
click at [281, 42] on span "Pause" at bounding box center [284, 45] width 31 height 16
drag, startPoint x: 137, startPoint y: 594, endPoint x: 159, endPoint y: 577, distance: 27.6
click at [137, 594] on nav "Dialing Mode: Power | Switch to Preview My Lists Add new list Nice Se Se 2 Splu…" at bounding box center [112, 358] width 225 height 660
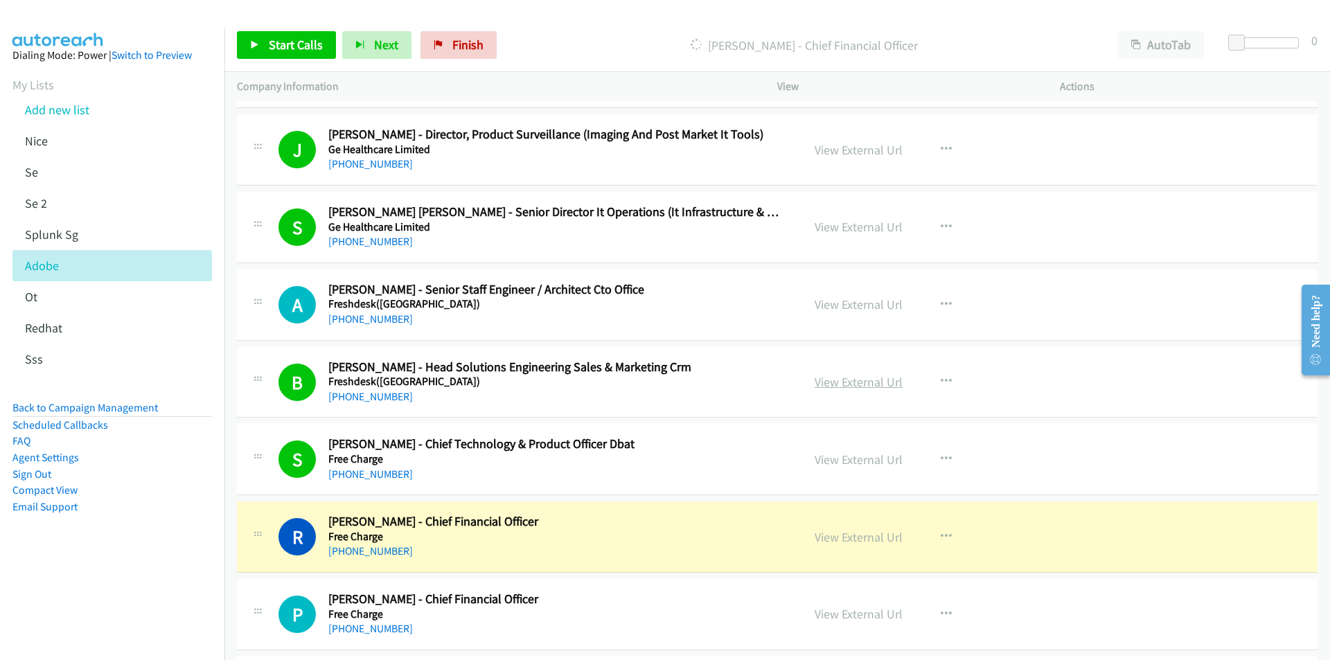
click at [856, 380] on link "View External Url" at bounding box center [859, 382] width 88 height 16
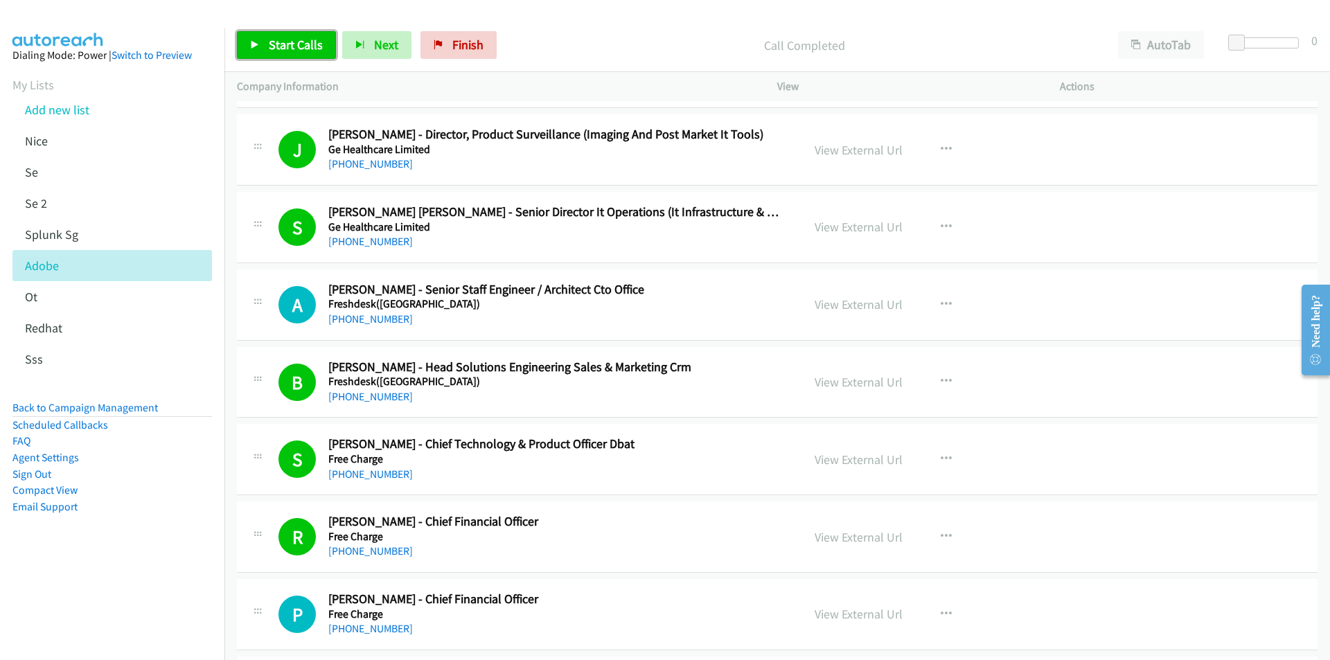
click at [288, 42] on span "Start Calls" at bounding box center [296, 45] width 54 height 16
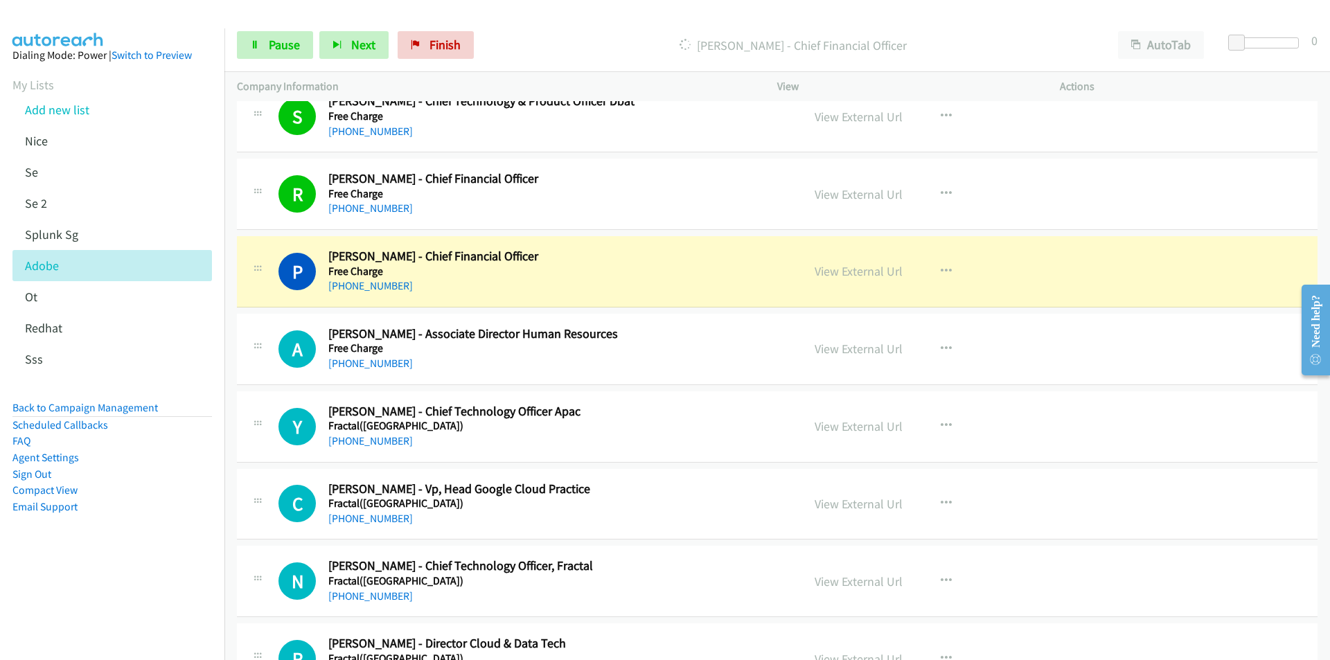
scroll to position [15795, 0]
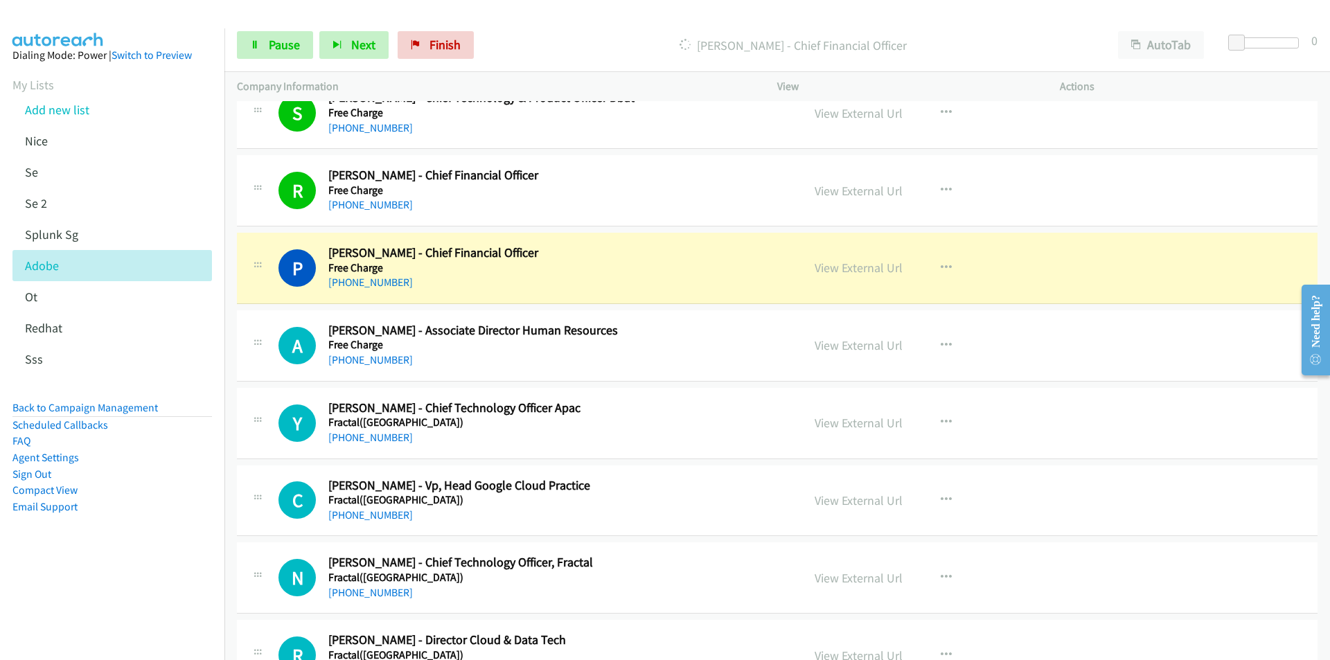
drag, startPoint x: 157, startPoint y: 565, endPoint x: 186, endPoint y: 551, distance: 31.9
click at [159, 564] on aside "Dialing Mode: Power | Switch to Preview My Lists Add new list Nice Se Se 2 Splu…" at bounding box center [112, 302] width 224 height 549
click at [856, 267] on link "View External Url" at bounding box center [859, 268] width 88 height 16
click at [269, 36] on link "Pause" at bounding box center [275, 45] width 76 height 28
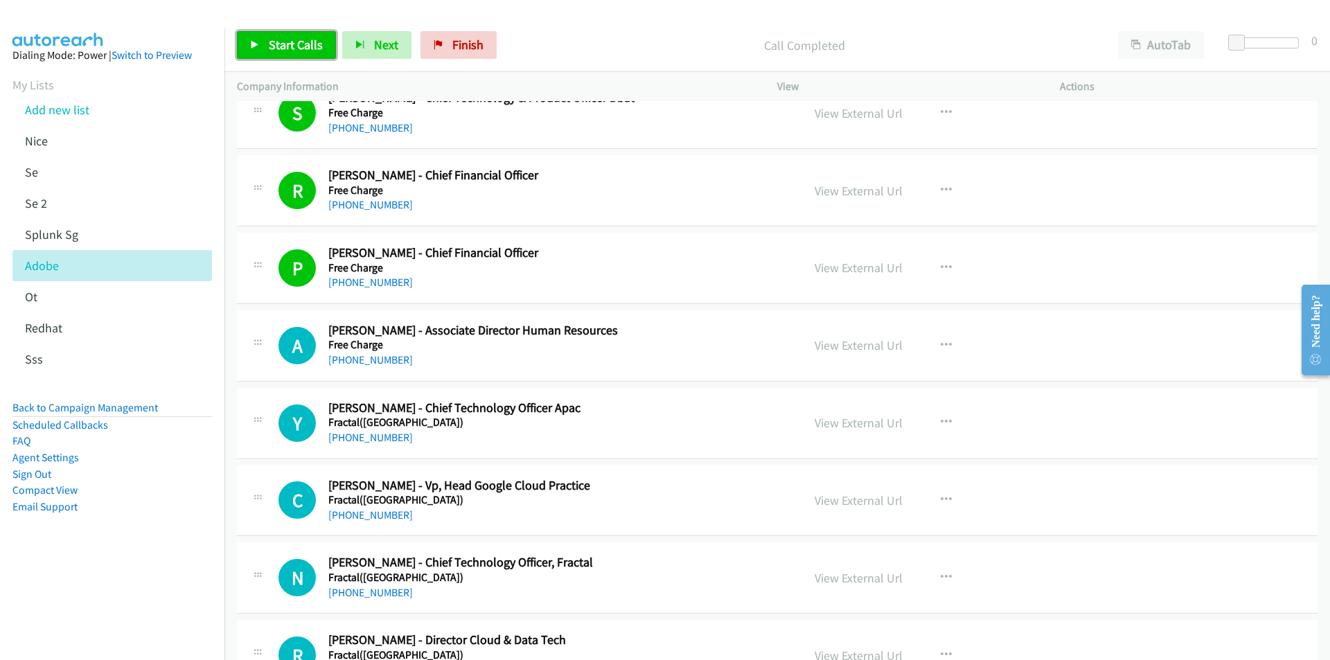
click at [278, 44] on span "Start Calls" at bounding box center [296, 45] width 54 height 16
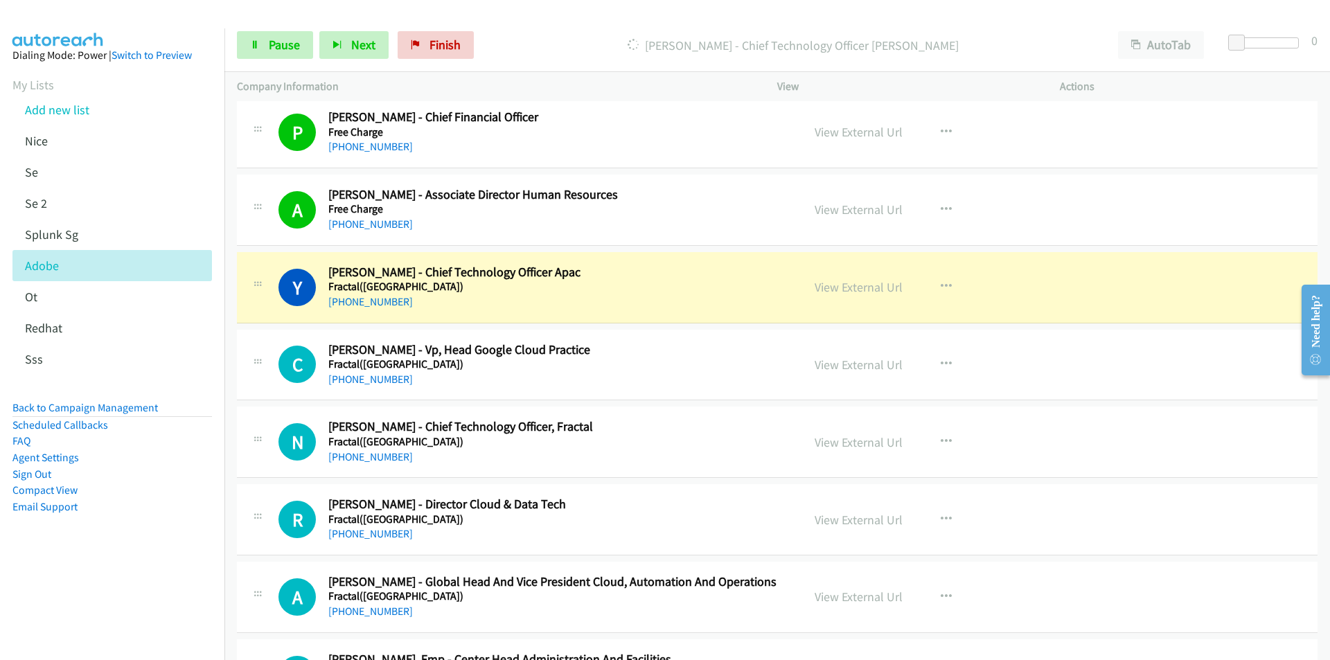
scroll to position [16003, 0]
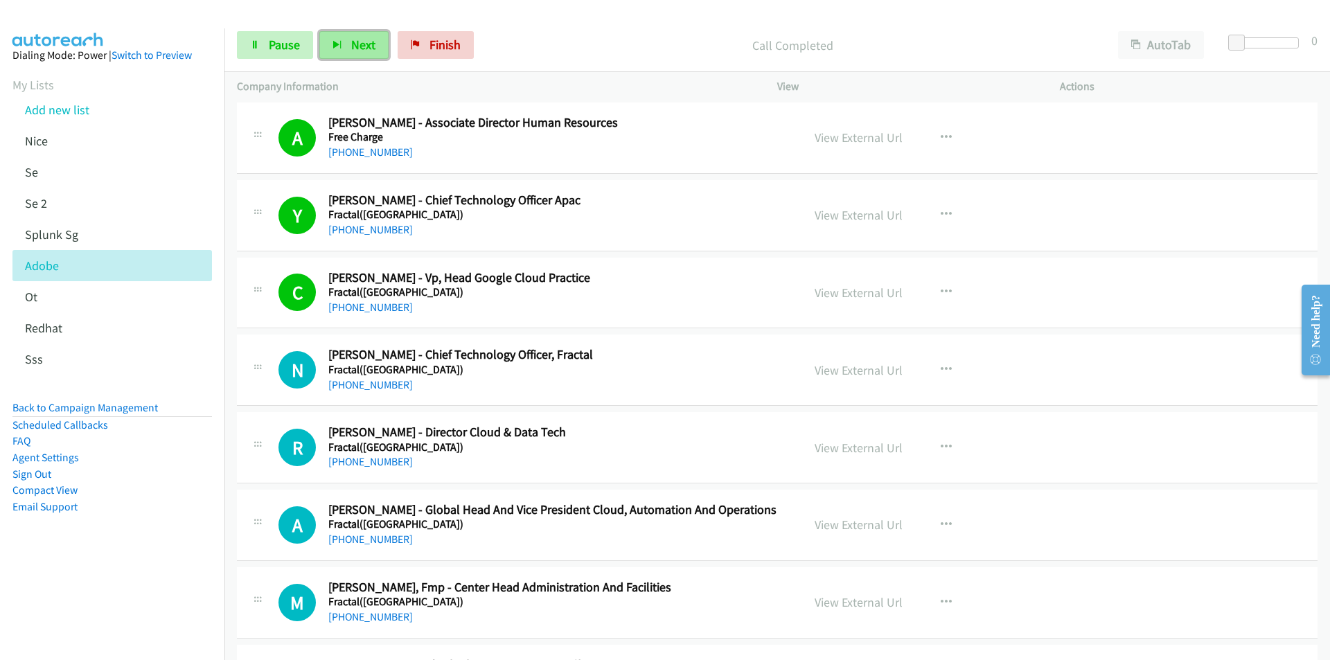
click at [363, 33] on button "Next" at bounding box center [353, 45] width 69 height 28
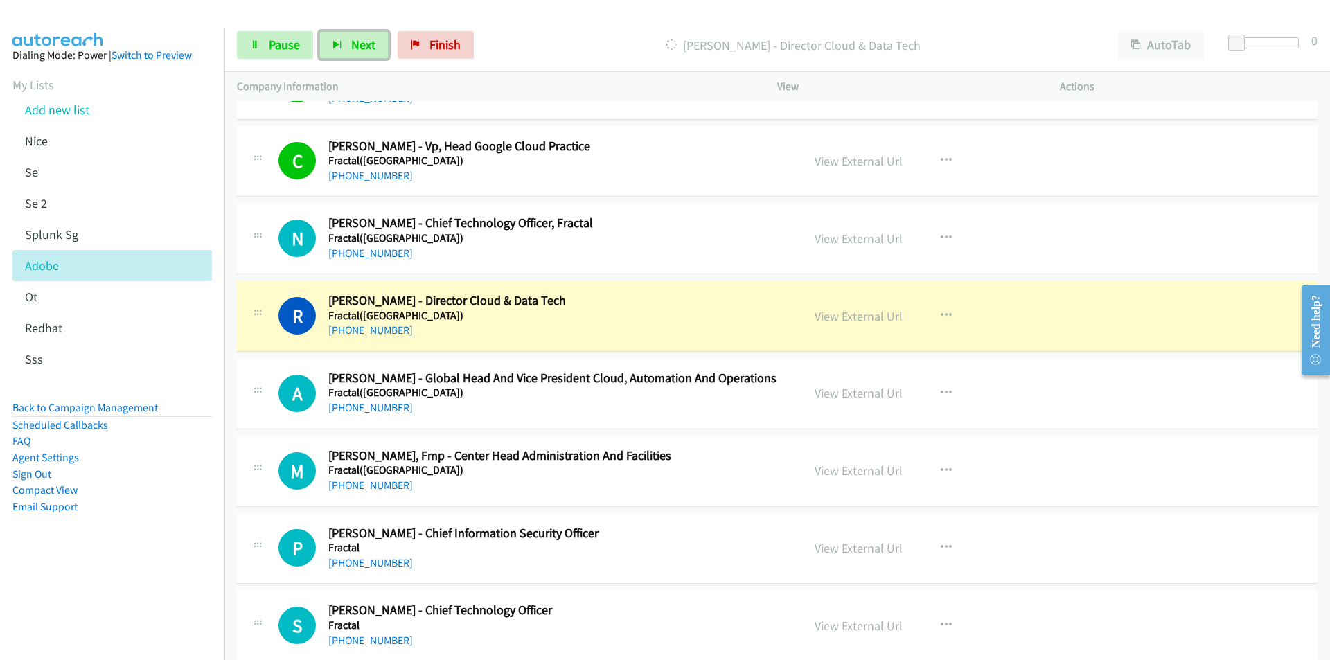
scroll to position [16141, 0]
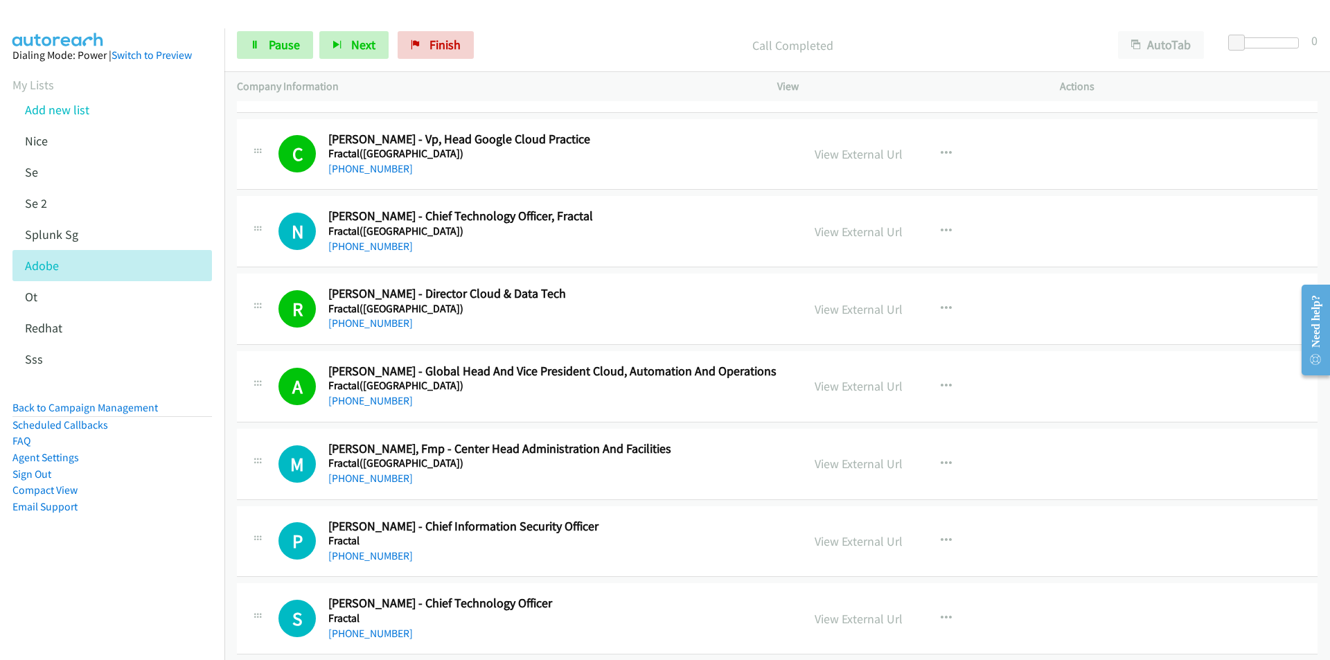
drag, startPoint x: 130, startPoint y: 583, endPoint x: 164, endPoint y: 563, distance: 40.4
click at [130, 583] on nav "Dialing Mode: Power | Switch to Preview My Lists Add new list Nice Se Se 2 Splu…" at bounding box center [112, 358] width 225 height 660
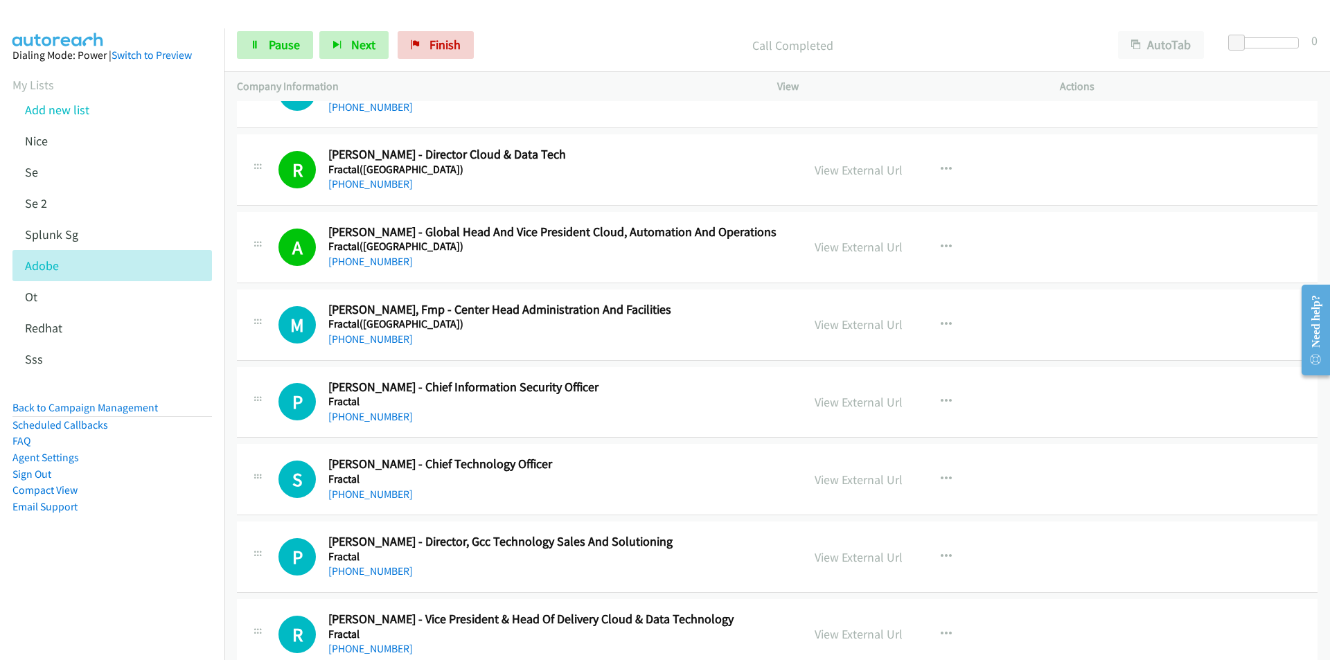
scroll to position [16280, 0]
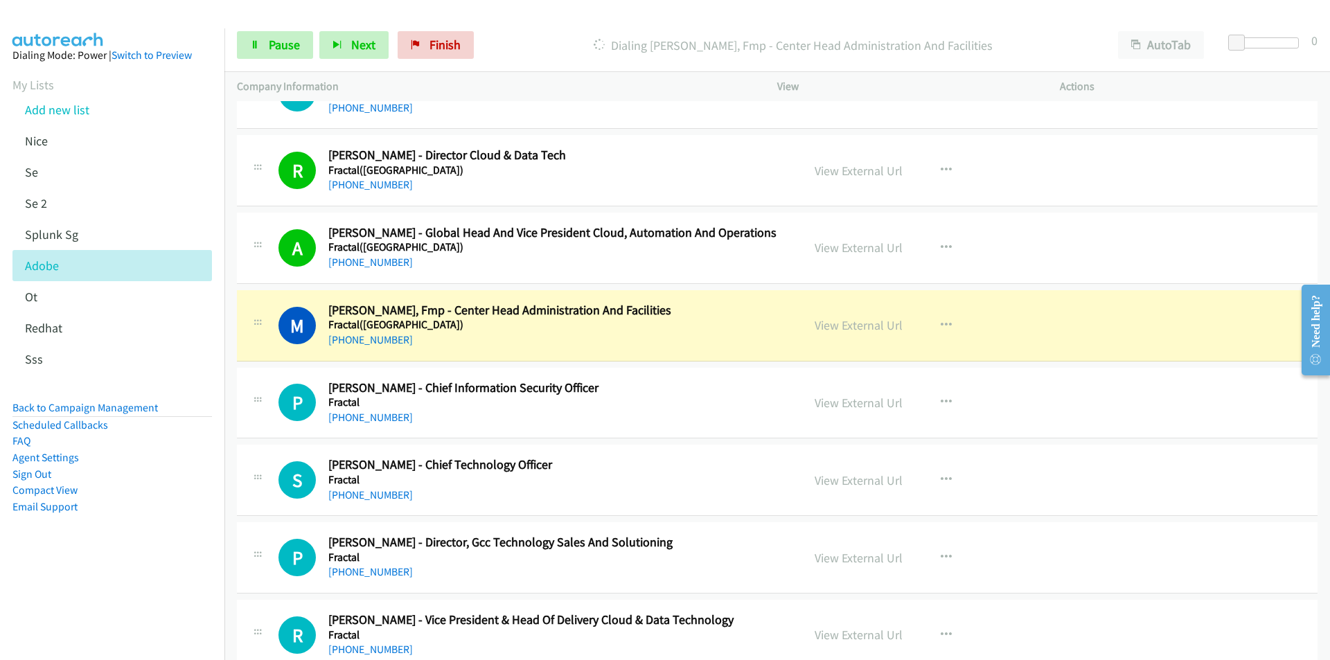
drag, startPoint x: 157, startPoint y: 550, endPoint x: 170, endPoint y: 544, distance: 15.2
click at [157, 550] on aside "Dialing Mode: Power | Switch to Preview My Lists Add new list Nice Se Se 2 Splu…" at bounding box center [112, 302] width 224 height 549
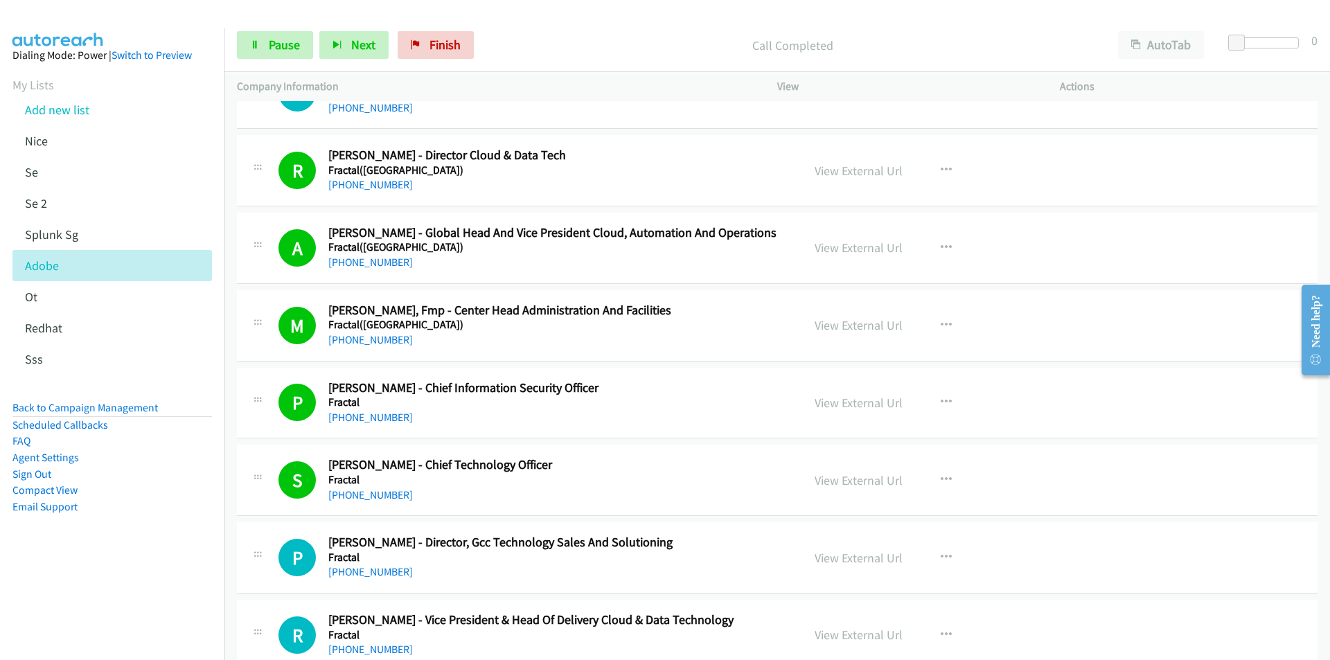
click at [201, 597] on nav "Dialing Mode: Power | Switch to Preview My Lists Add new list Nice Se Se 2 Splu…" at bounding box center [112, 358] width 225 height 660
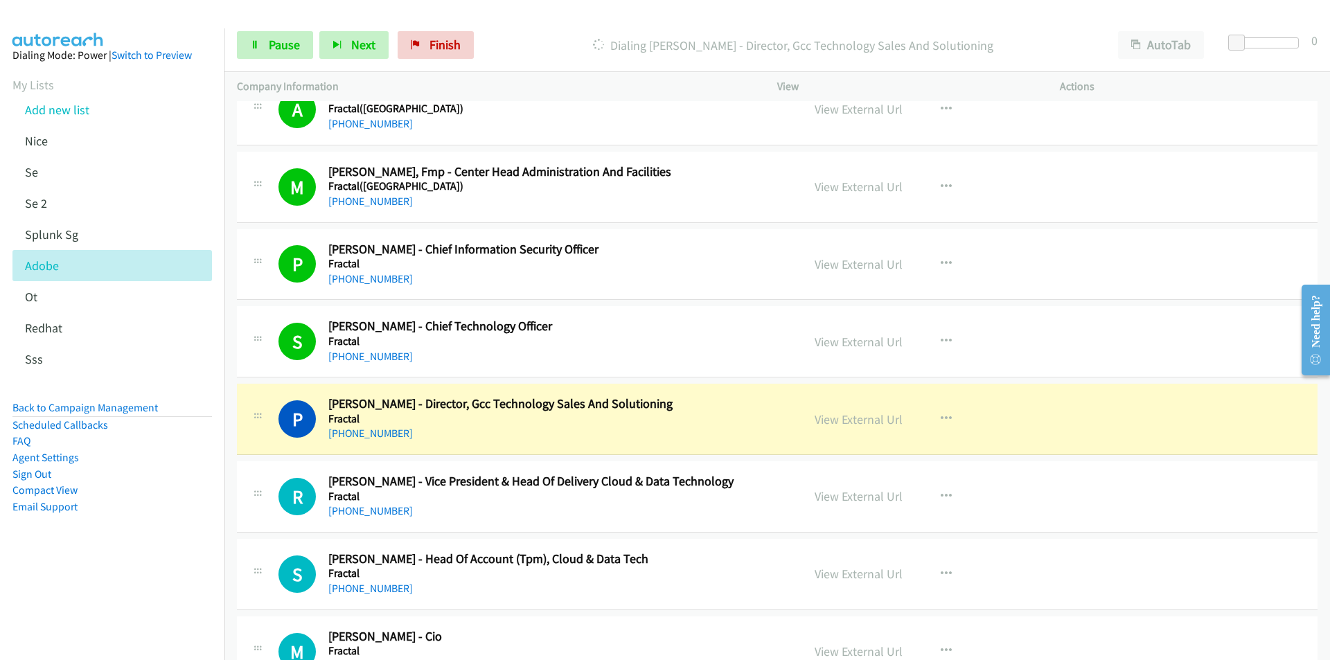
click at [194, 565] on aside "Dialing Mode: Power | Switch to Preview My Lists Add new list Nice Se Se 2 Splu…" at bounding box center [112, 302] width 224 height 549
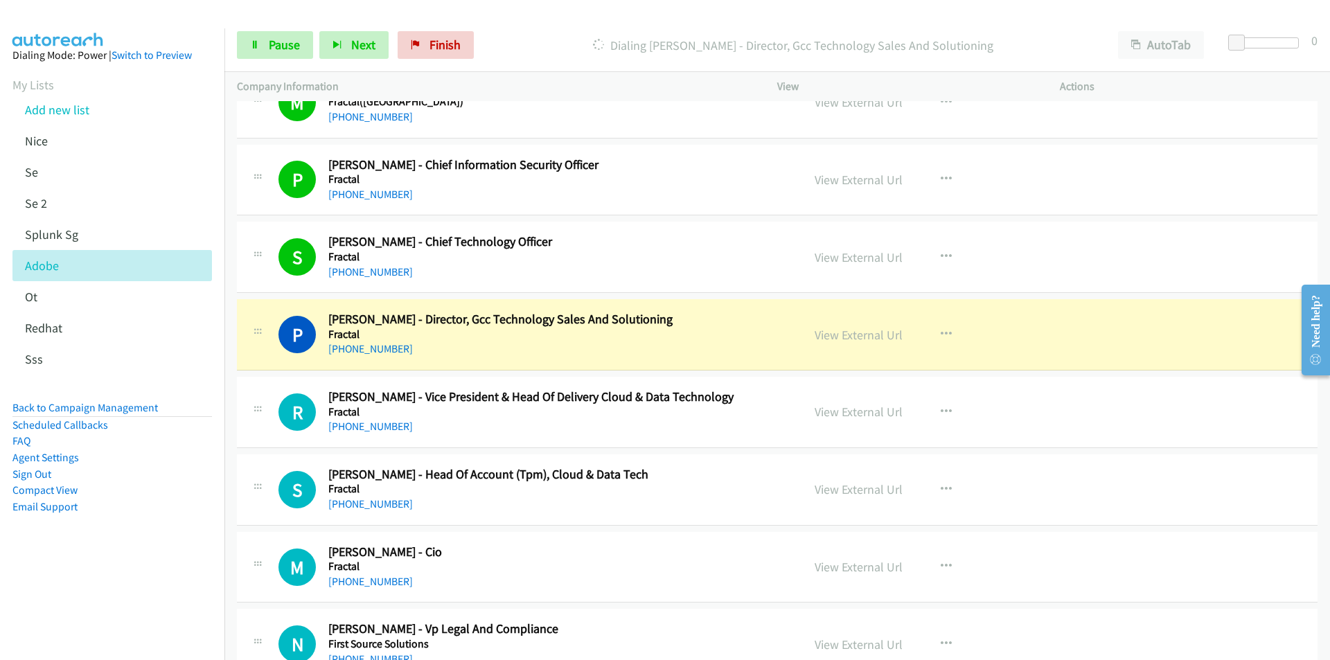
scroll to position [16557, 0]
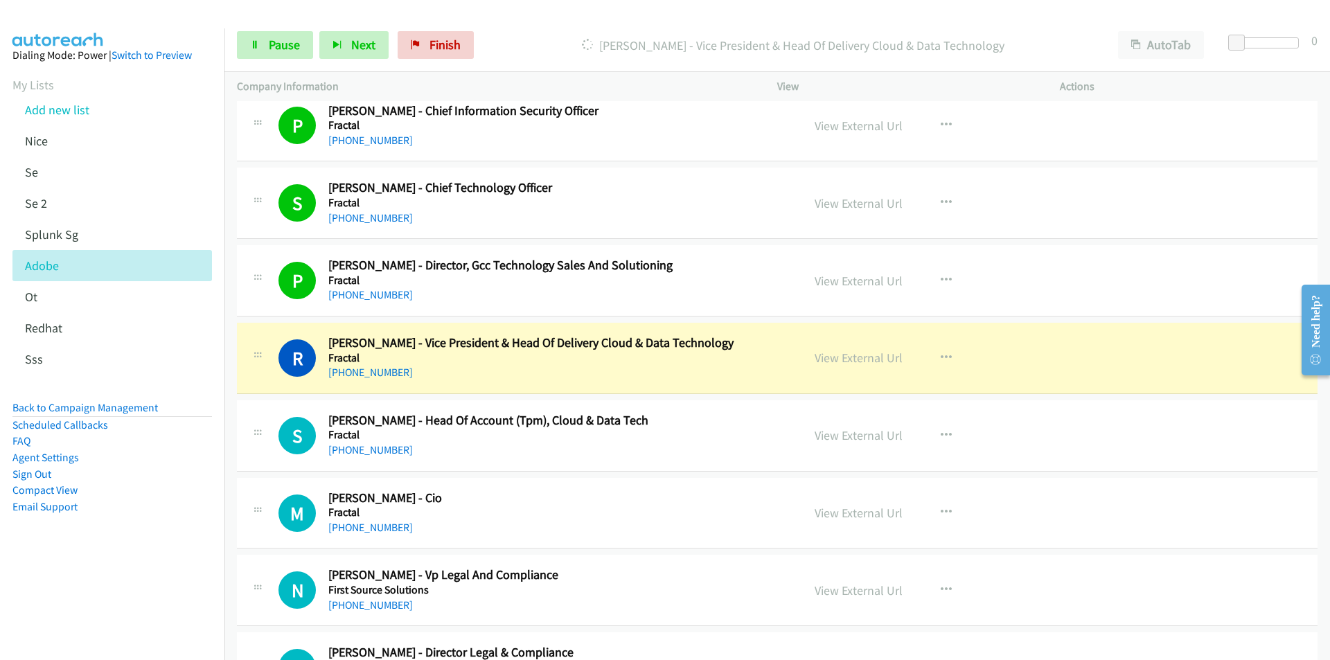
click at [165, 570] on aside "Dialing Mode: Power | Switch to Preview My Lists Add new list Nice Se Se 2 Splu…" at bounding box center [112, 302] width 224 height 549
click at [281, 47] on span "Pause" at bounding box center [284, 45] width 31 height 16
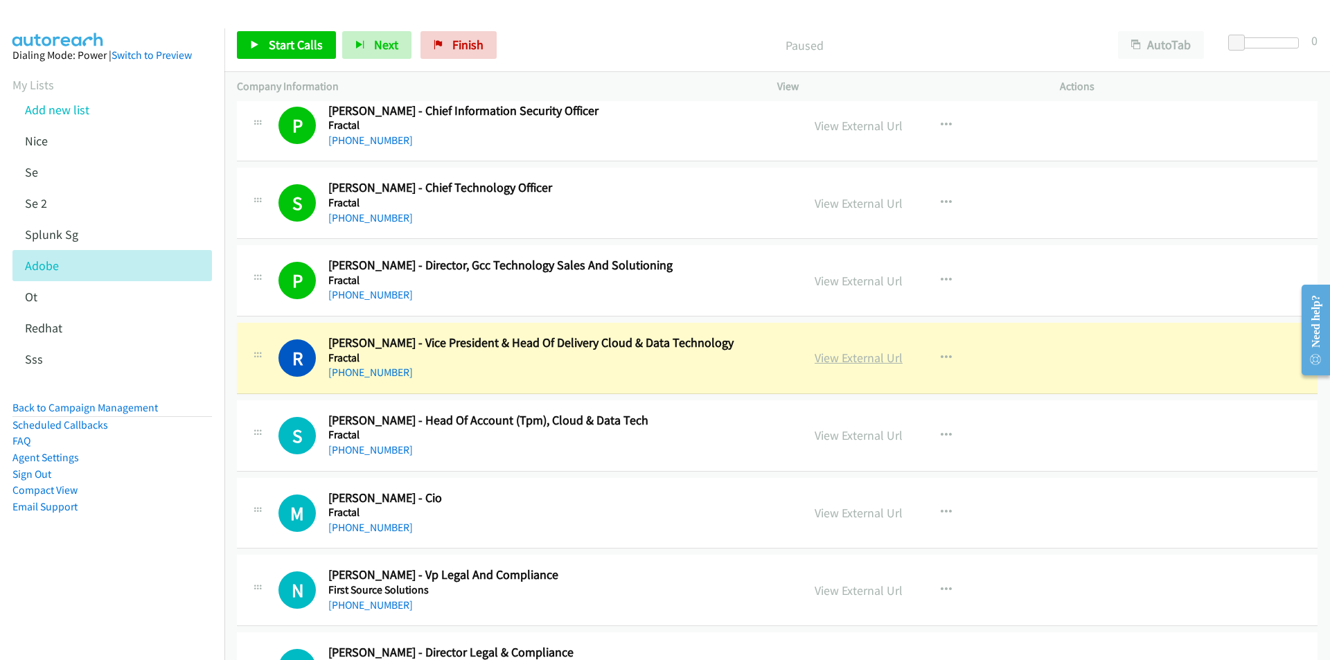
click at [858, 363] on link "View External Url" at bounding box center [859, 358] width 88 height 16
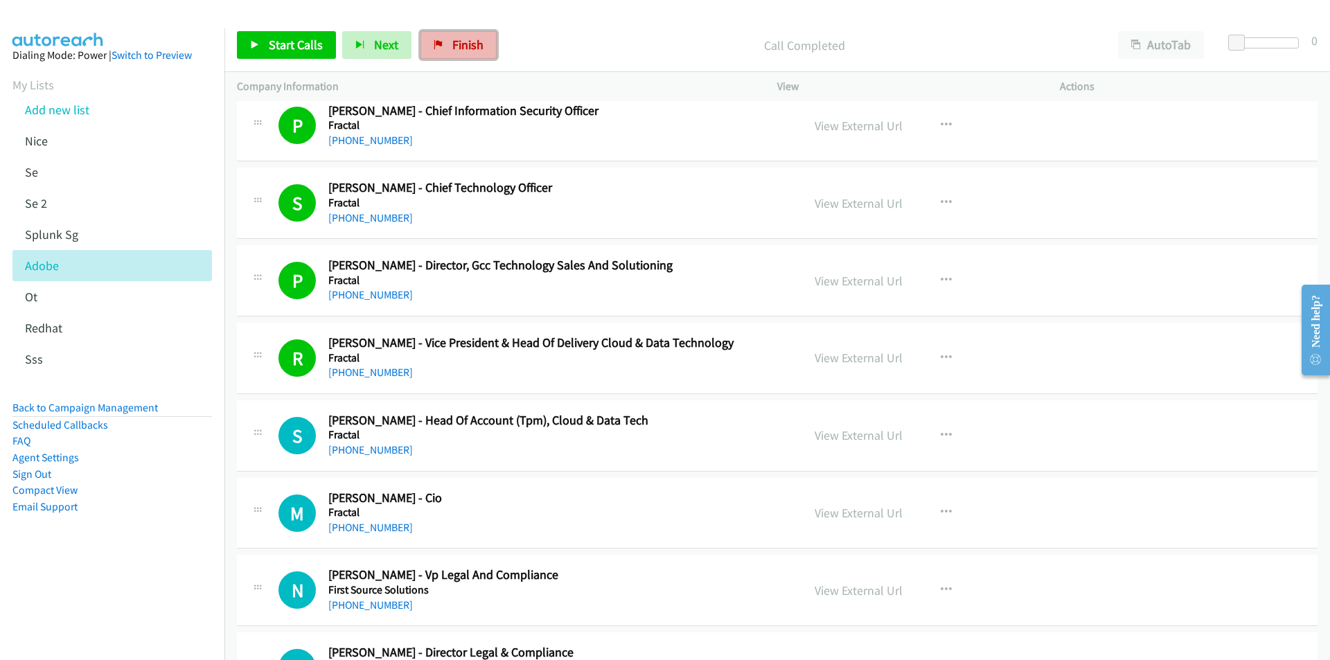
click at [468, 44] on span "Finish" at bounding box center [467, 45] width 31 height 16
